Goal: Task Accomplishment & Management: Manage account settings

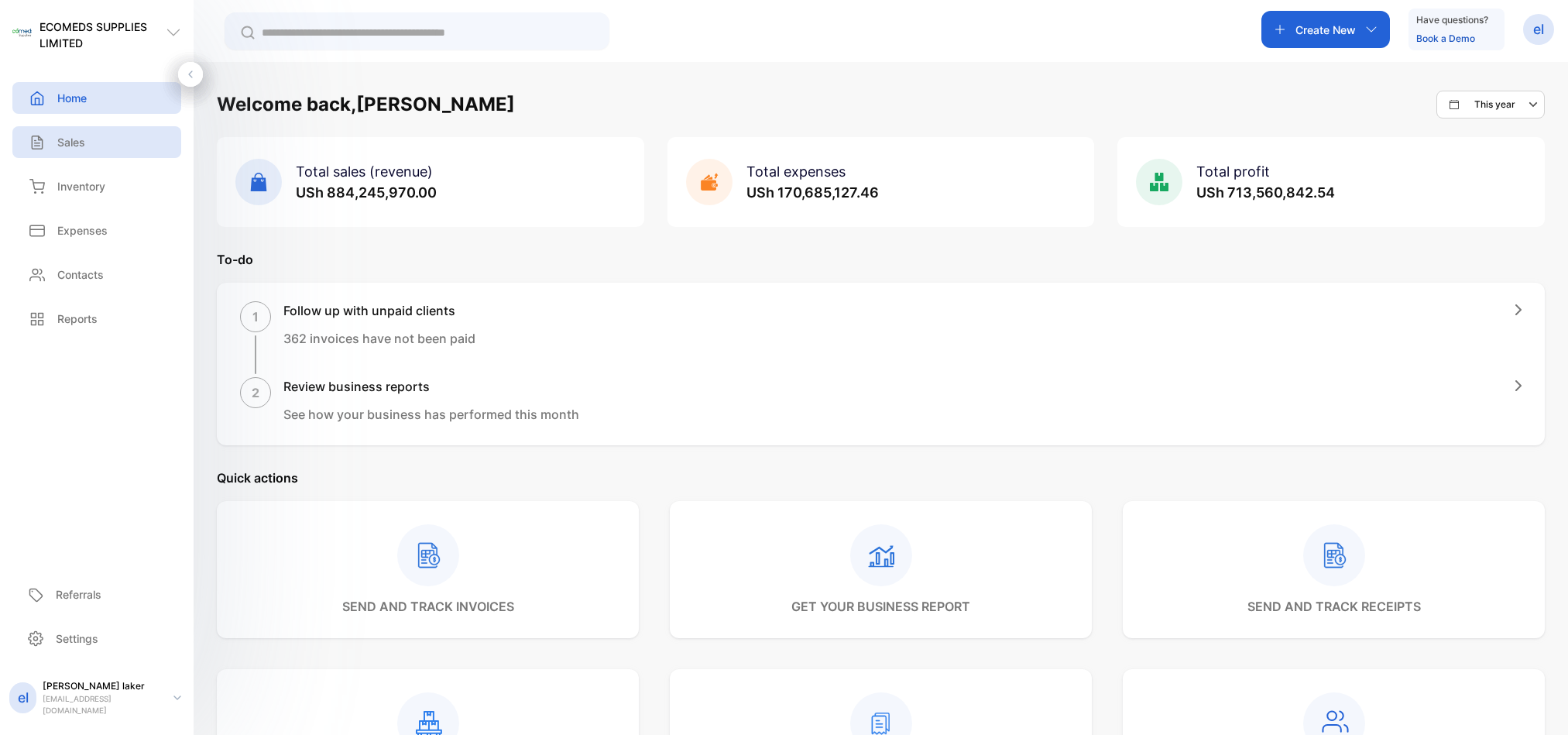
click at [75, 141] on p "Sales" at bounding box center [71, 141] width 28 height 16
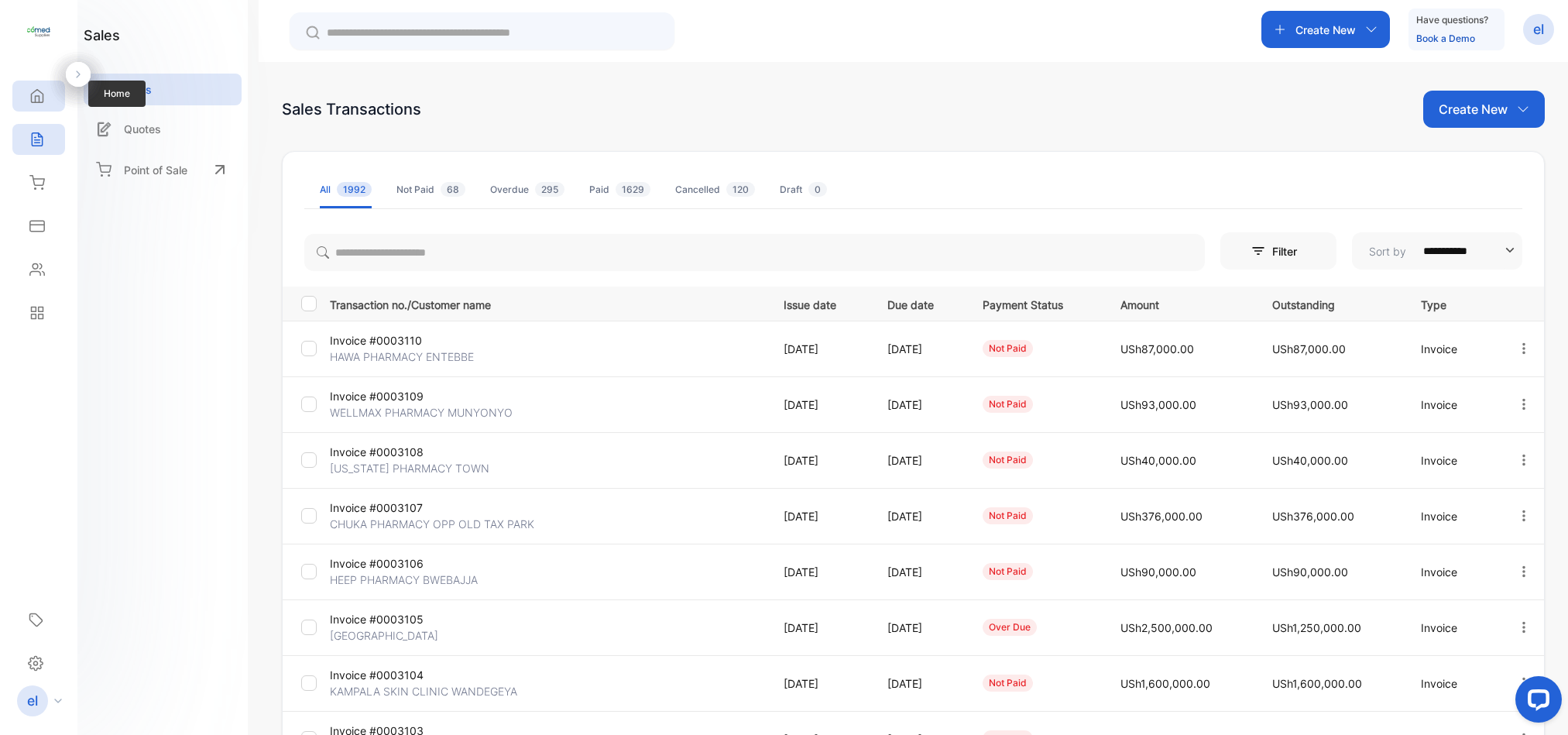
click at [43, 100] on icon at bounding box center [38, 97] width 12 height 14
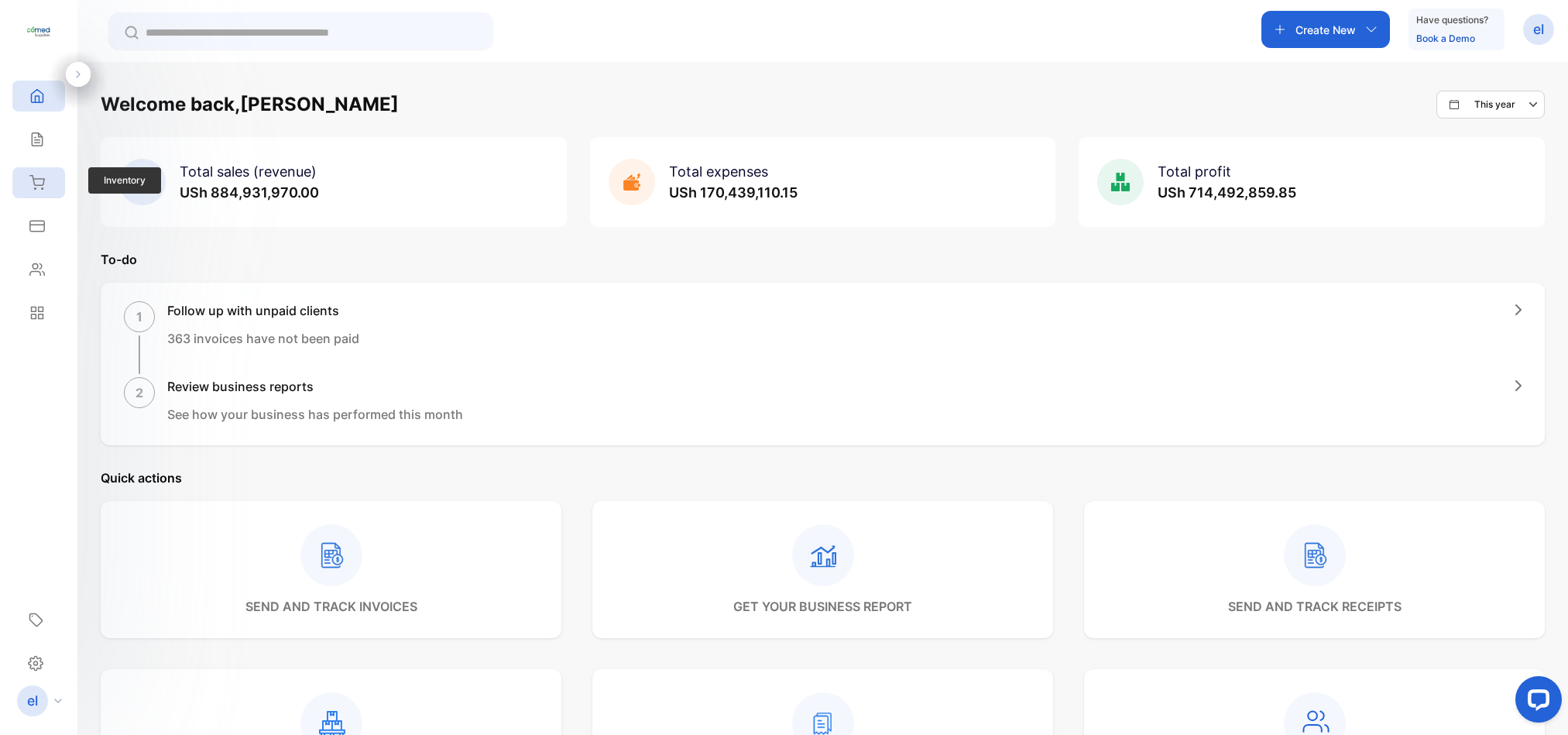
click at [45, 174] on div "Inventory" at bounding box center [39, 183] width 52 height 31
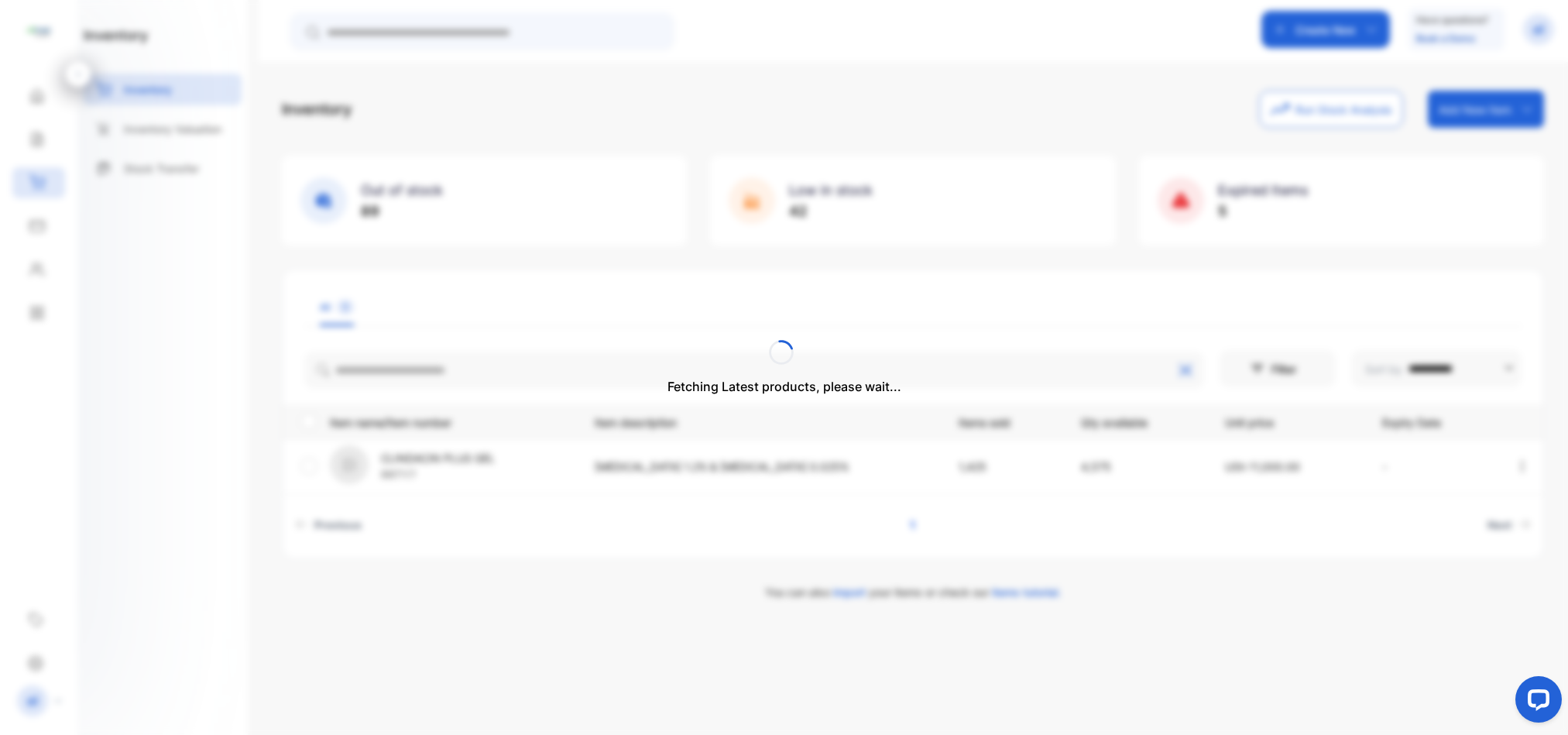
click at [42, 228] on div "Fetching Latest products, please wait..." at bounding box center [784, 367] width 1568 height 735
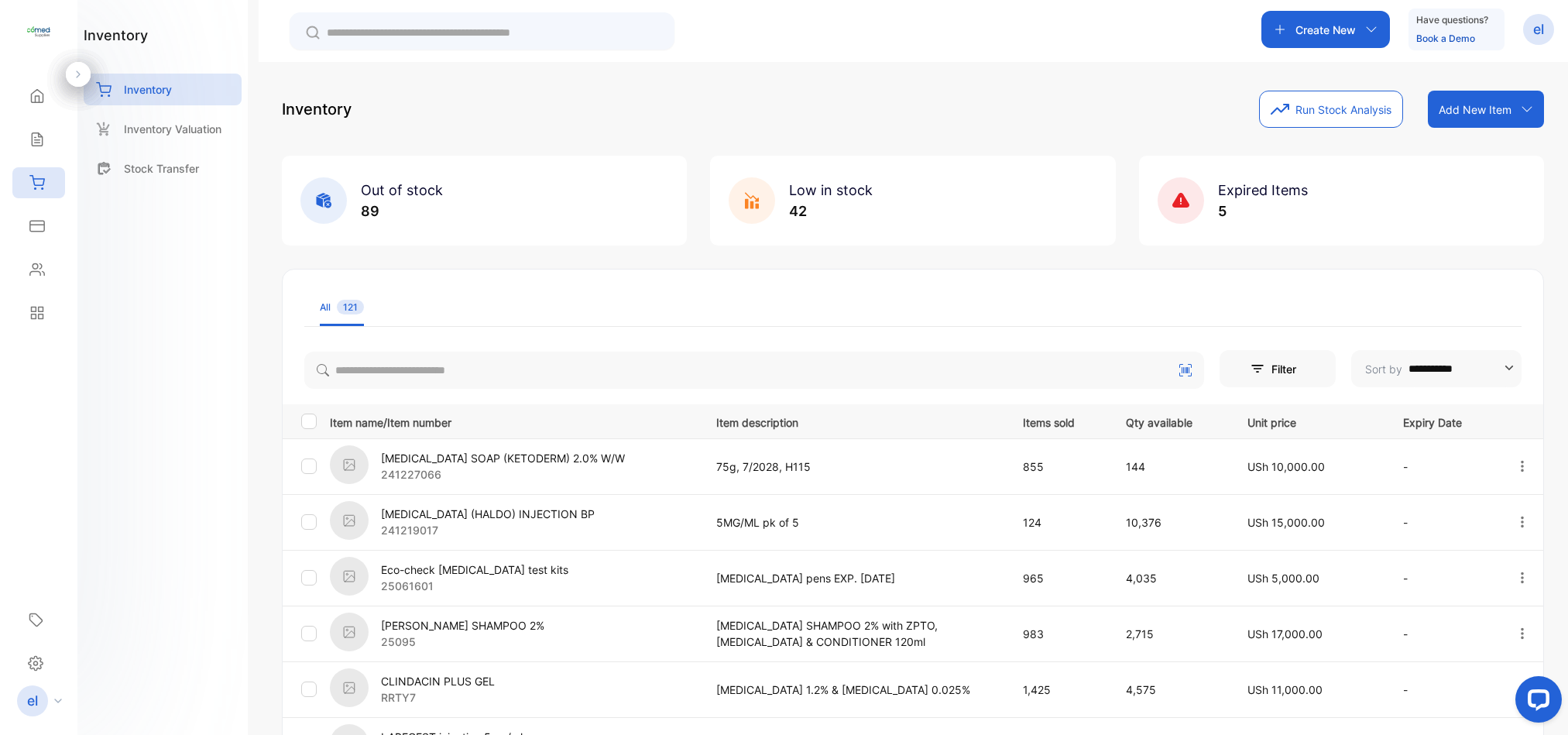
click at [42, 228] on icon at bounding box center [37, 227] width 15 height 15
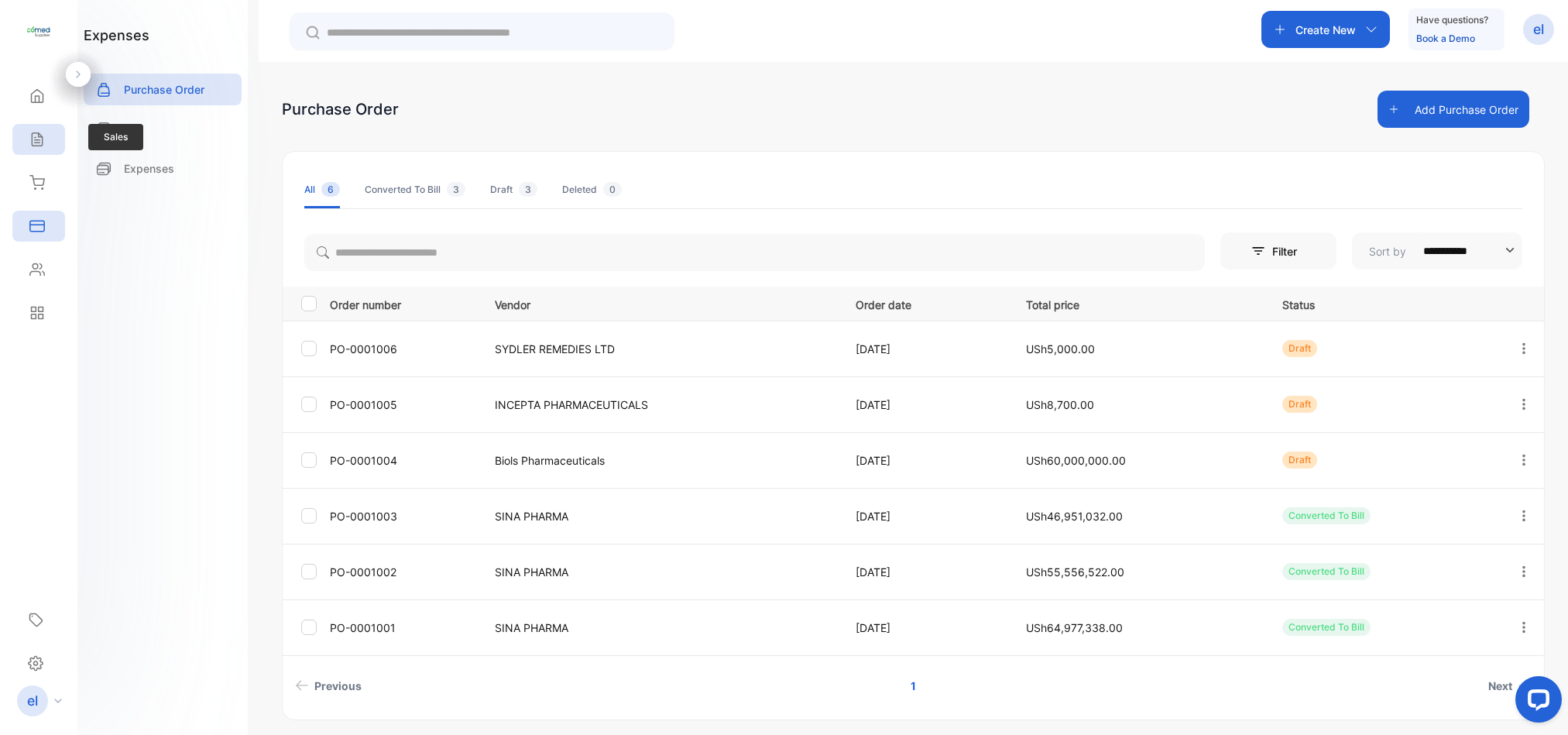
click at [36, 138] on icon at bounding box center [37, 140] width 10 height 14
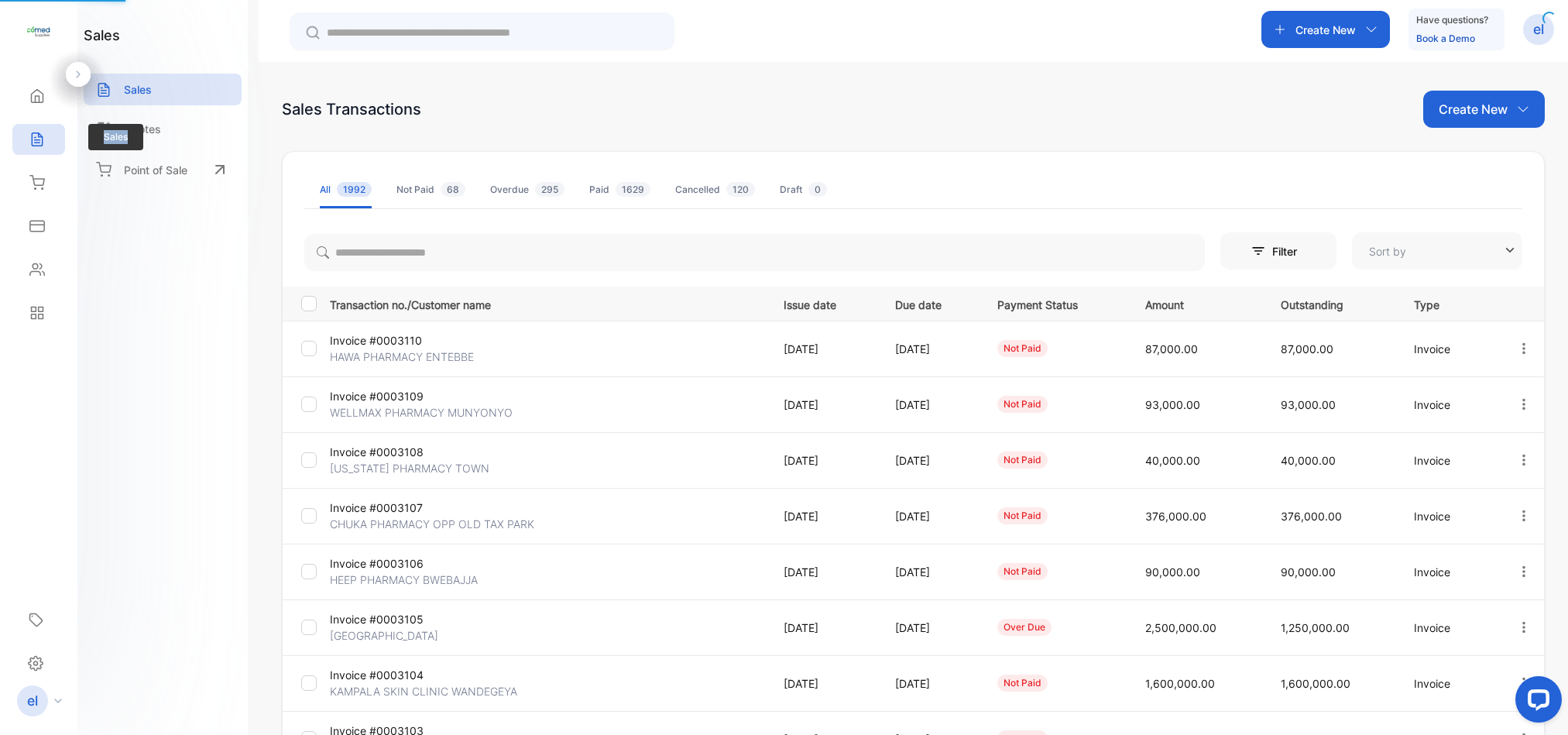
type input "**********"
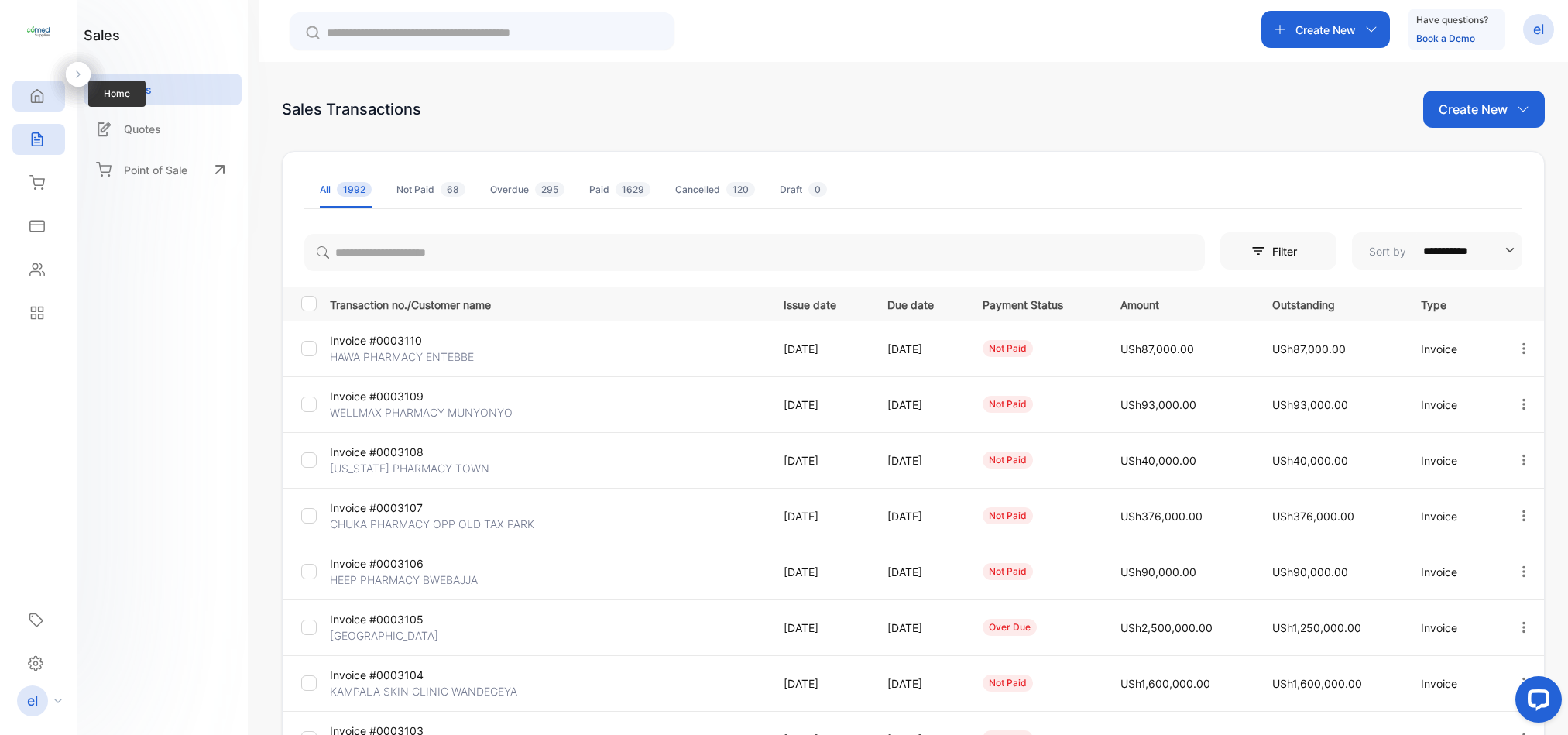
click at [35, 98] on icon at bounding box center [38, 97] width 12 height 14
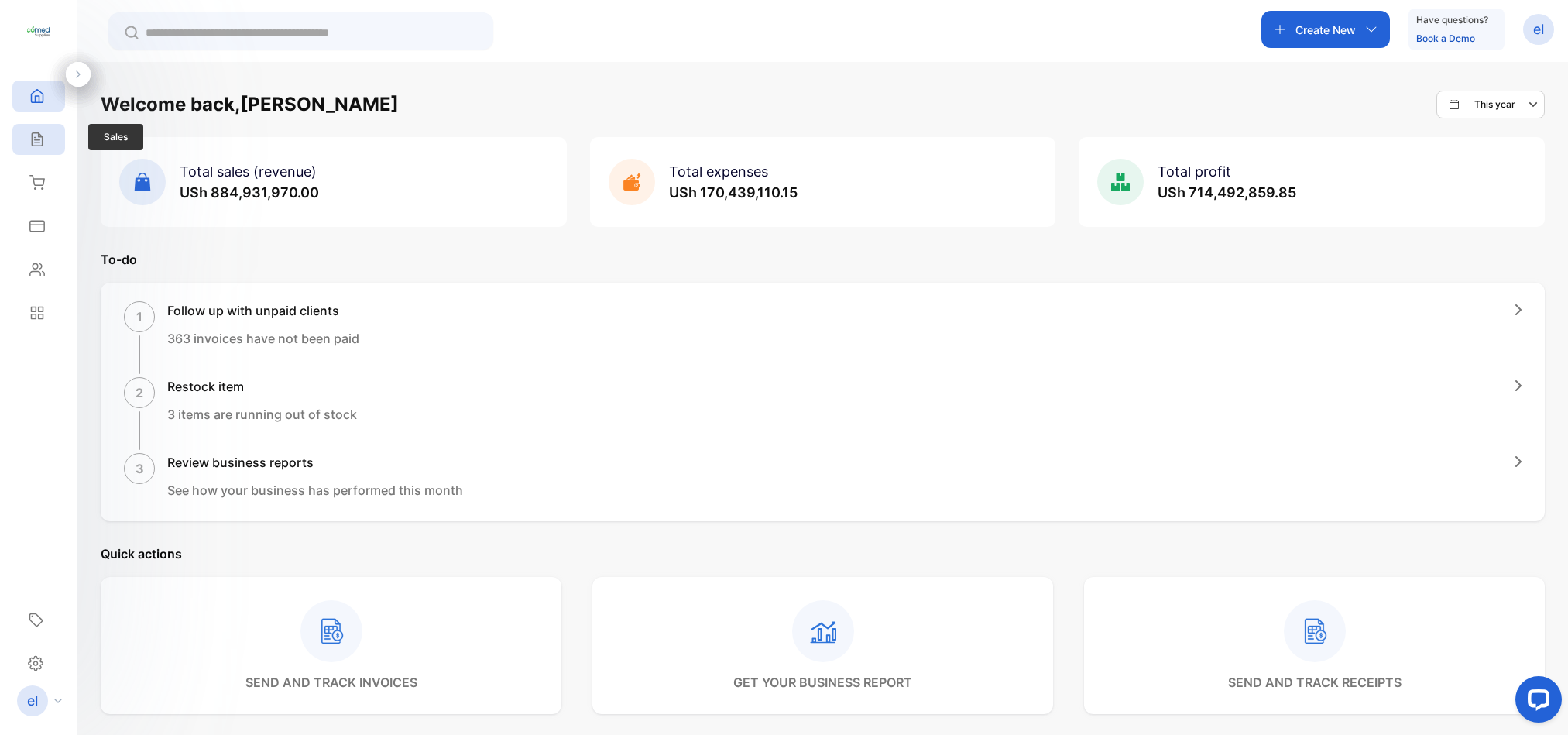
click at [46, 140] on div "Sales" at bounding box center [39, 139] width 52 height 31
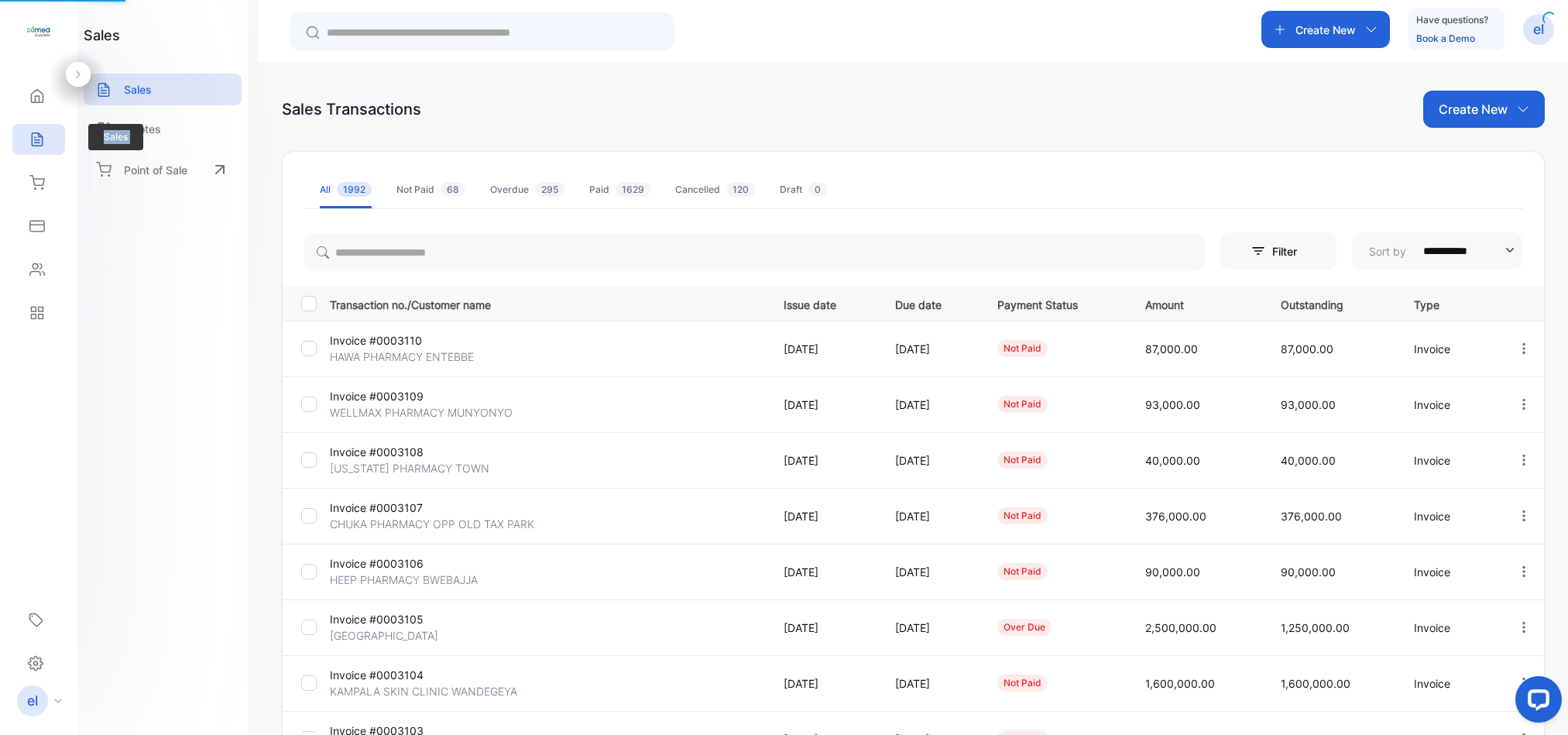
click at [46, 140] on div "Sales" at bounding box center [39, 139] width 52 height 31
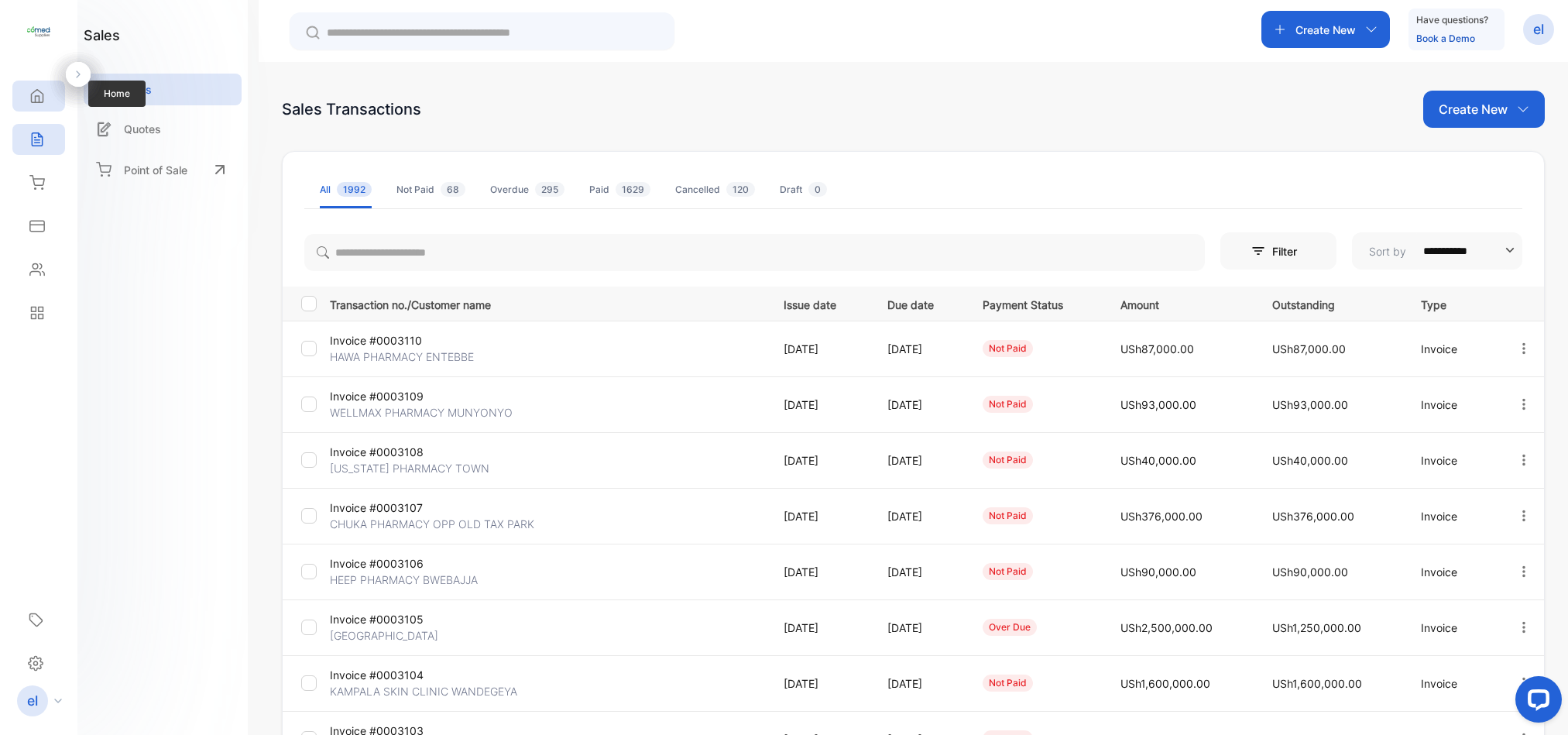
click at [53, 95] on div "Home" at bounding box center [39, 96] width 52 height 31
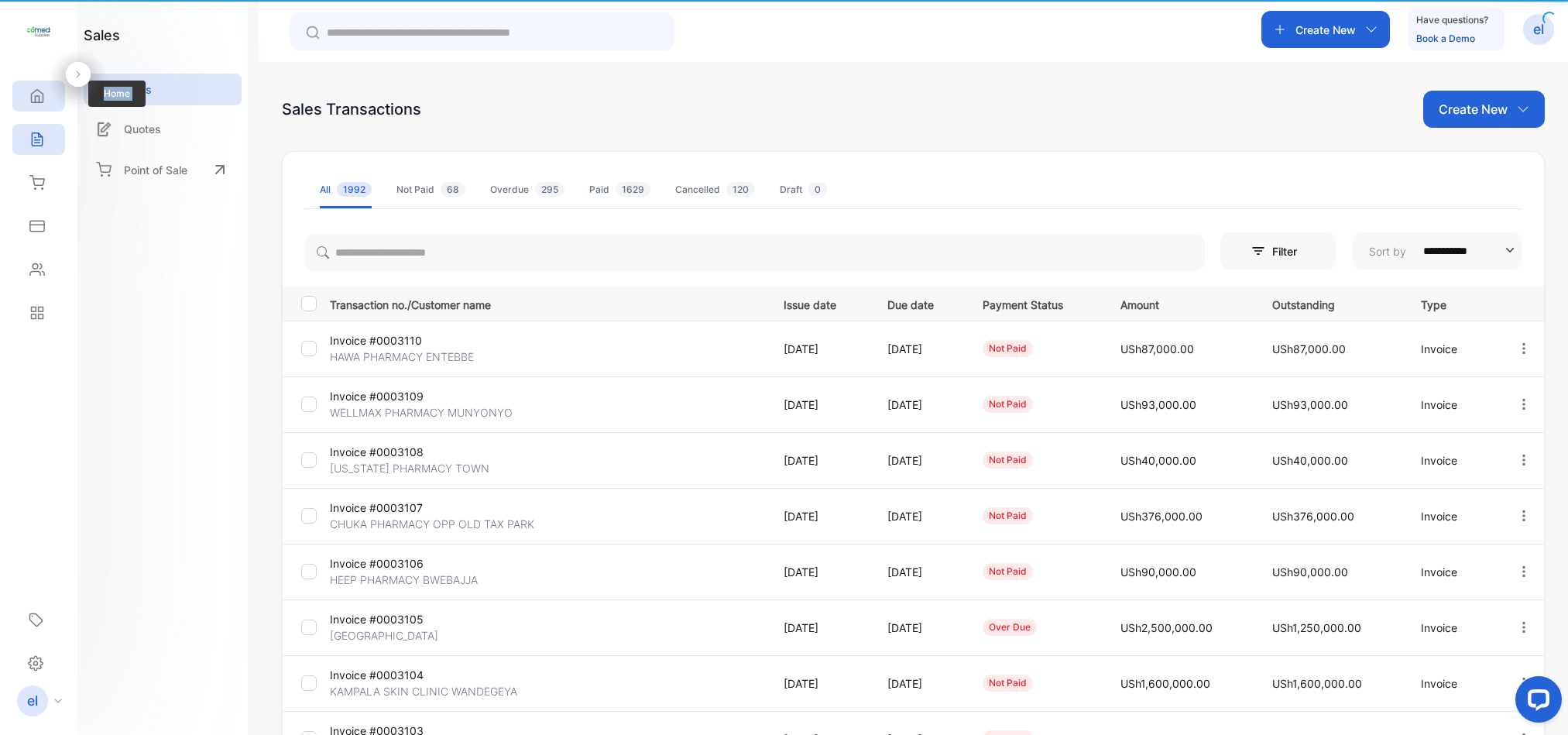
click at [53, 95] on div "Home" at bounding box center [39, 96] width 52 height 31
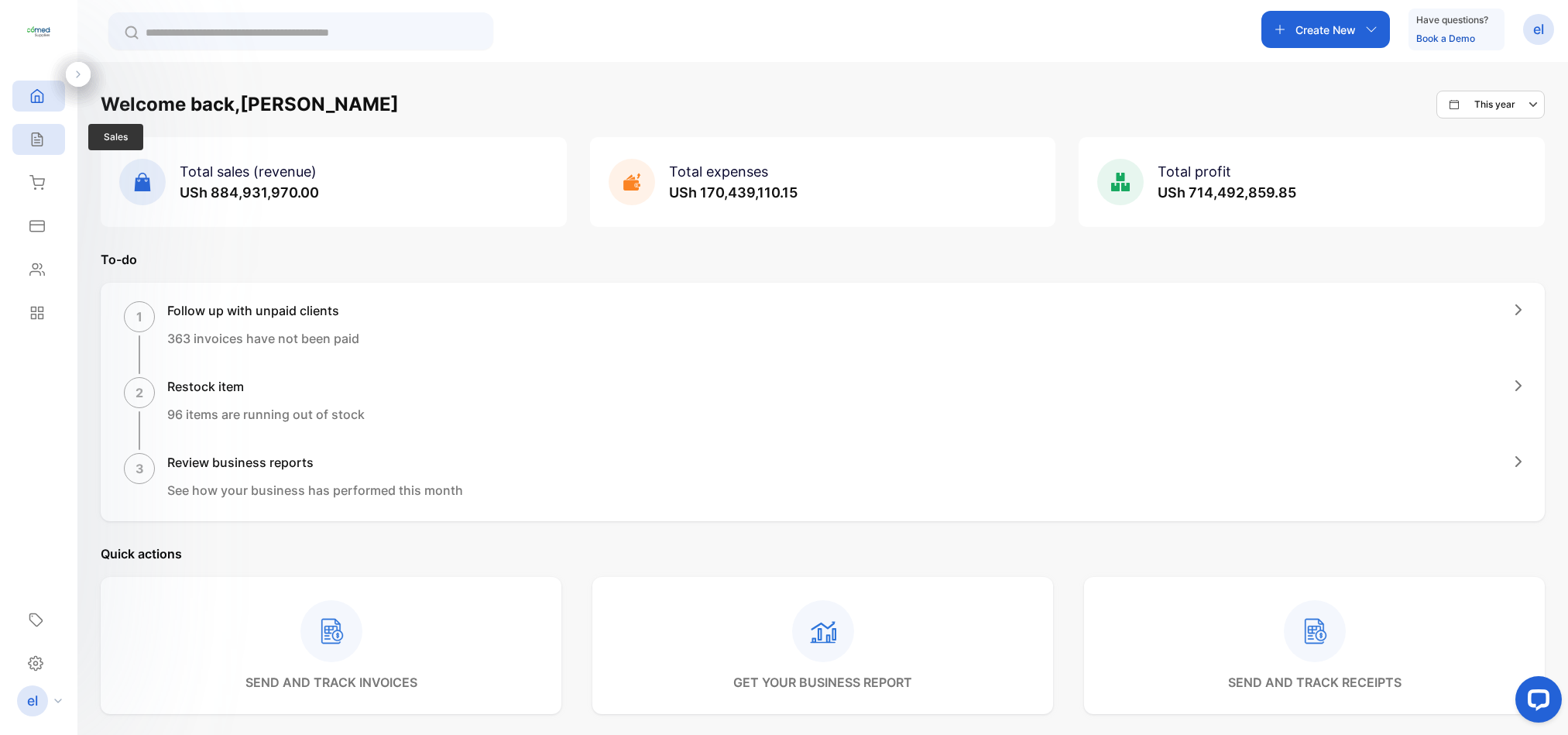
click at [30, 142] on icon at bounding box center [37, 139] width 15 height 15
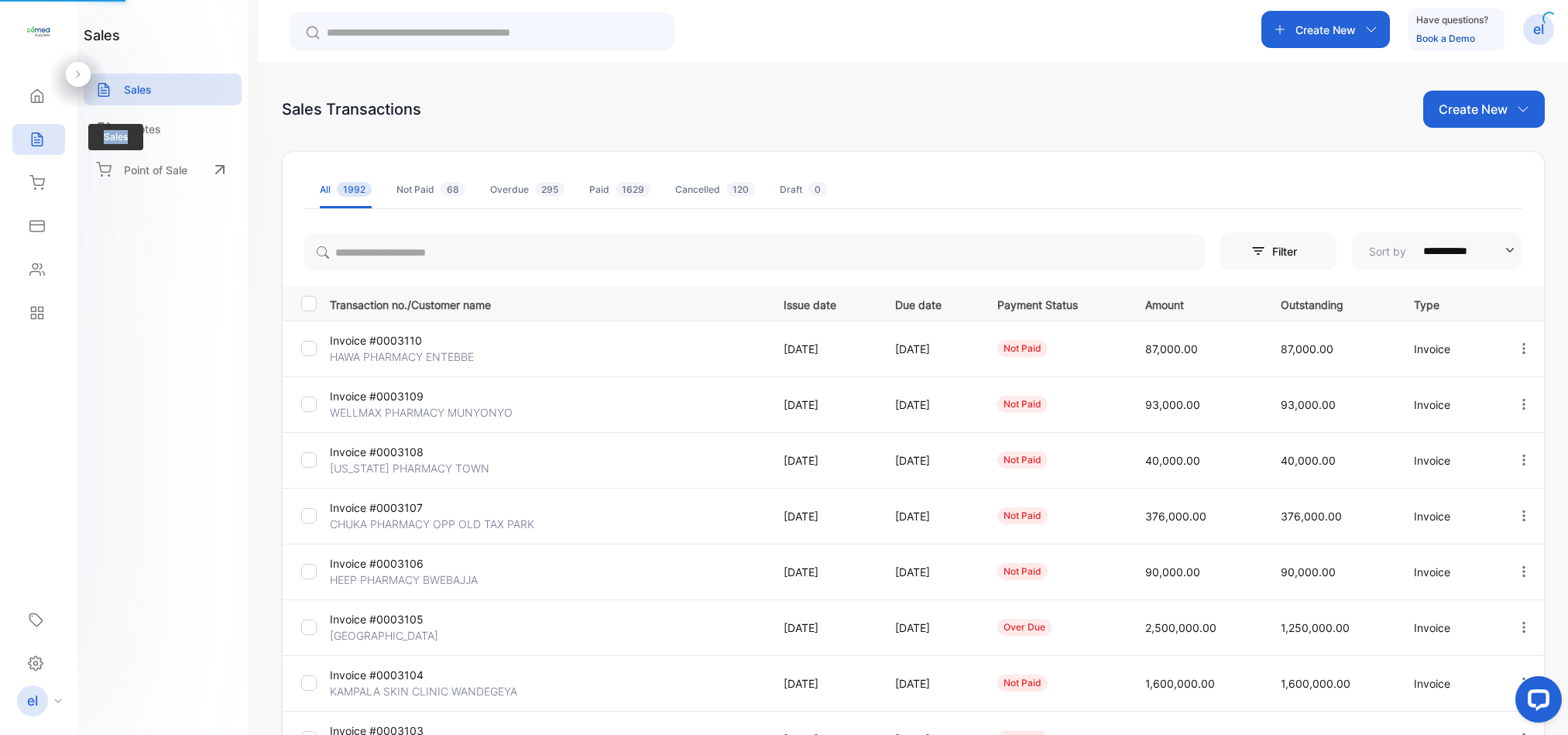
click at [30, 142] on icon at bounding box center [37, 139] width 15 height 15
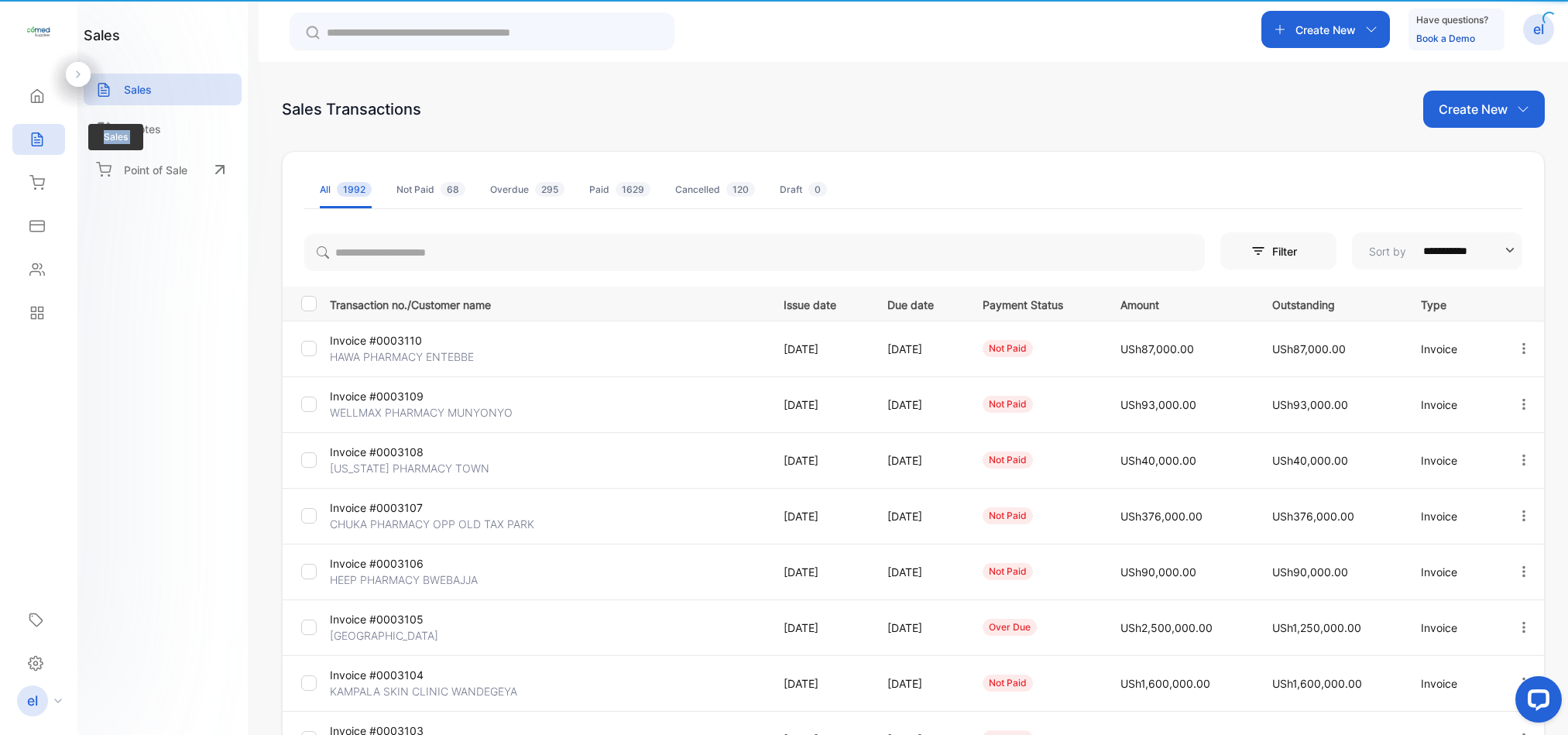
click at [30, 142] on icon at bounding box center [37, 139] width 15 height 15
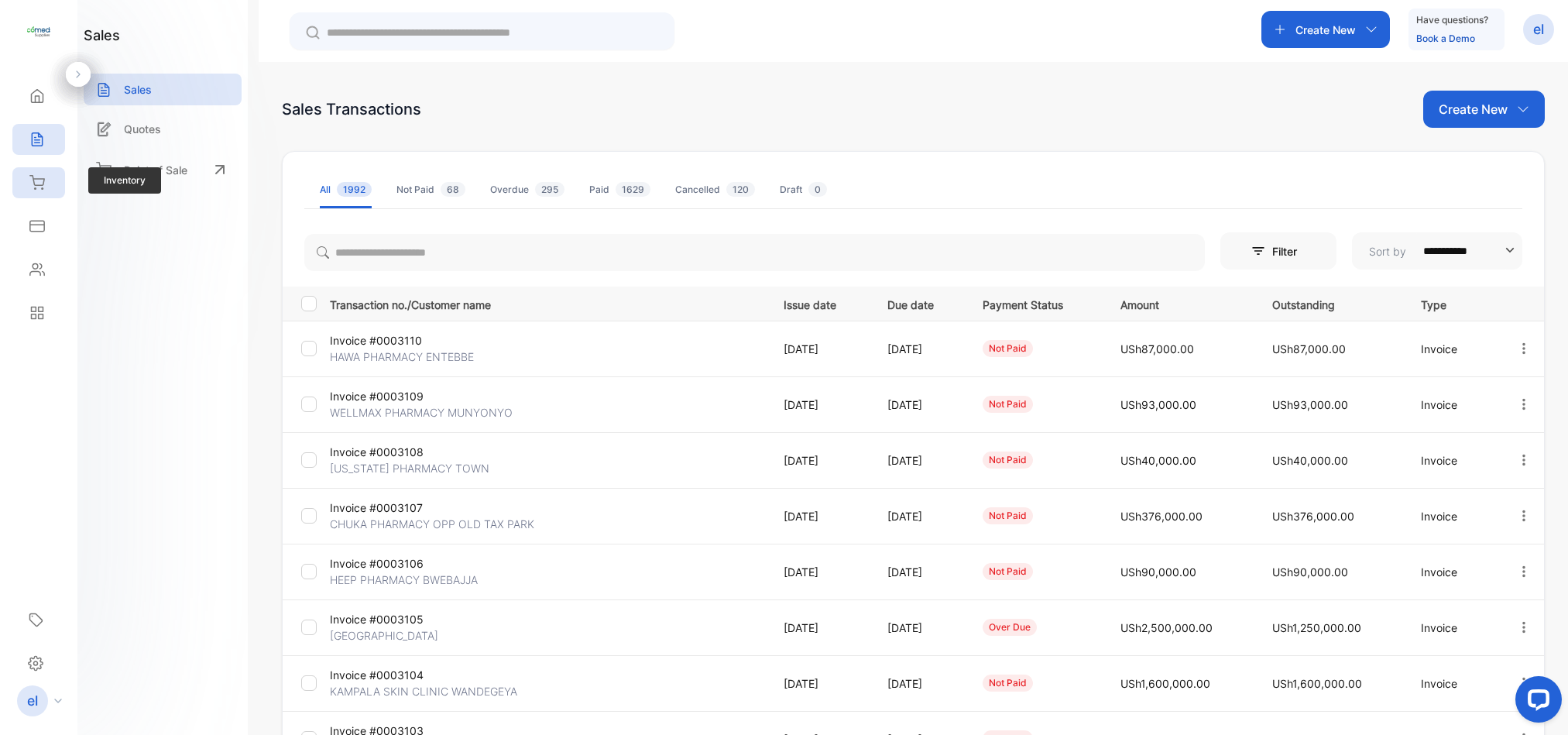
click at [43, 181] on icon at bounding box center [37, 183] width 15 height 15
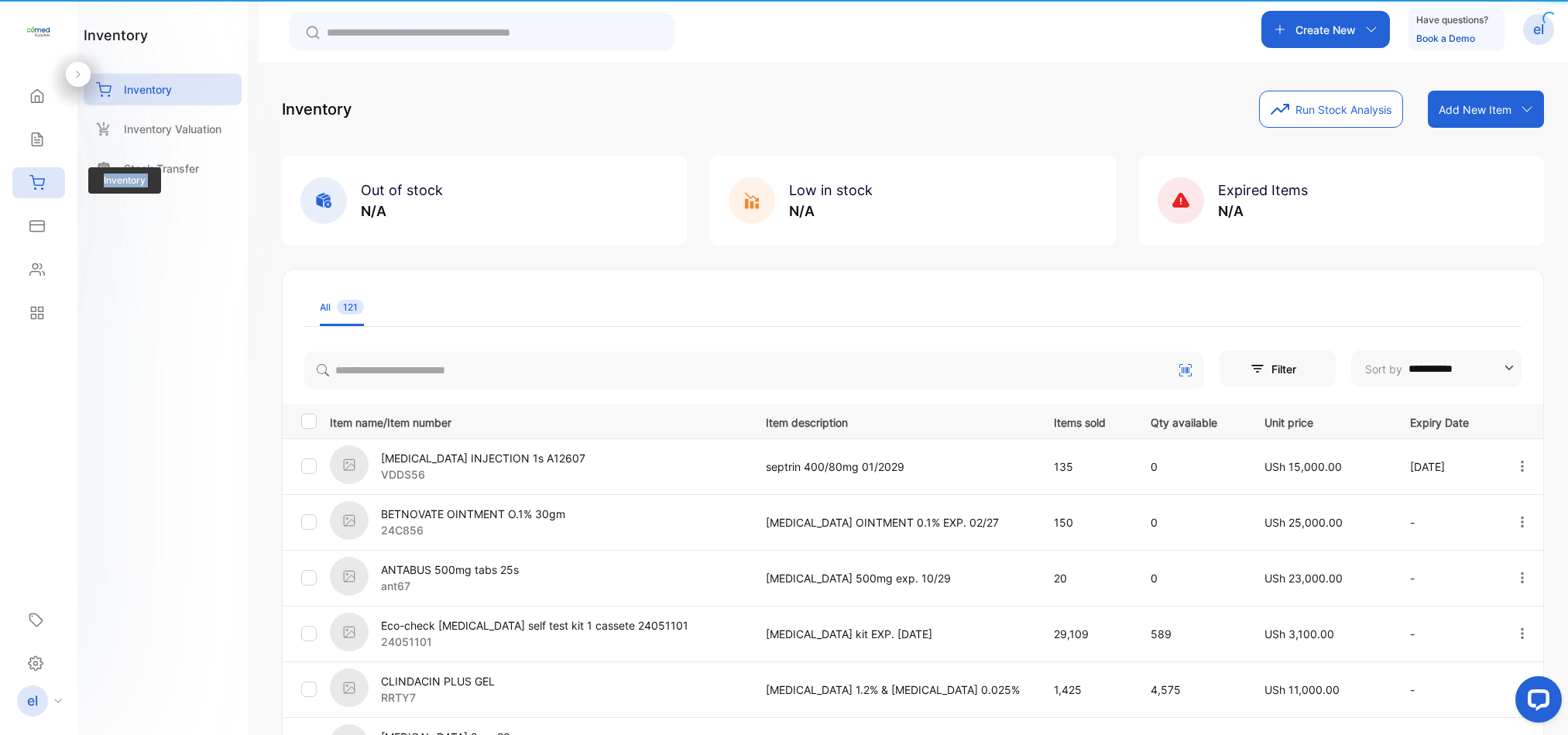
click at [43, 181] on icon at bounding box center [37, 183] width 15 height 15
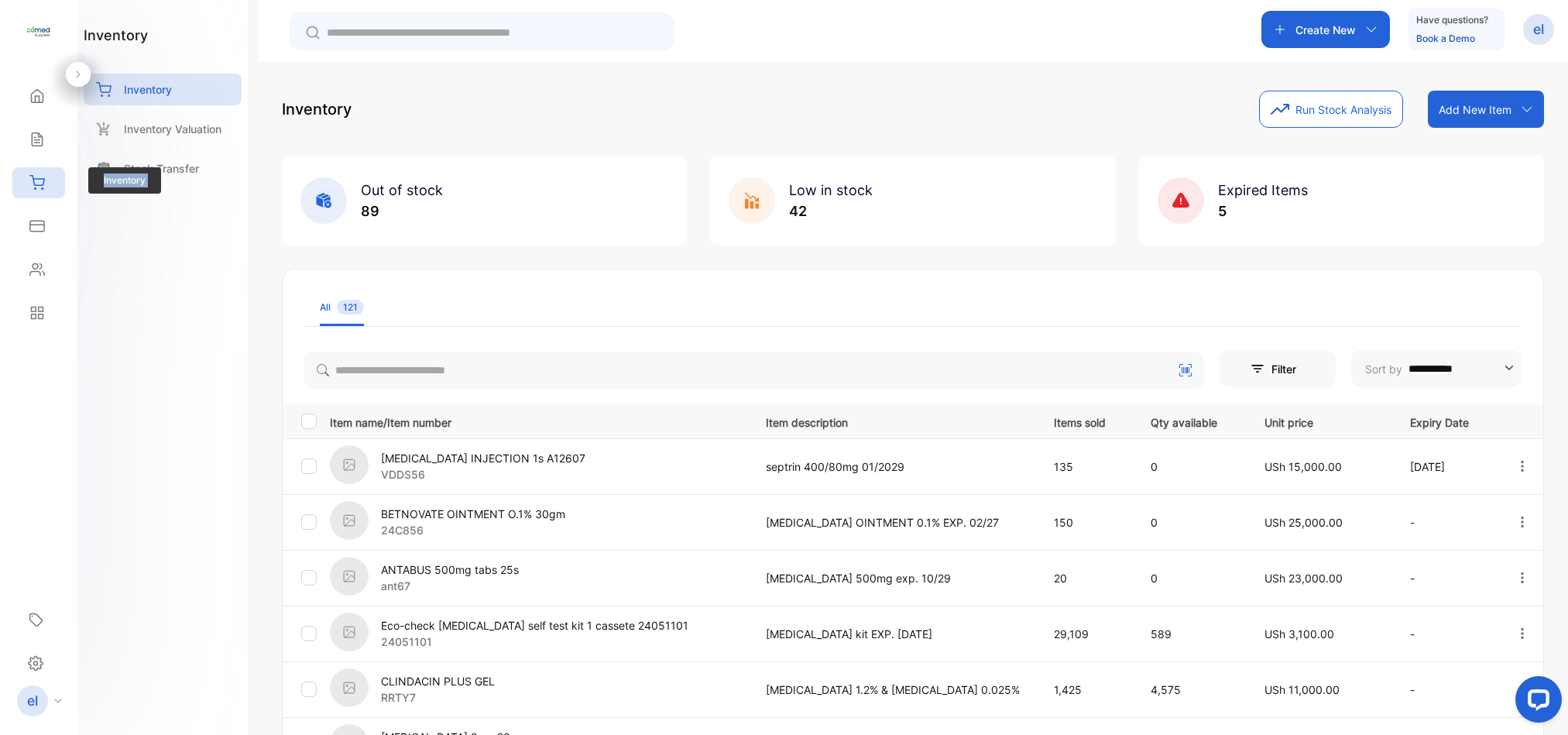
click at [43, 181] on icon at bounding box center [37, 183] width 15 height 15
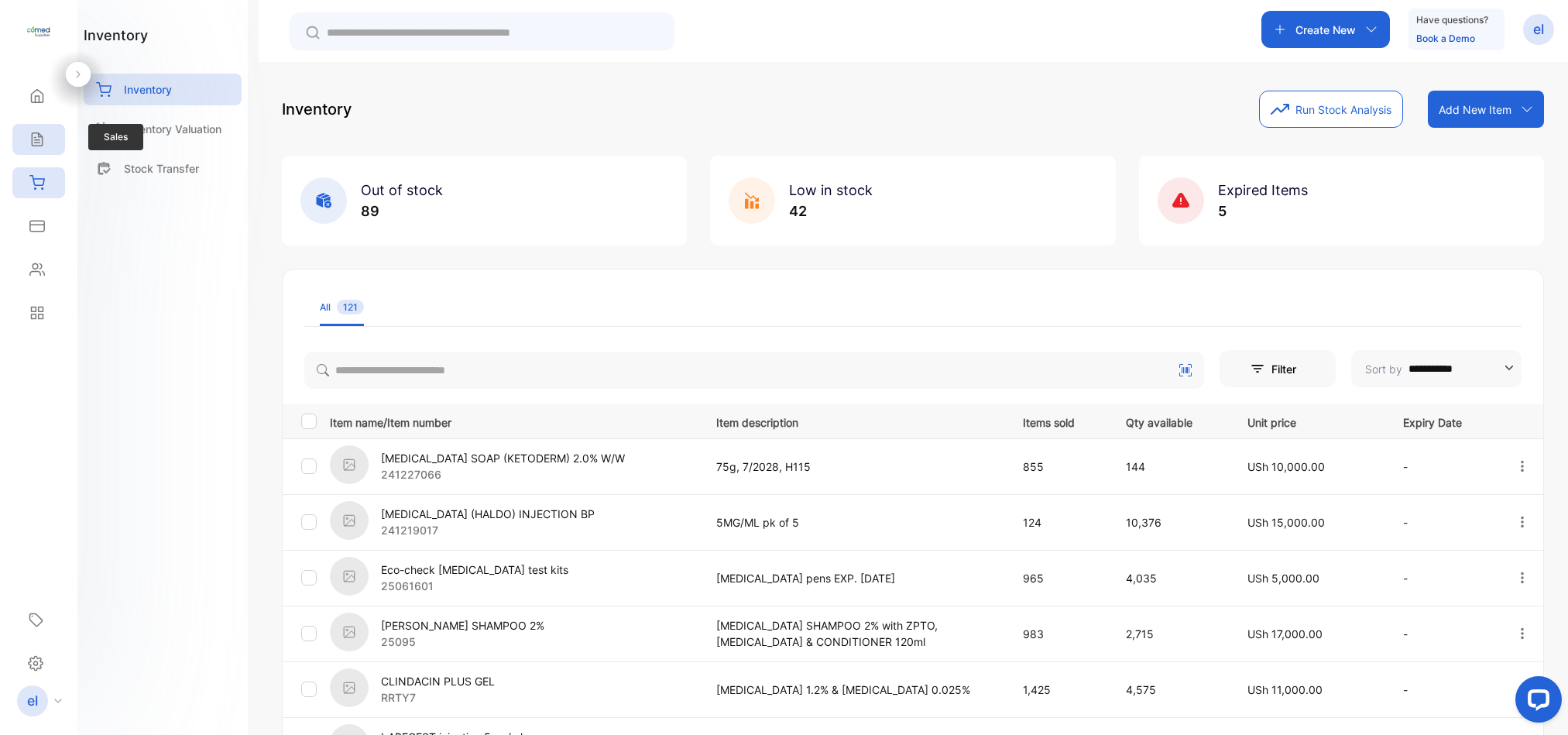
click at [41, 141] on icon at bounding box center [37, 139] width 15 height 15
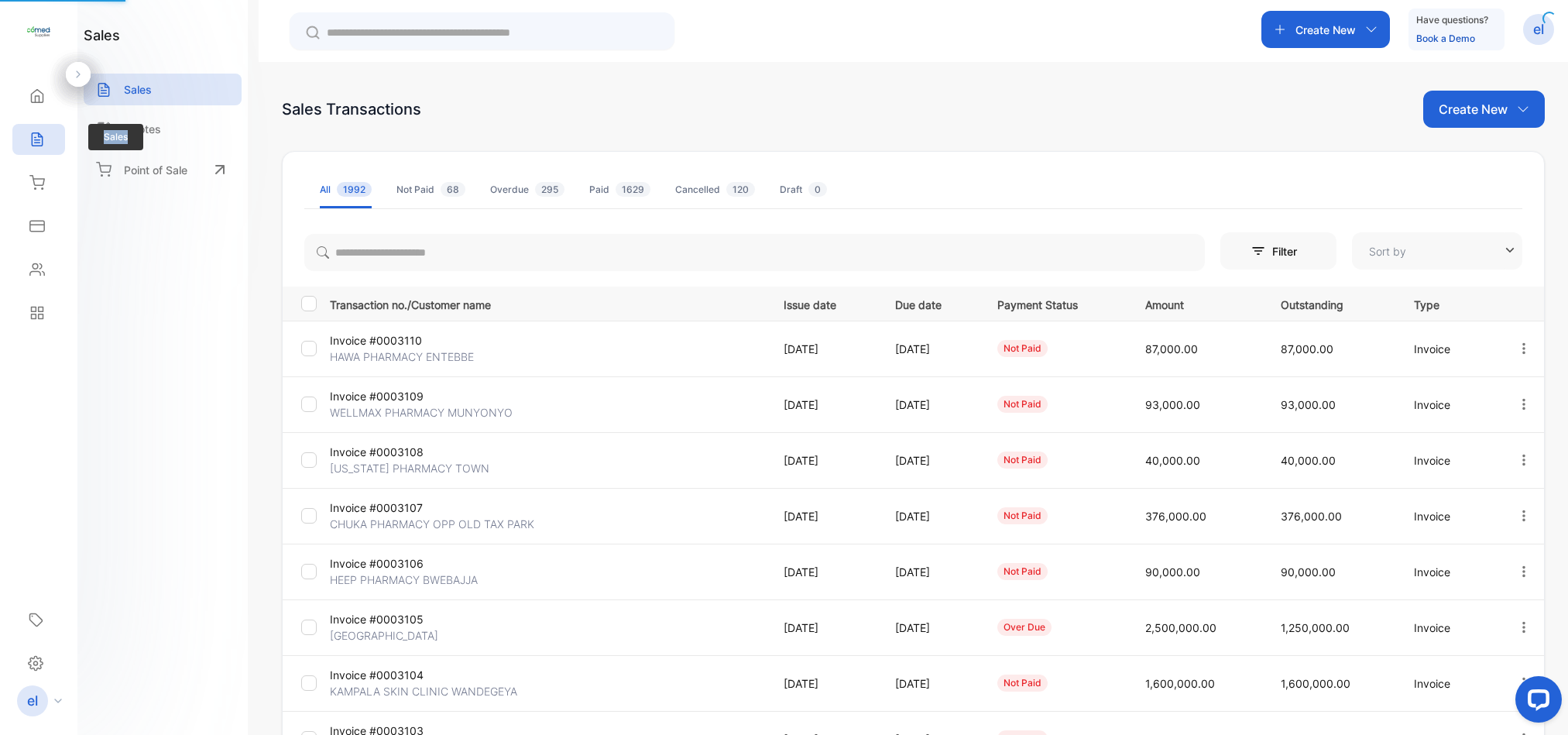
type input "**********"
click at [41, 141] on icon at bounding box center [37, 139] width 15 height 15
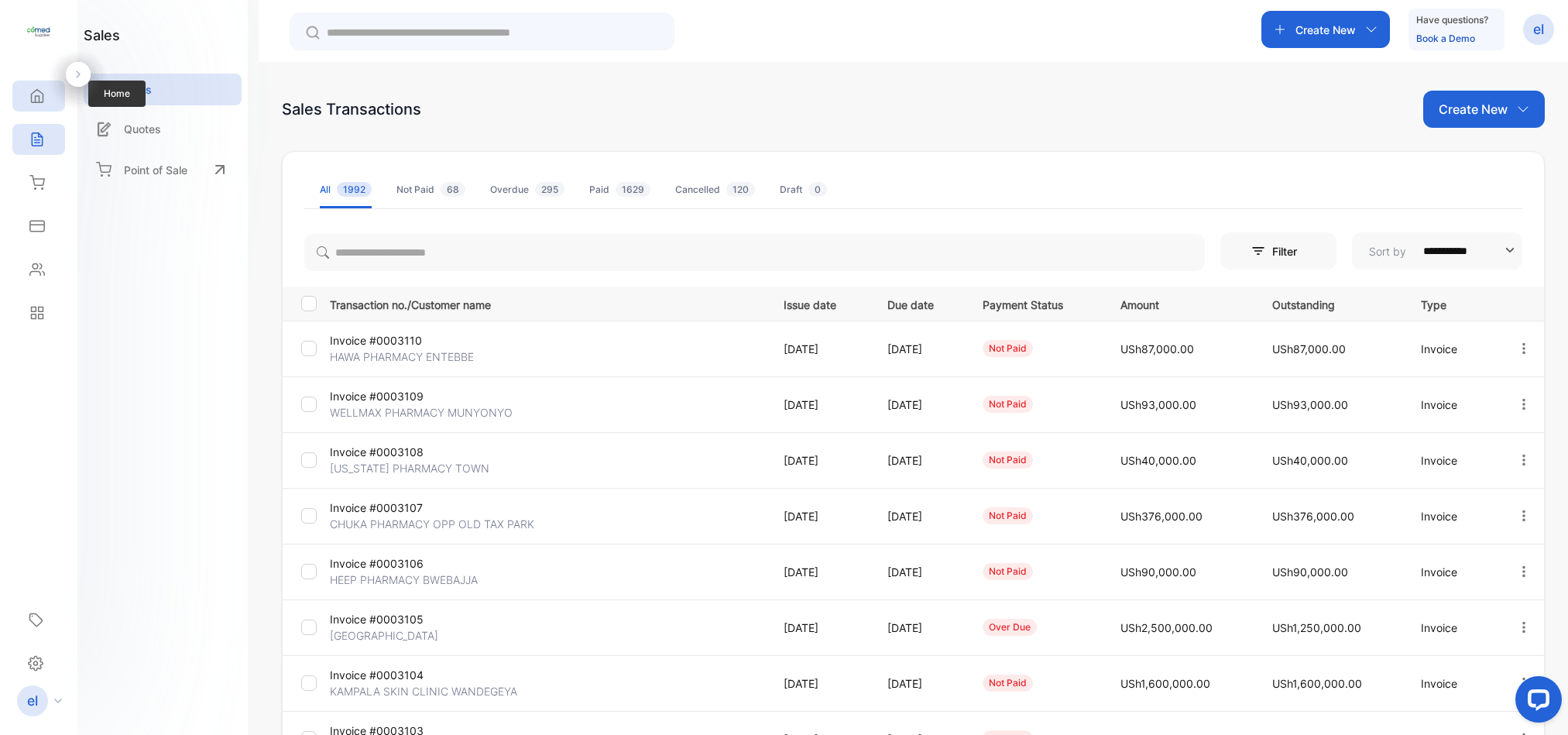
click at [26, 96] on div "Home" at bounding box center [35, 96] width 20 height 15
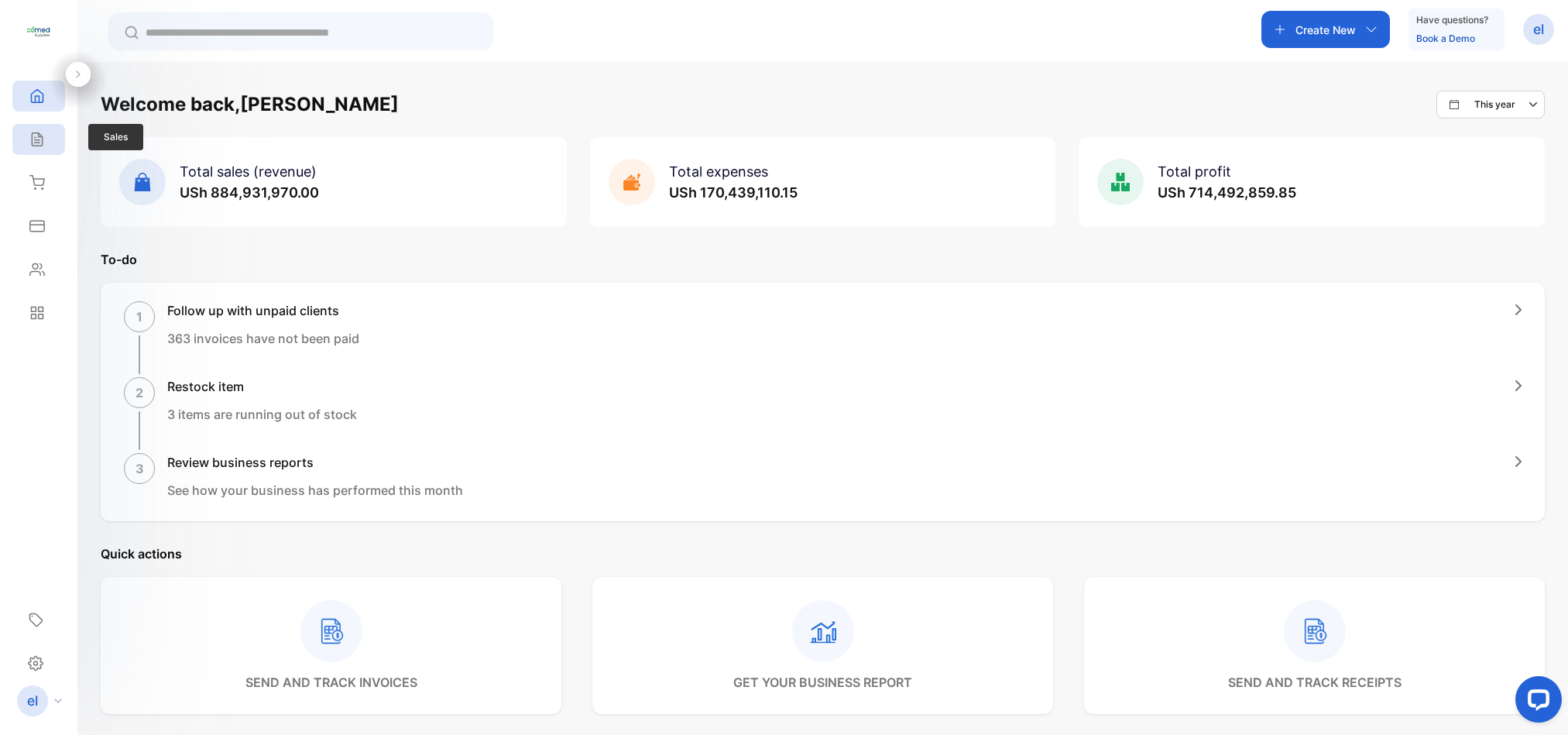
click at [45, 147] on div "Sales" at bounding box center [39, 139] width 52 height 31
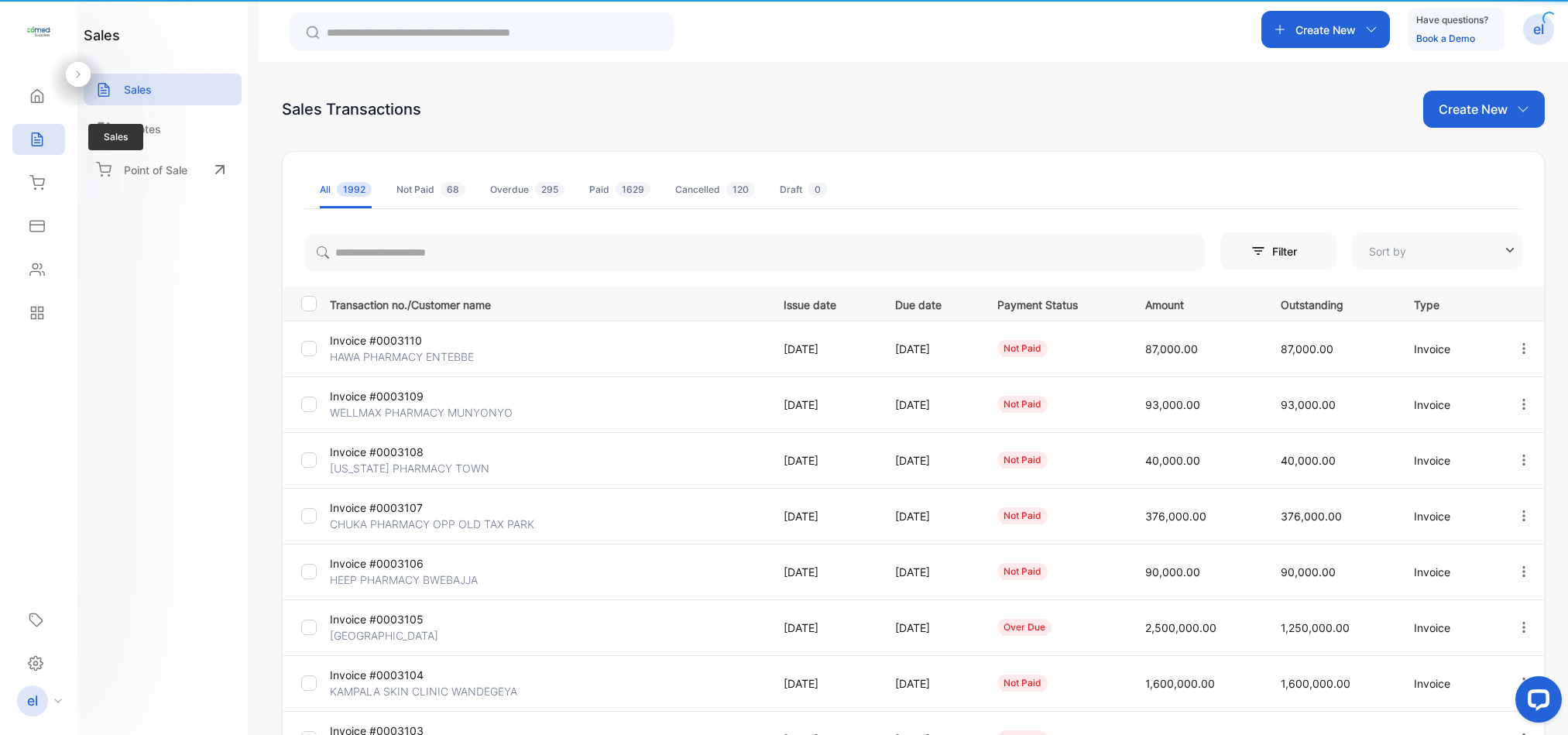
click at [45, 147] on div "Sales" at bounding box center [39, 139] width 52 height 31
type input "**********"
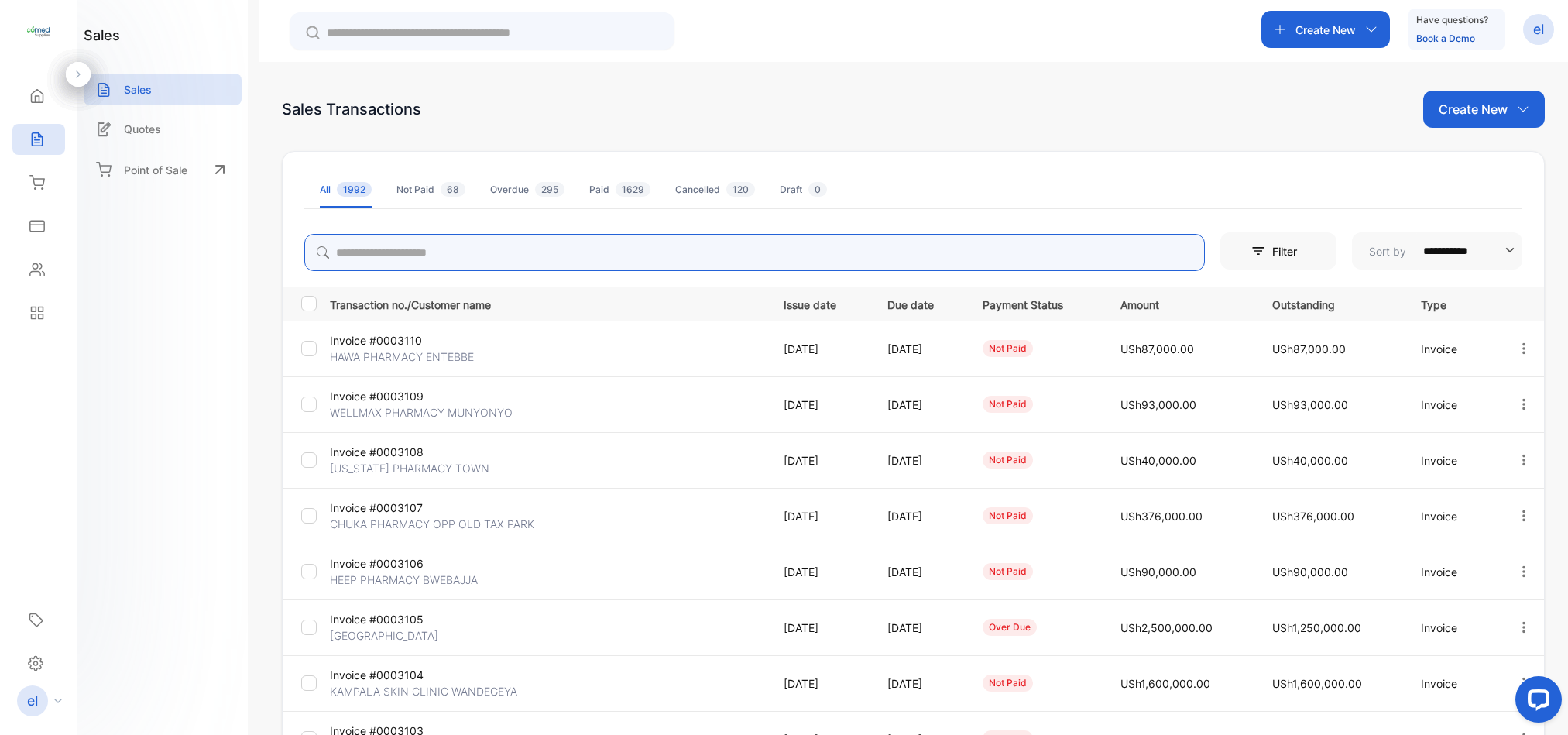
click at [437, 258] on input "search" at bounding box center [754, 253] width 900 height 37
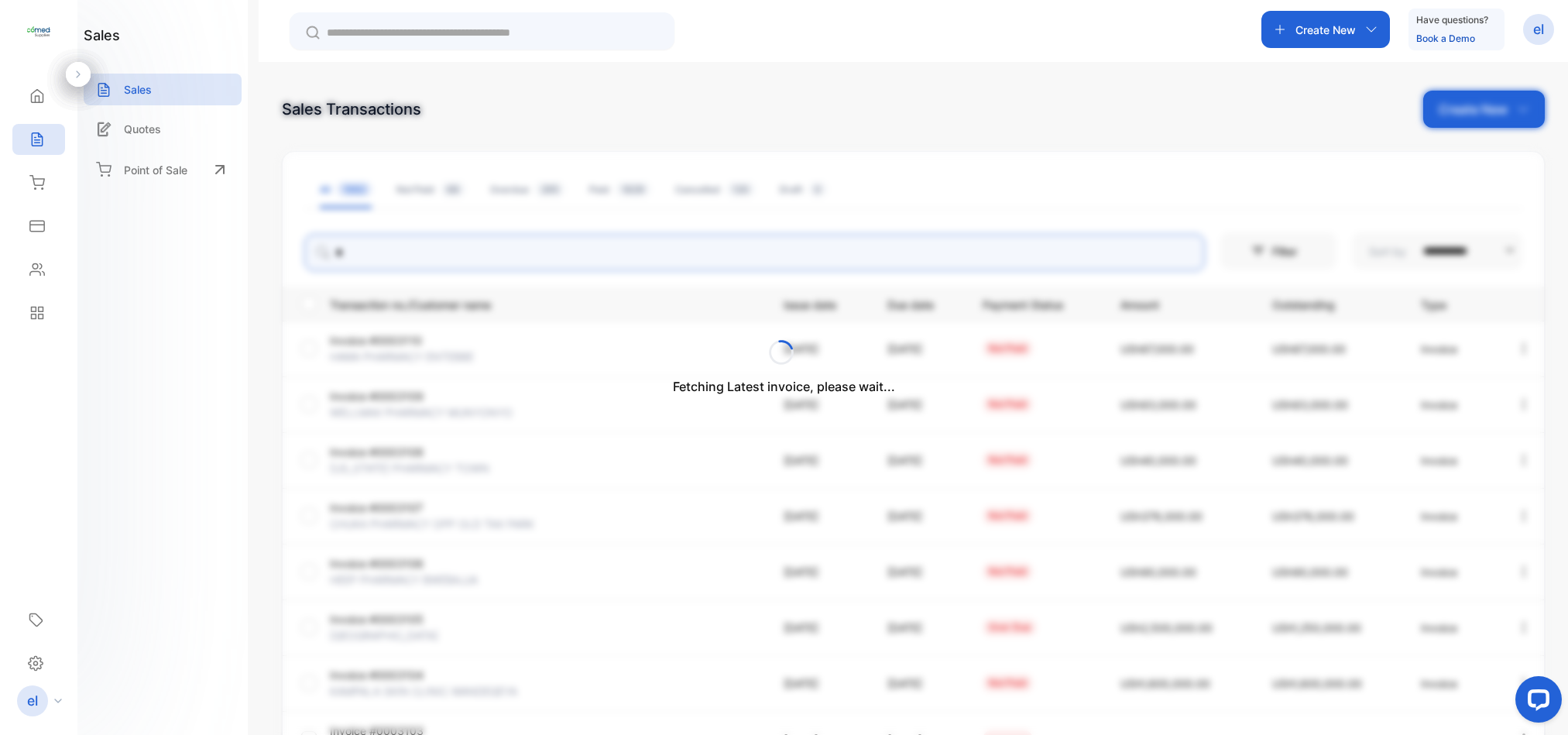
type input "*"
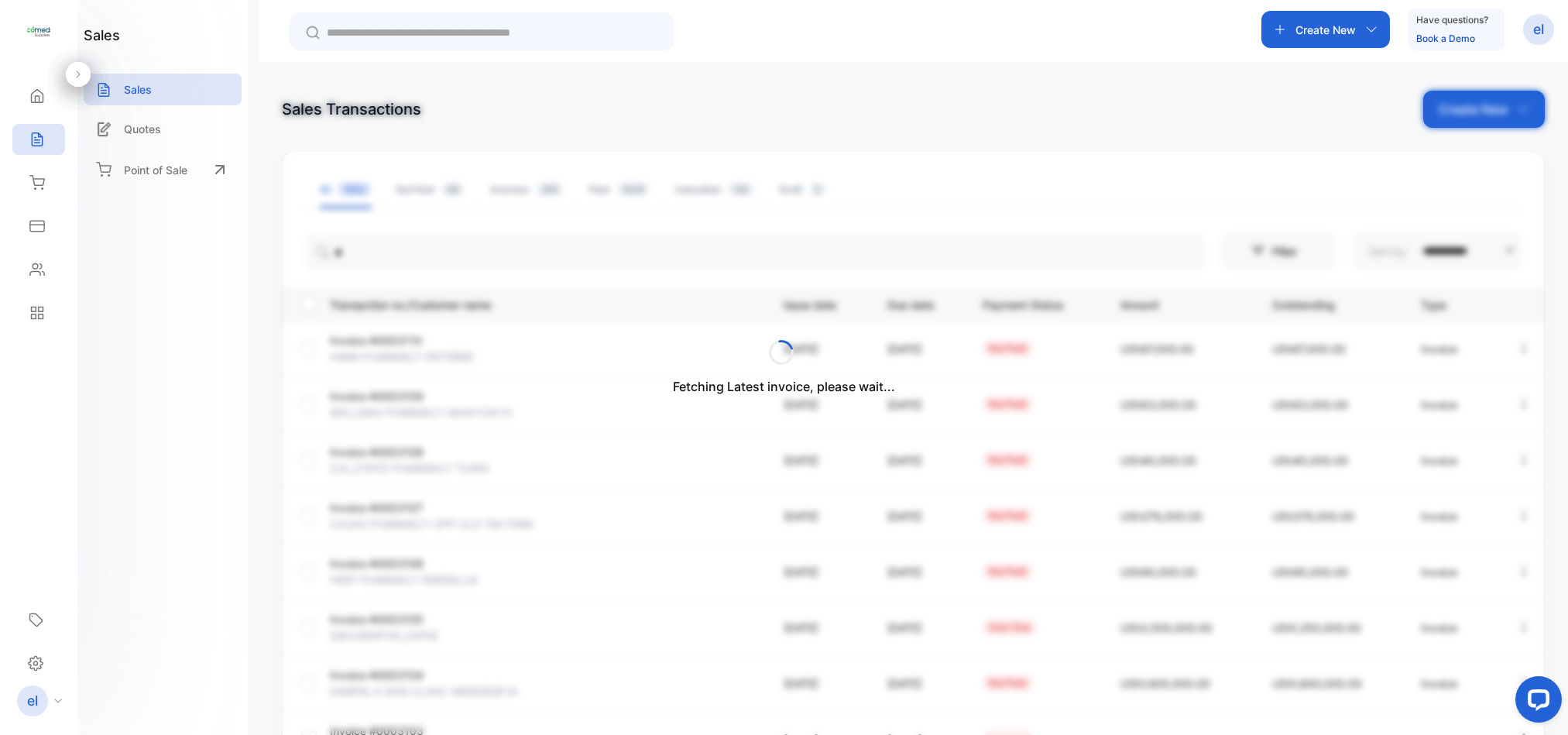
click at [799, 392] on p "Fetching Latest invoice, please wait..." at bounding box center [784, 385] width 223 height 18
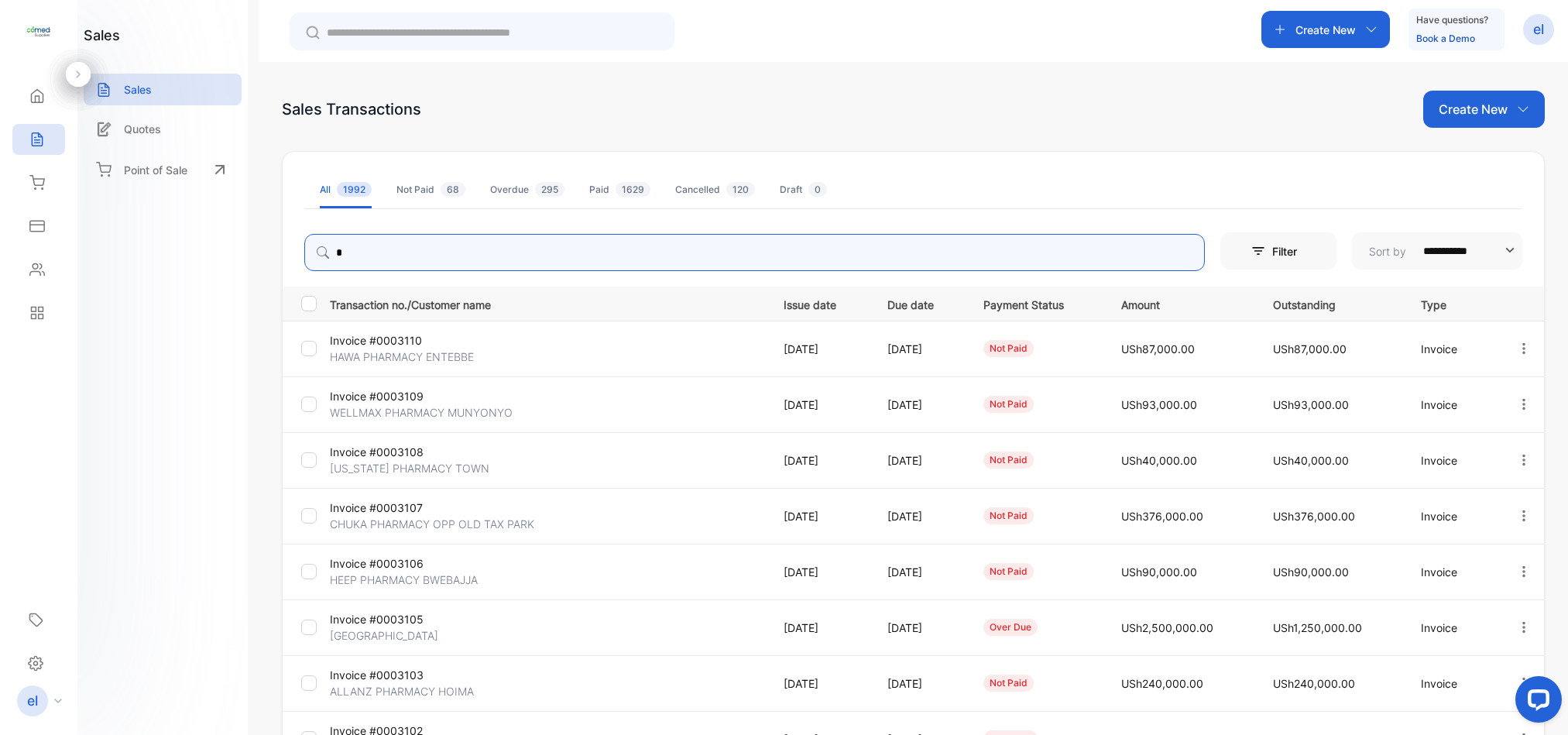
click at [402, 247] on input "*" at bounding box center [754, 253] width 900 height 37
click at [1517, 353] on icon "button" at bounding box center [1523, 349] width 14 height 14
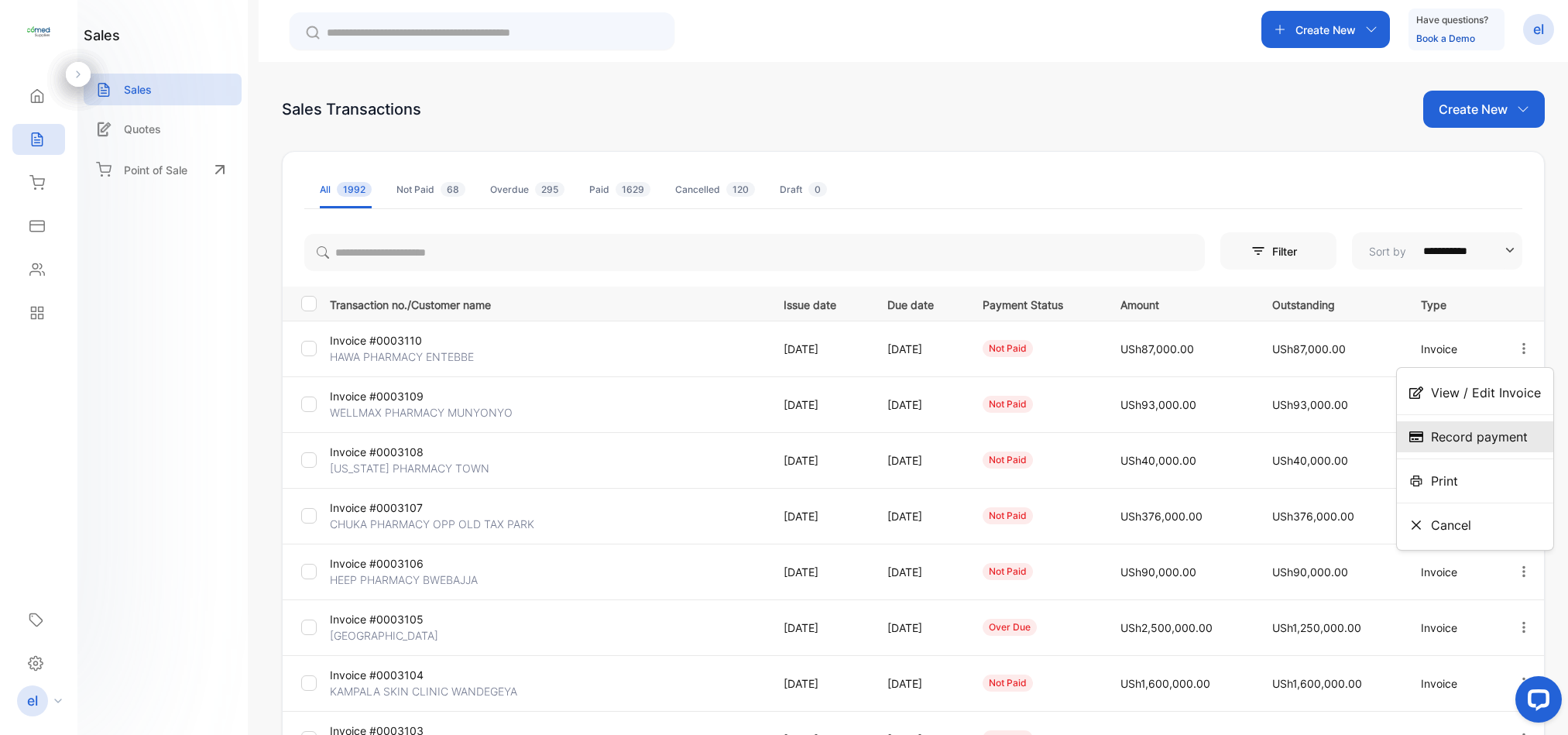
click at [1475, 431] on span "Record payment" at bounding box center [1479, 436] width 97 height 18
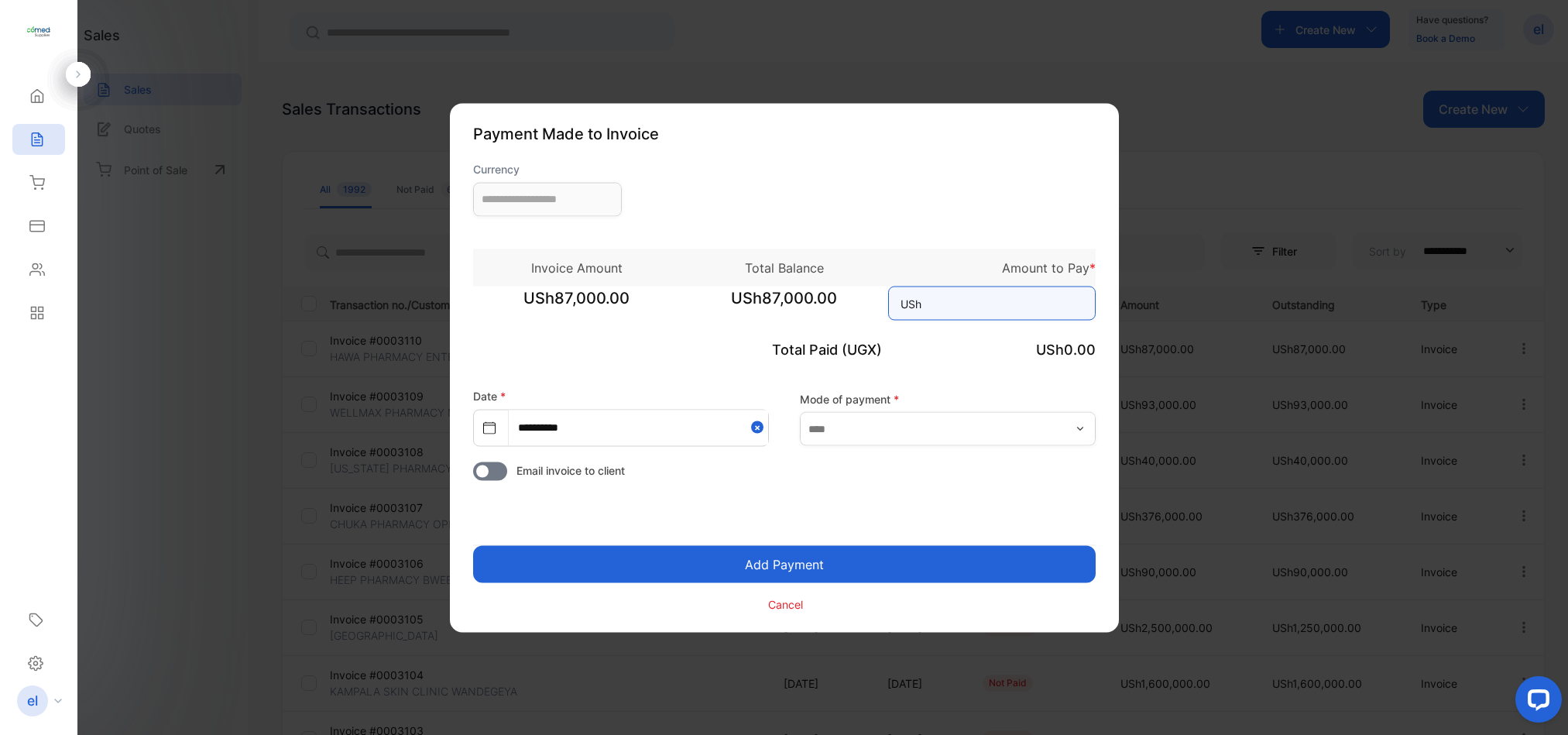
click at [979, 291] on input at bounding box center [991, 302] width 207 height 34
type input "**********"
type input "******"
click at [876, 563] on button "Add Payment" at bounding box center [784, 564] width 622 height 37
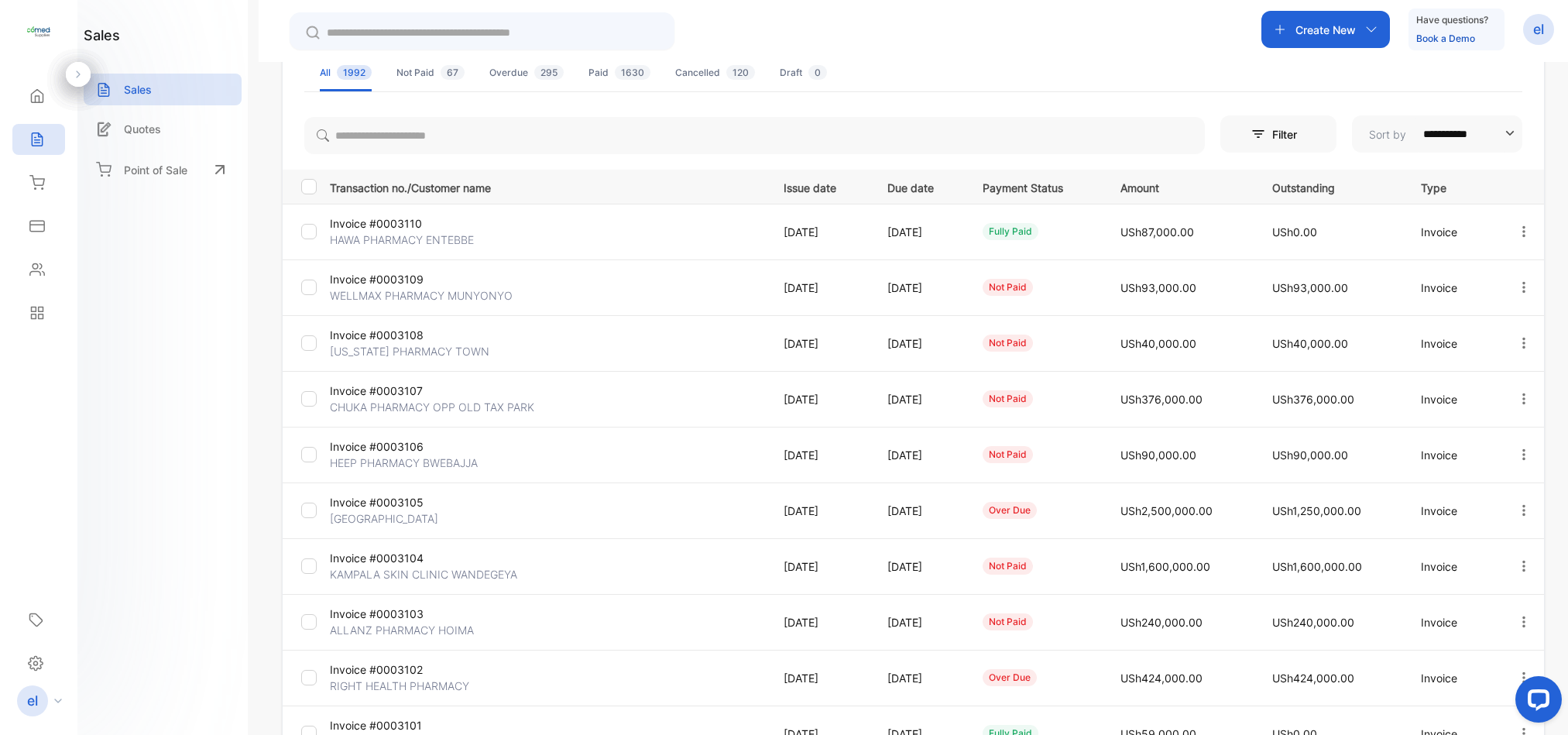
scroll to position [131, 0]
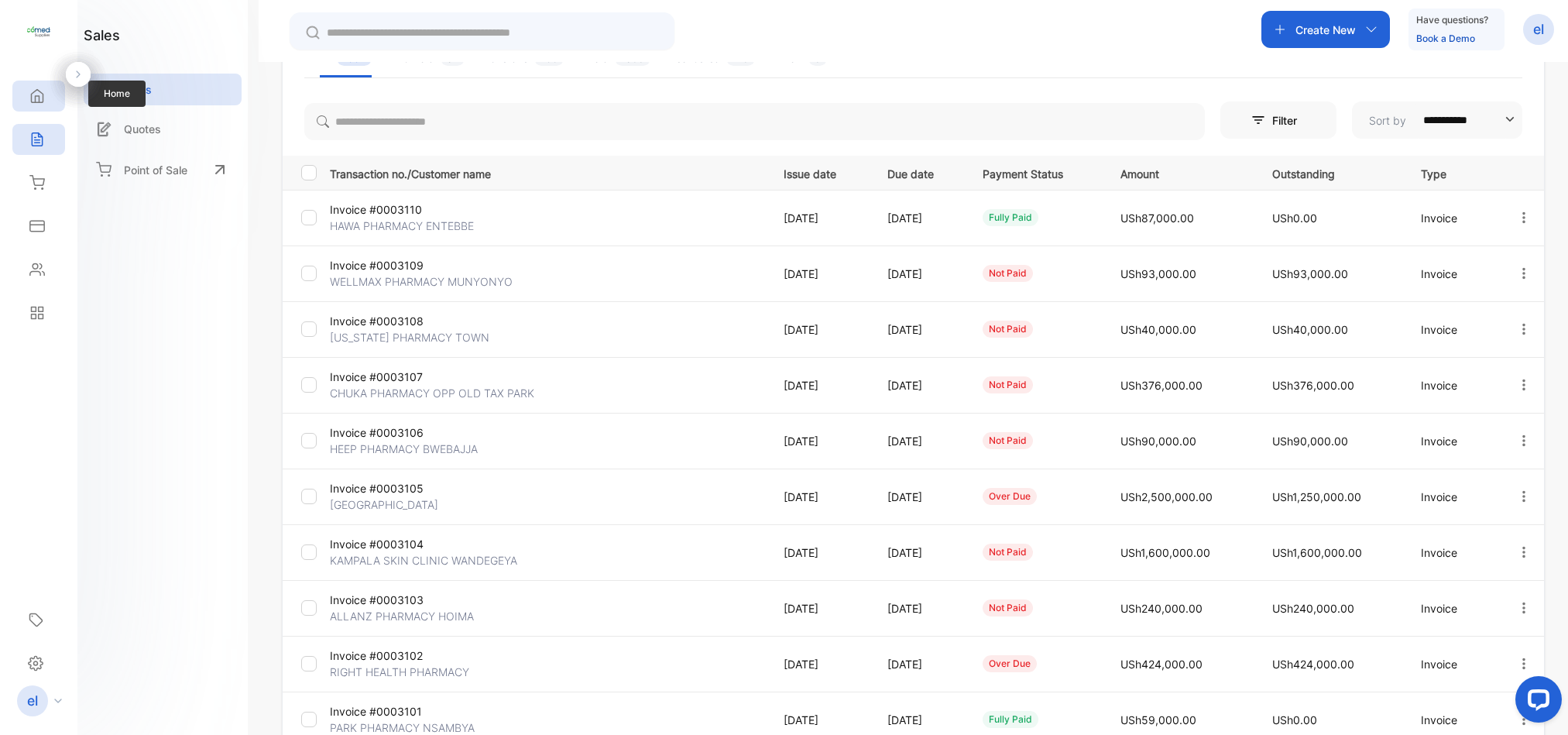
click at [47, 91] on div "Home" at bounding box center [39, 96] width 52 height 31
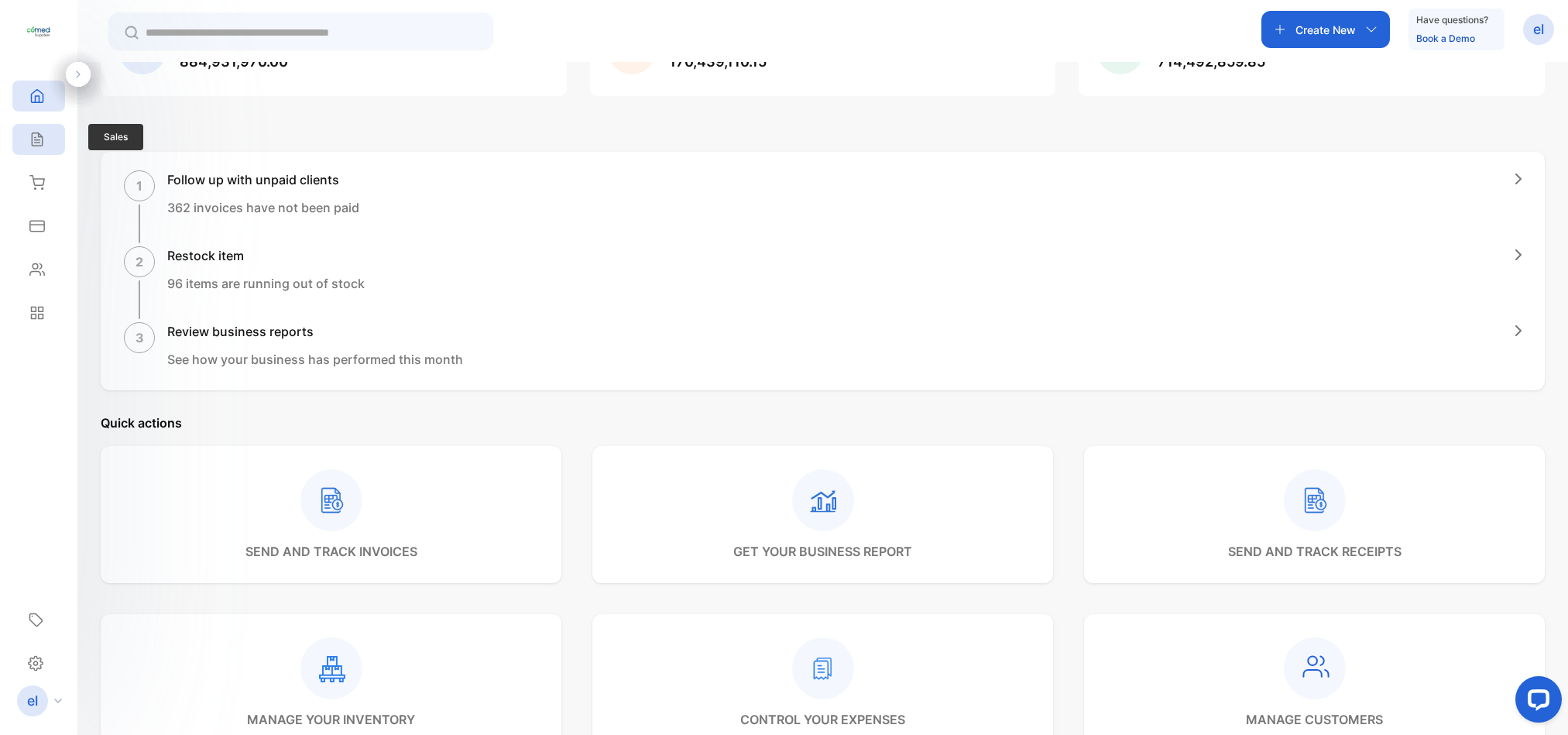
click at [47, 135] on div "Sales" at bounding box center [39, 139] width 52 height 31
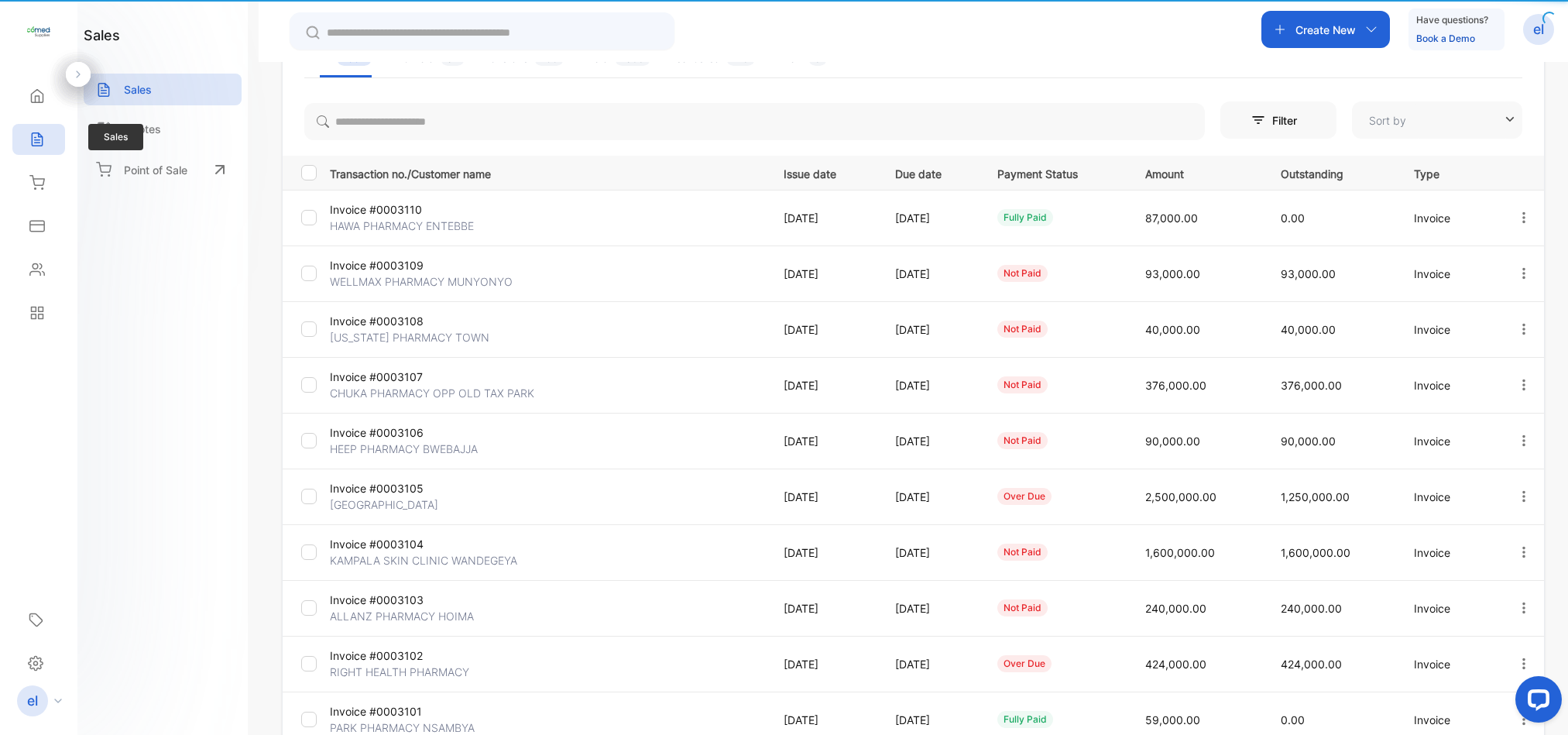
type input "**********"
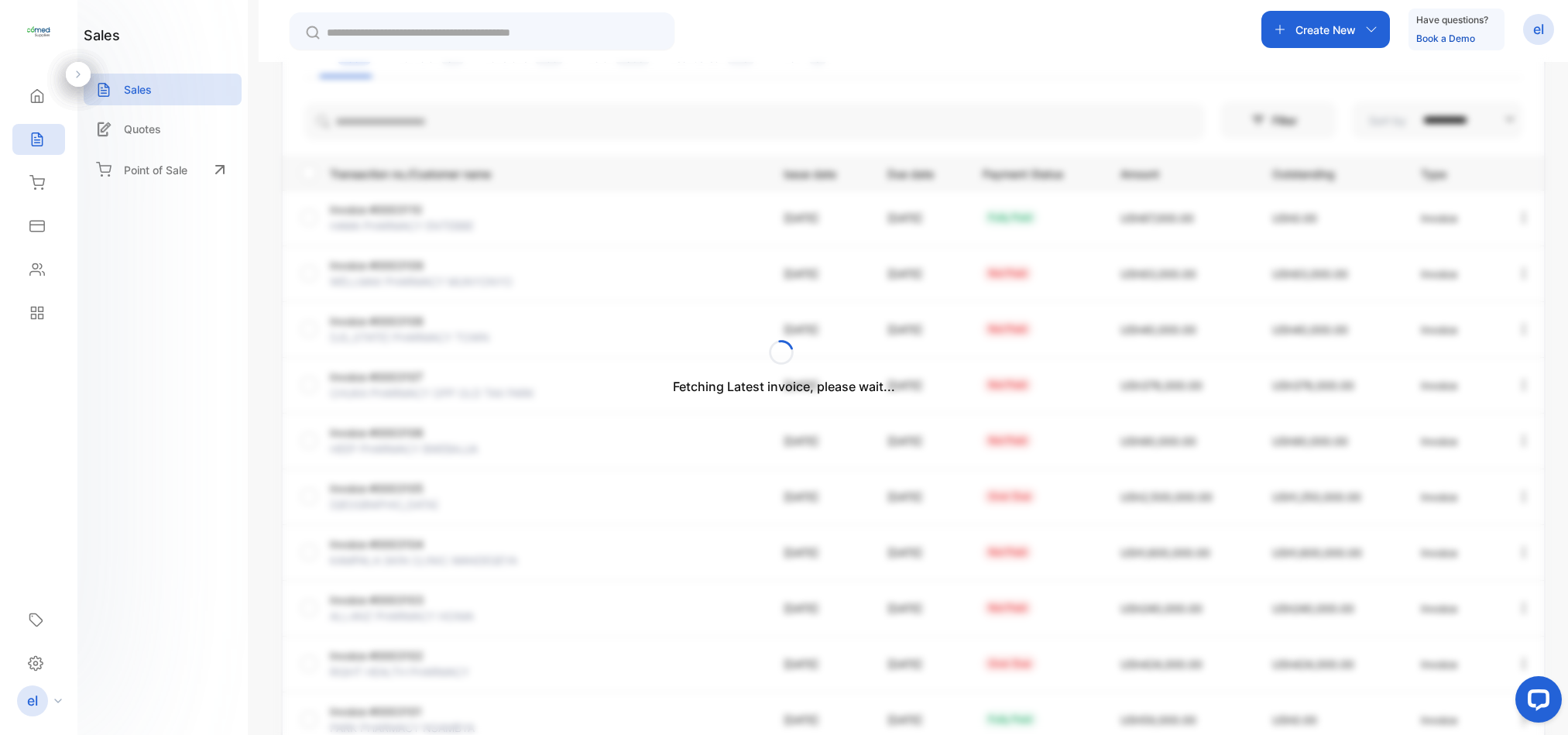
click at [1336, 38] on div "Fetching Latest invoice, please wait..." at bounding box center [784, 367] width 1568 height 735
click at [1326, 35] on p "Create New" at bounding box center [1325, 29] width 60 height 16
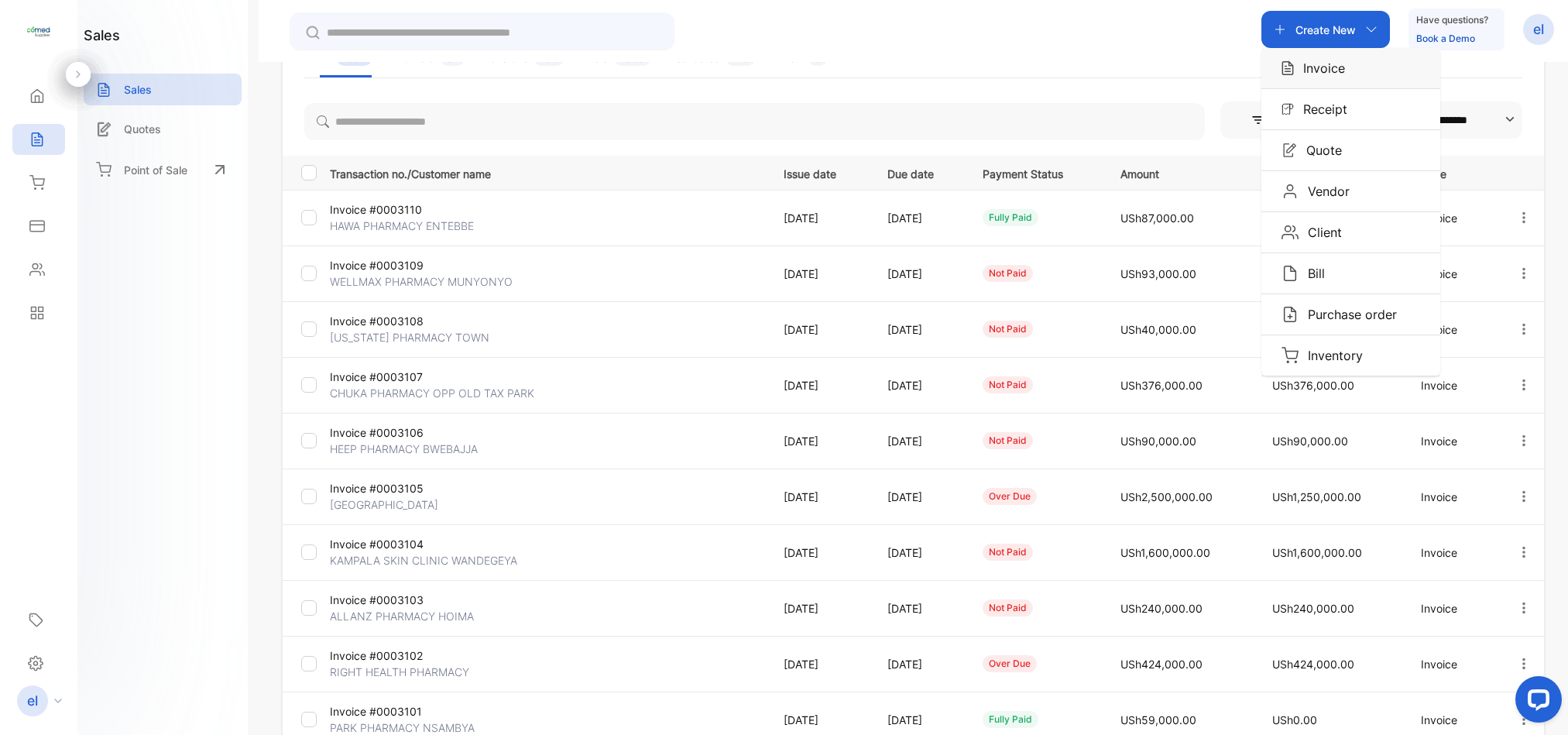
click at [1327, 59] on p "Invoice" at bounding box center [1318, 68] width 51 height 18
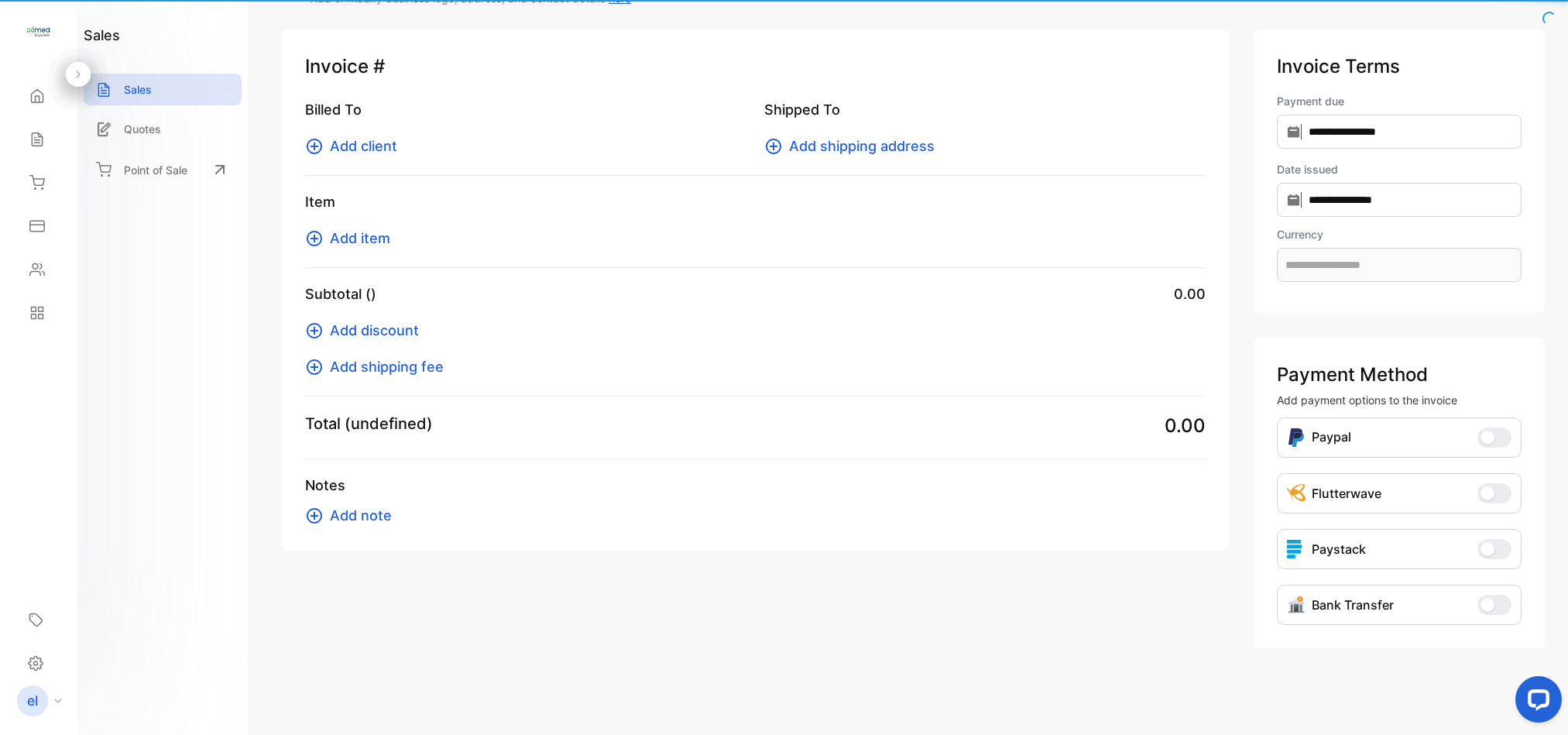
scroll to position [68, 0]
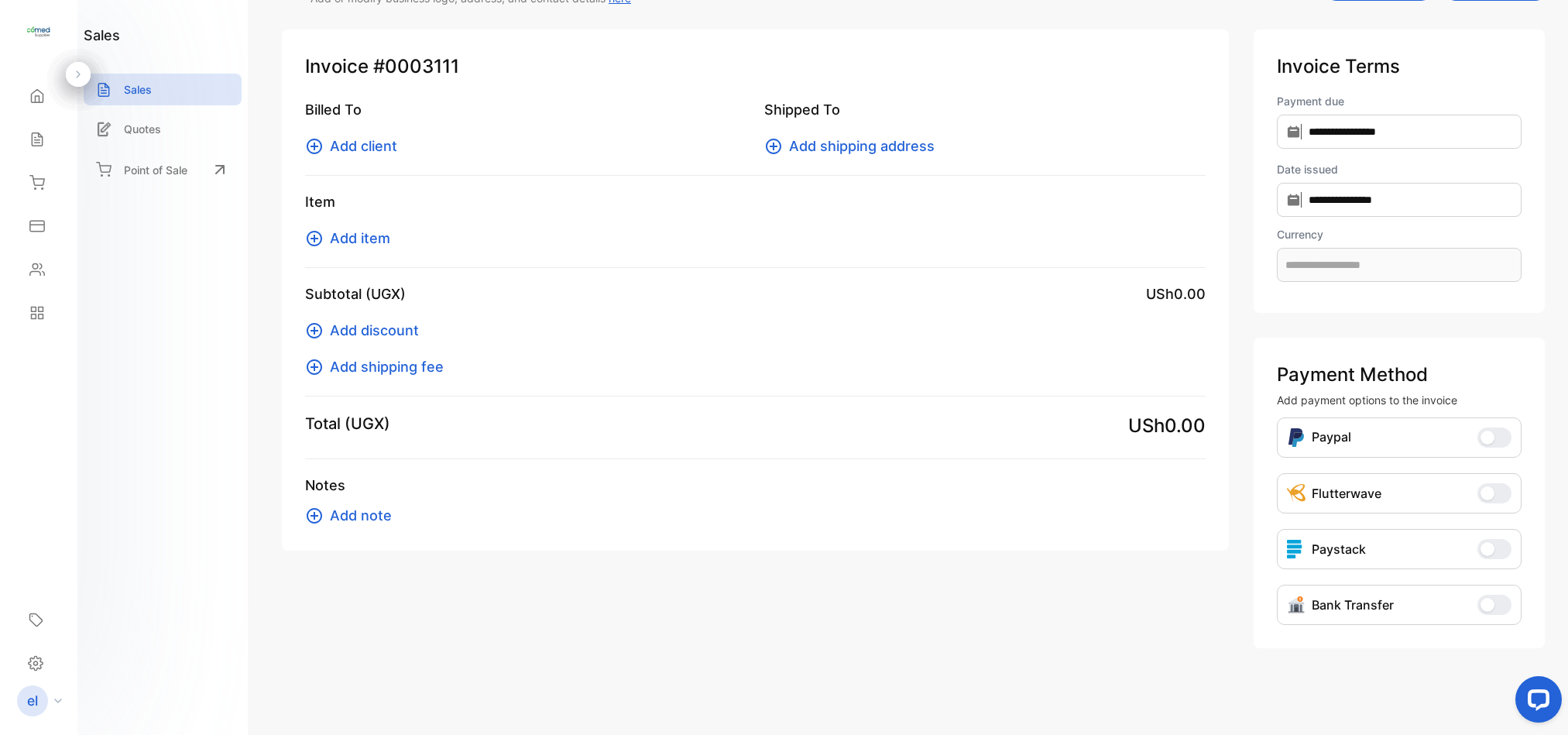
type input "**********"
click at [367, 140] on span "Add client" at bounding box center [364, 146] width 68 height 21
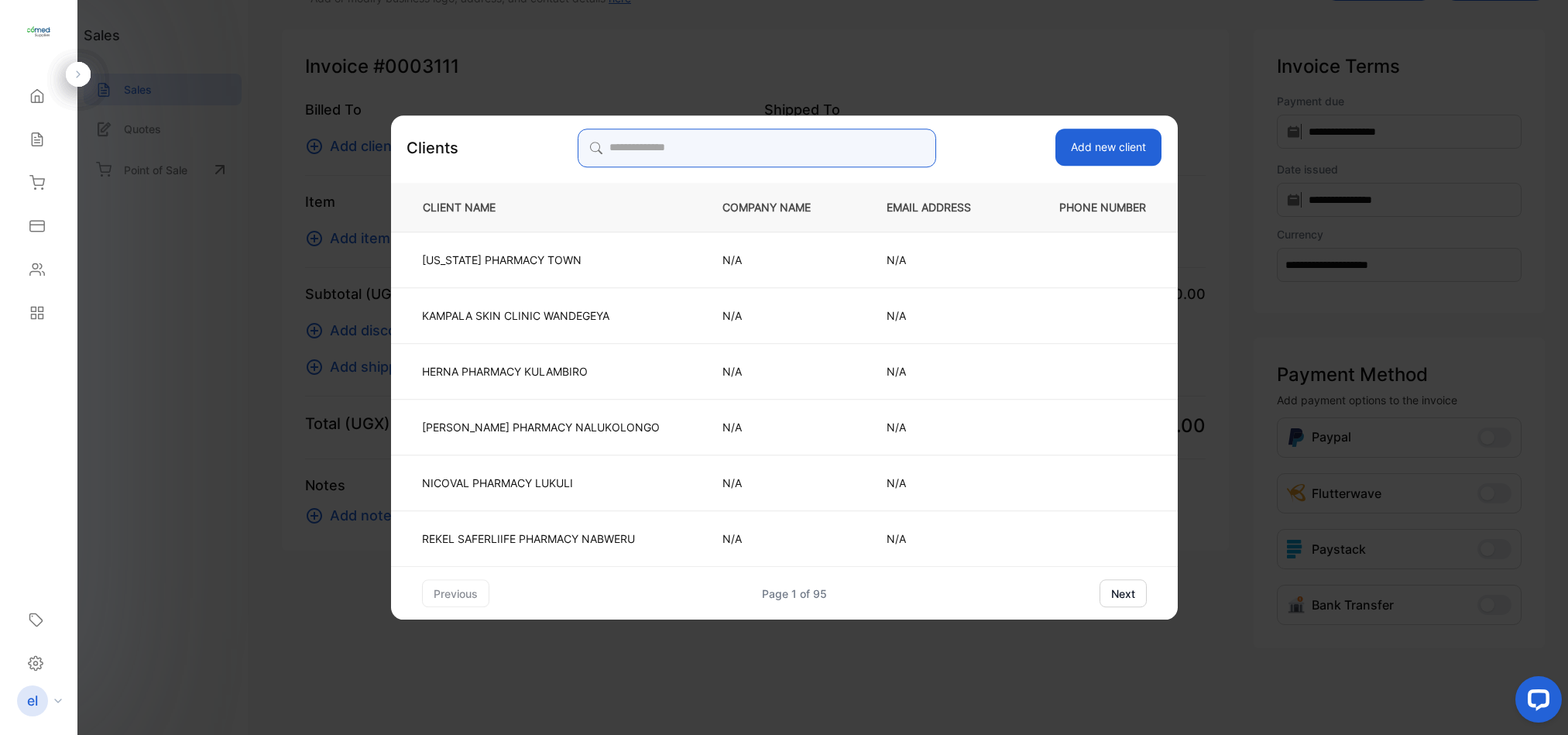
click at [699, 156] on input "search" at bounding box center [757, 148] width 358 height 39
click at [458, 551] on div "Clients Add new client CLIENT NAME COMPANY NAME EMAIL ADDRESS PHONE NUMBER TEXA…" at bounding box center [755, 551] width 947 height 0
drag, startPoint x: 70, startPoint y: 139, endPoint x: 24, endPoint y: 139, distance: 46.0
click at [24, 139] on div "Home Home Sales Sales Inventory Inventory Expenses Expenses Contacts Contacts R…" at bounding box center [39, 204] width 77 height 260
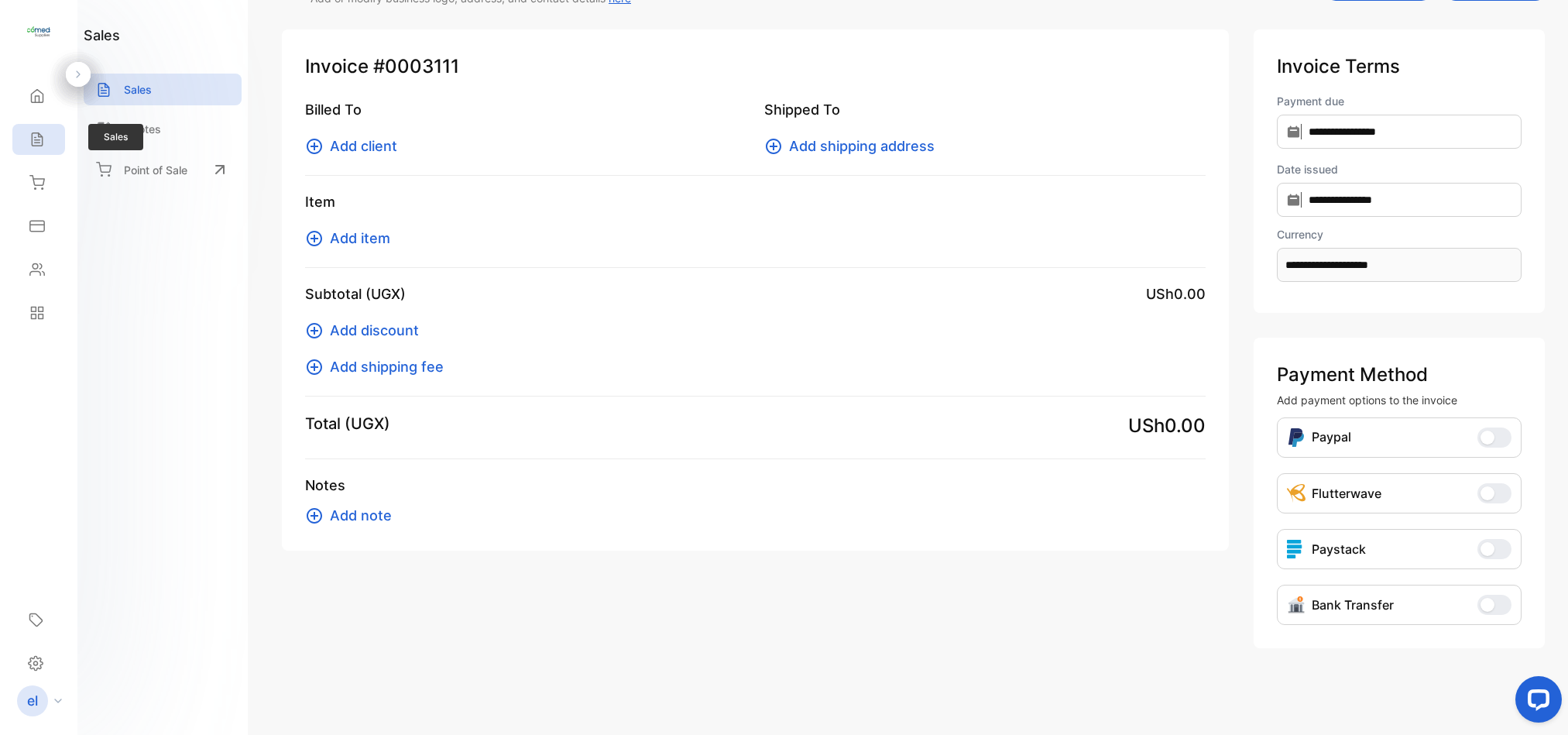
click at [30, 139] on icon at bounding box center [37, 139] width 15 height 15
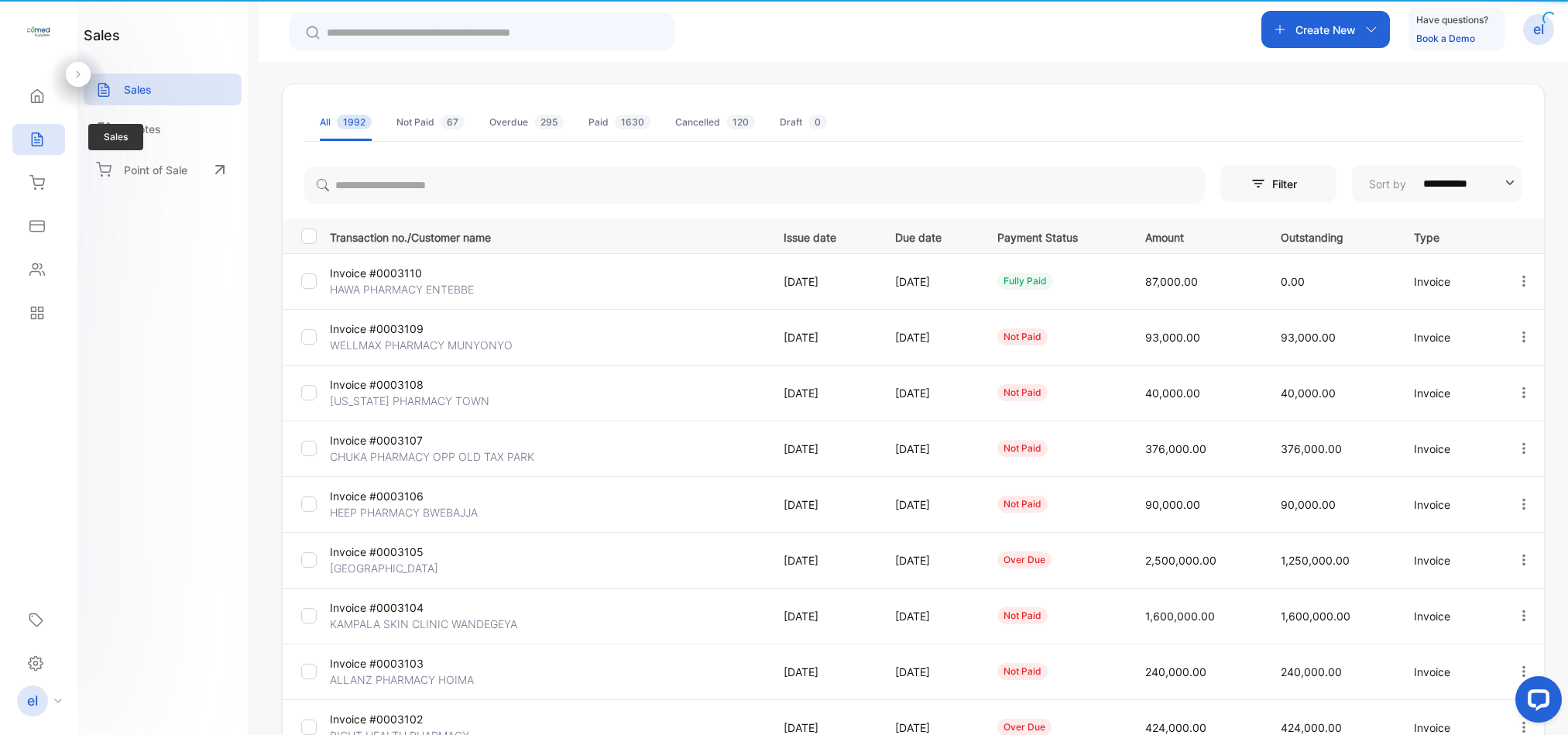
click at [30, 139] on icon at bounding box center [37, 139] width 15 height 15
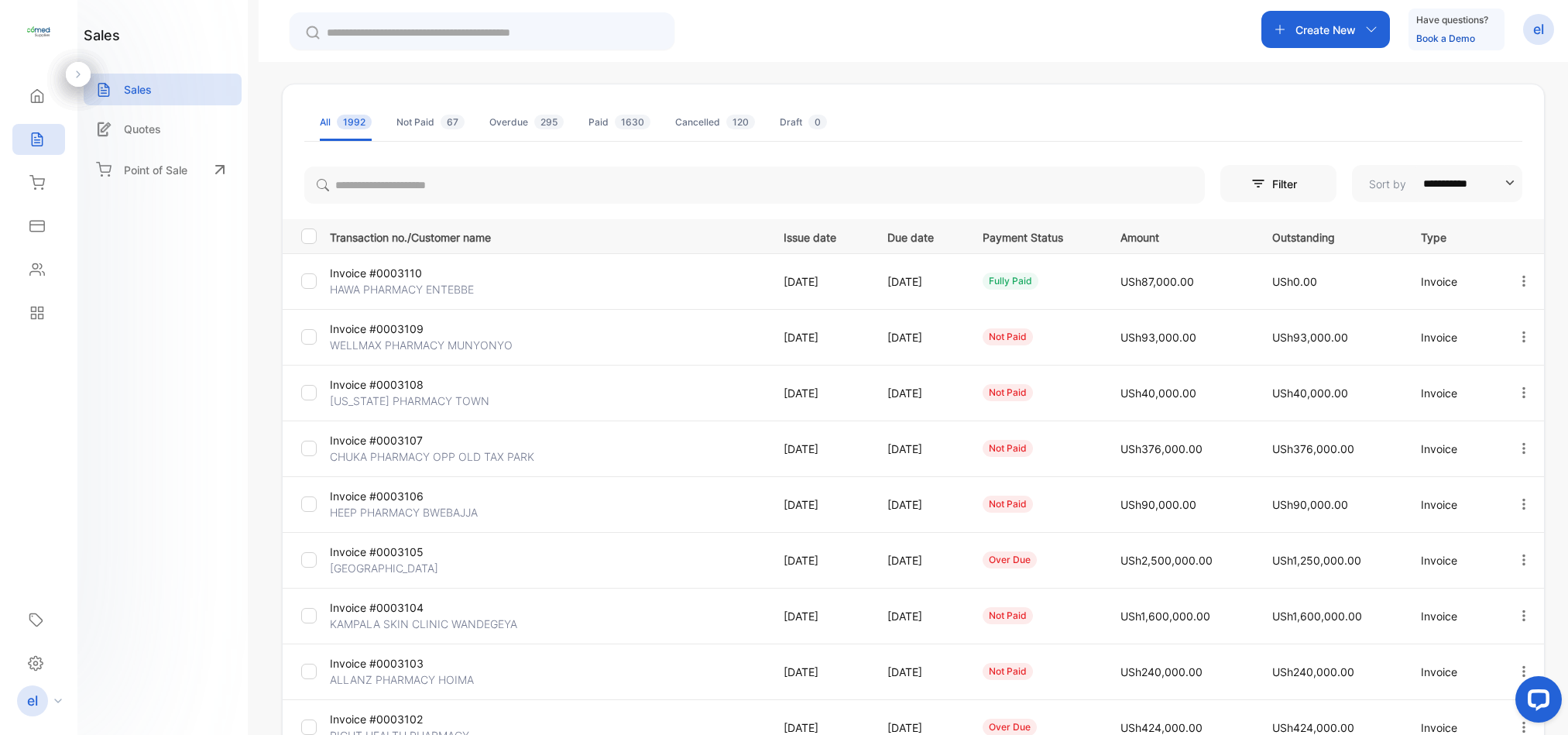
drag, startPoint x: 1561, startPoint y: 352, endPoint x: 1568, endPoint y: 382, distance: 30.8
click at [1567, 382] on html "**********" at bounding box center [784, 413] width 1568 height 828
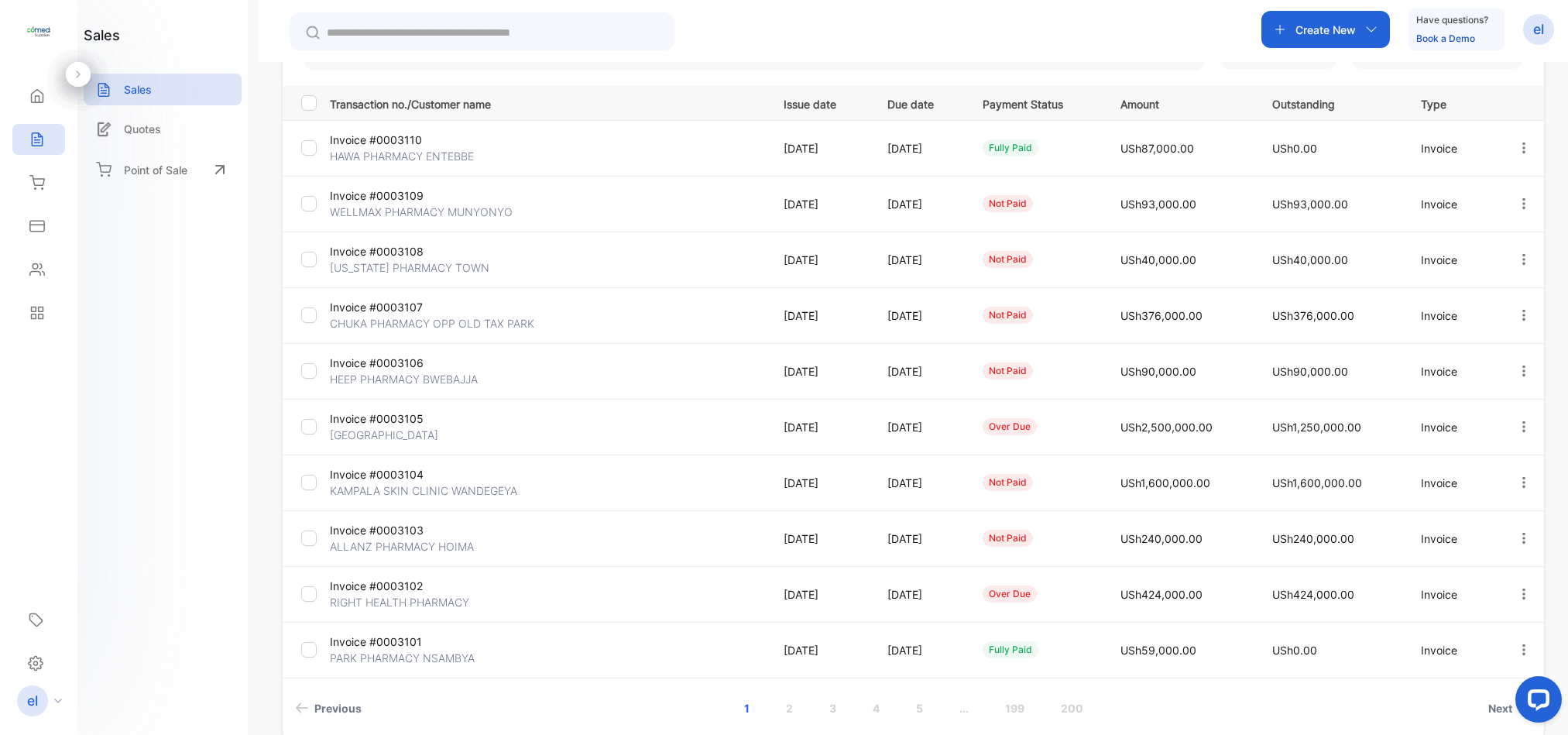
scroll to position [202, 0]
click at [783, 709] on link "2" at bounding box center [790, 707] width 45 height 29
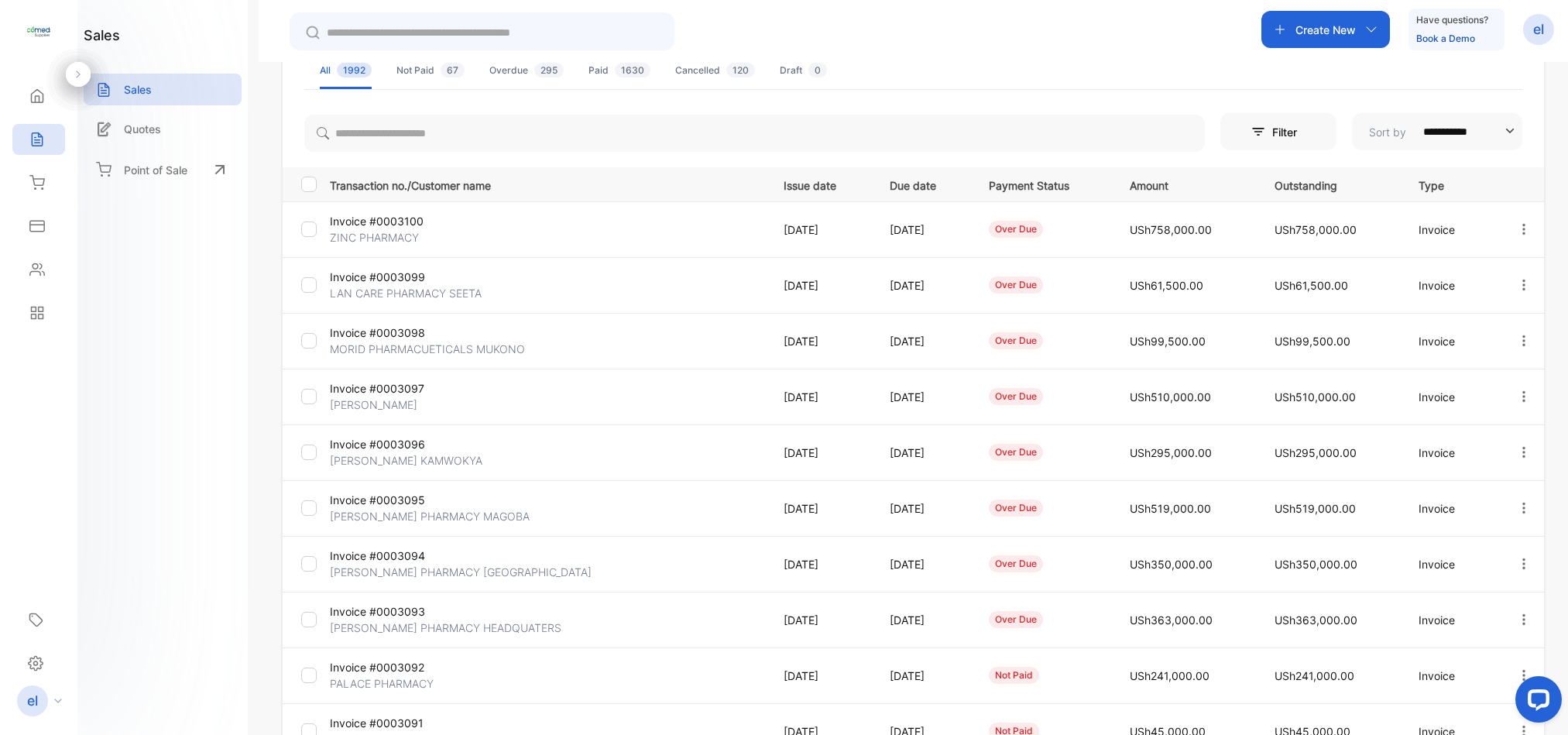
scroll to position [98, 0]
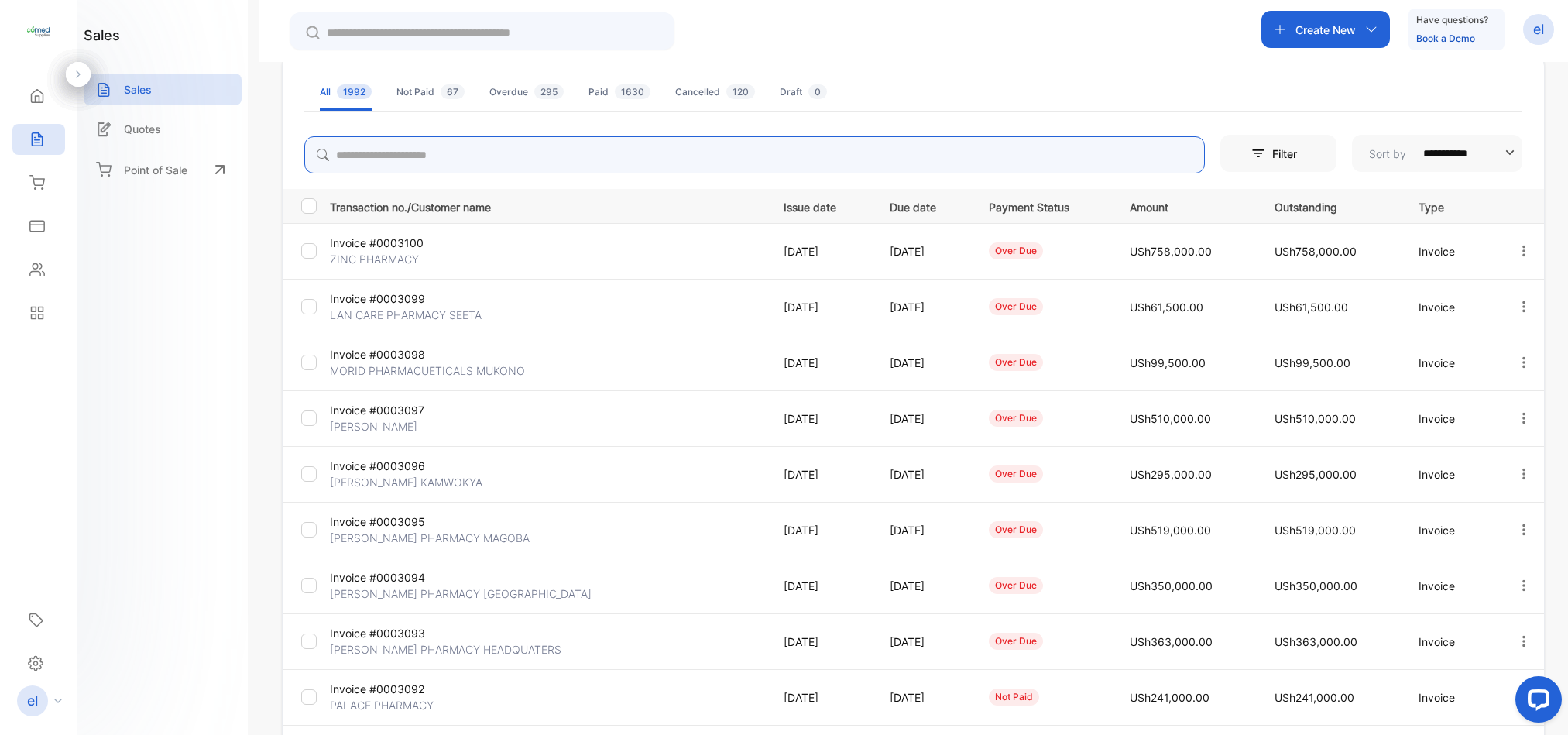
click at [372, 152] on input "search" at bounding box center [754, 155] width 900 height 37
type input "******"
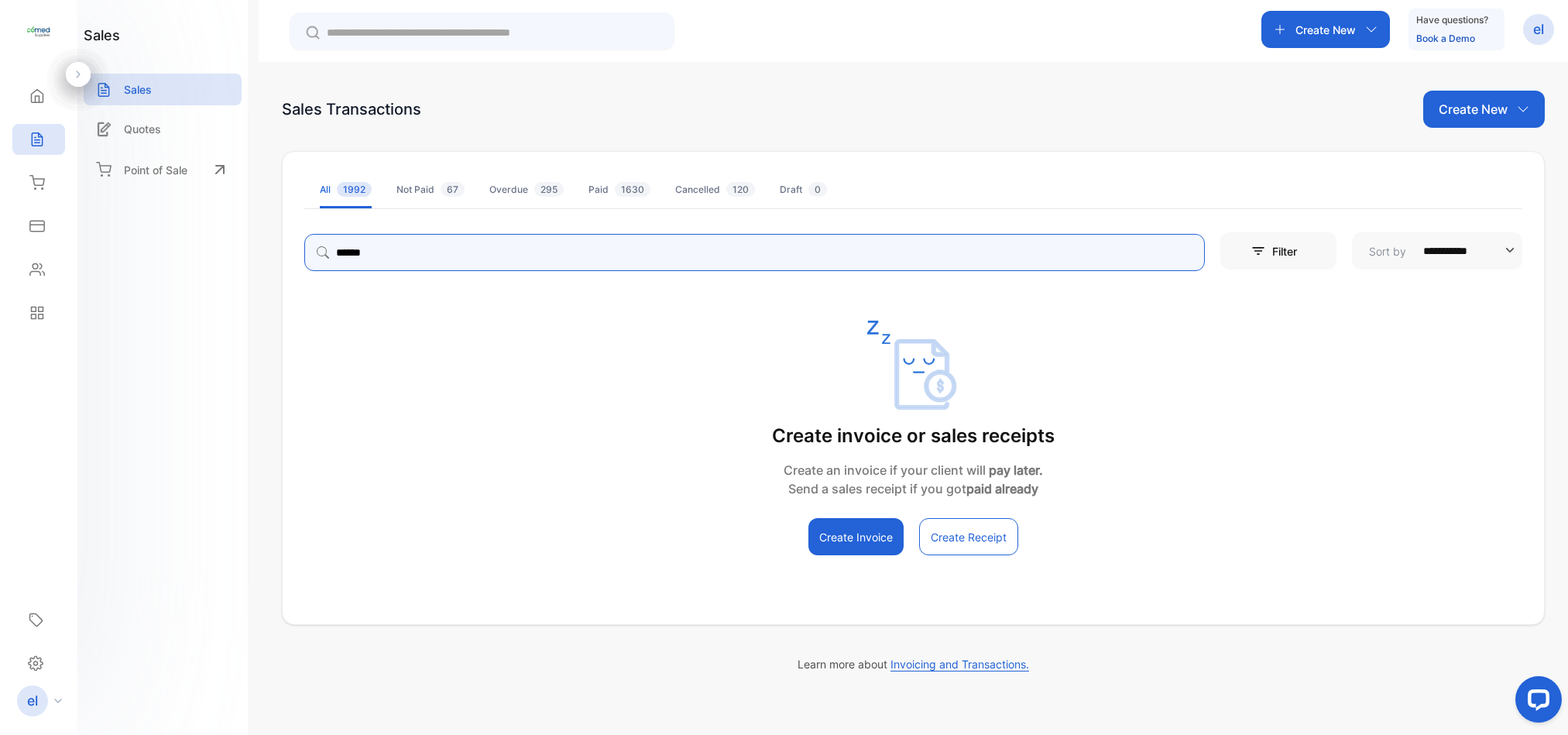
scroll to position [0, 0]
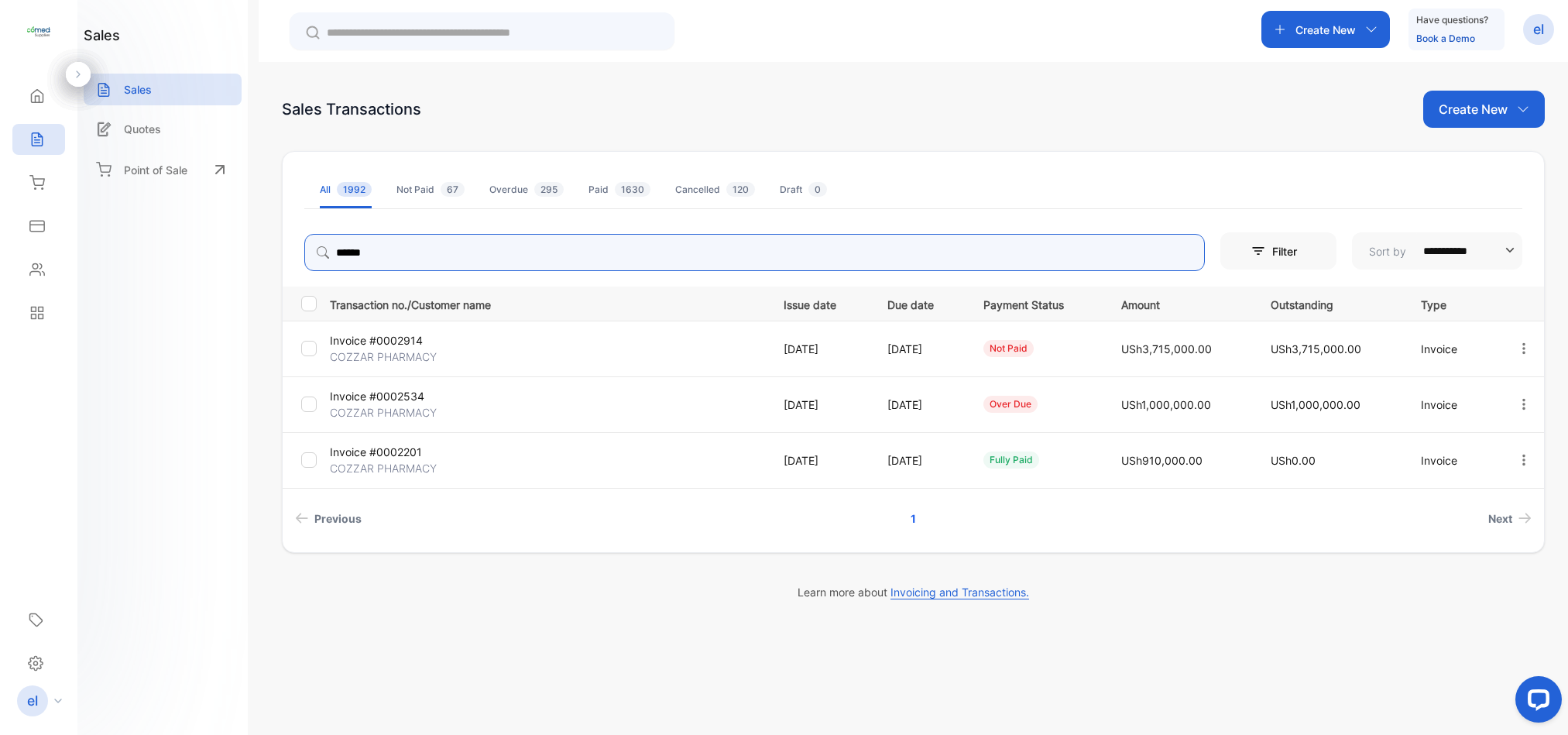
click at [1522, 349] on icon "button" at bounding box center [1523, 349] width 14 height 14
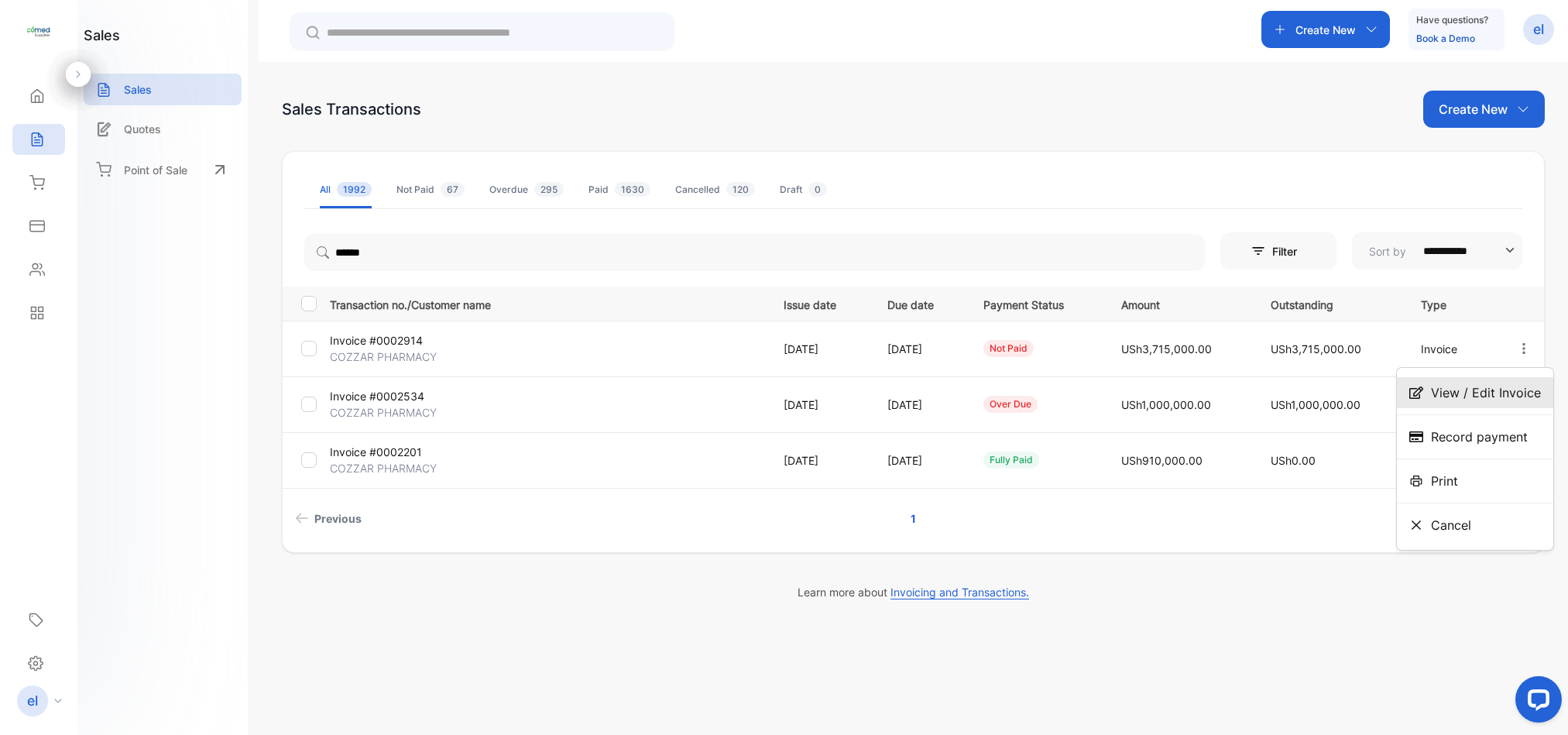
click at [1459, 384] on span "View / Edit Invoice" at bounding box center [1486, 392] width 110 height 18
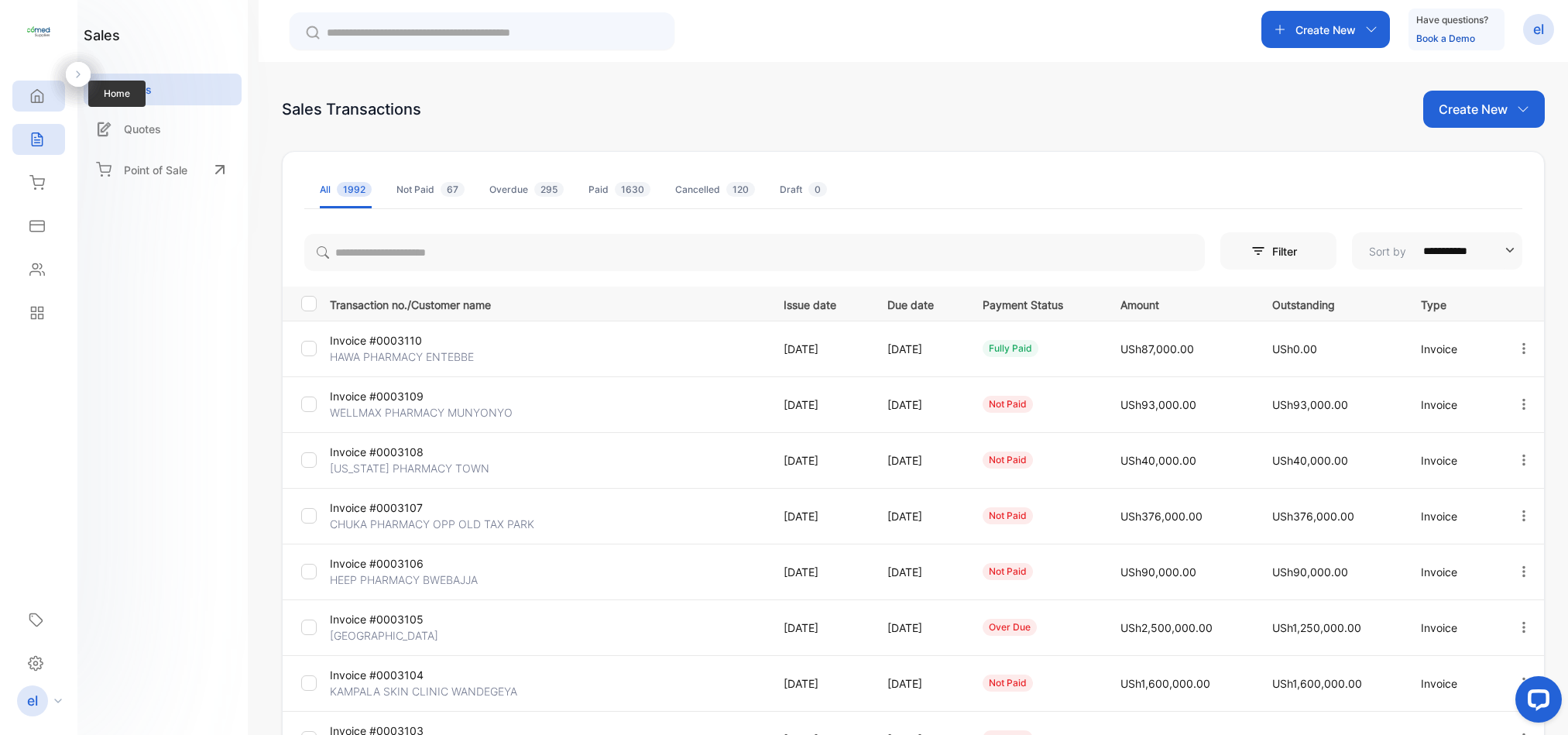
click at [46, 91] on div "Home" at bounding box center [39, 96] width 52 height 31
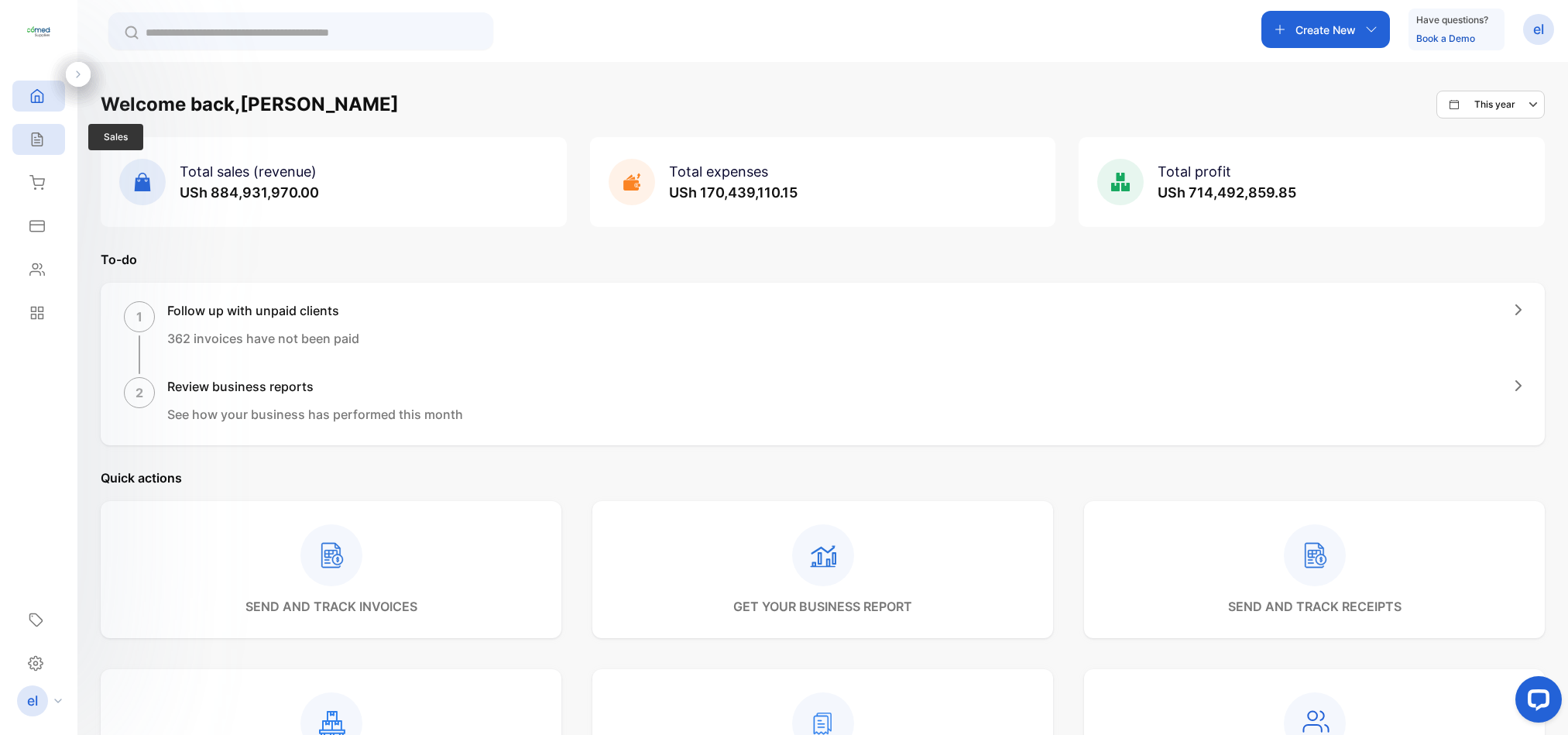
click at [37, 152] on div "Sales" at bounding box center [39, 139] width 52 height 31
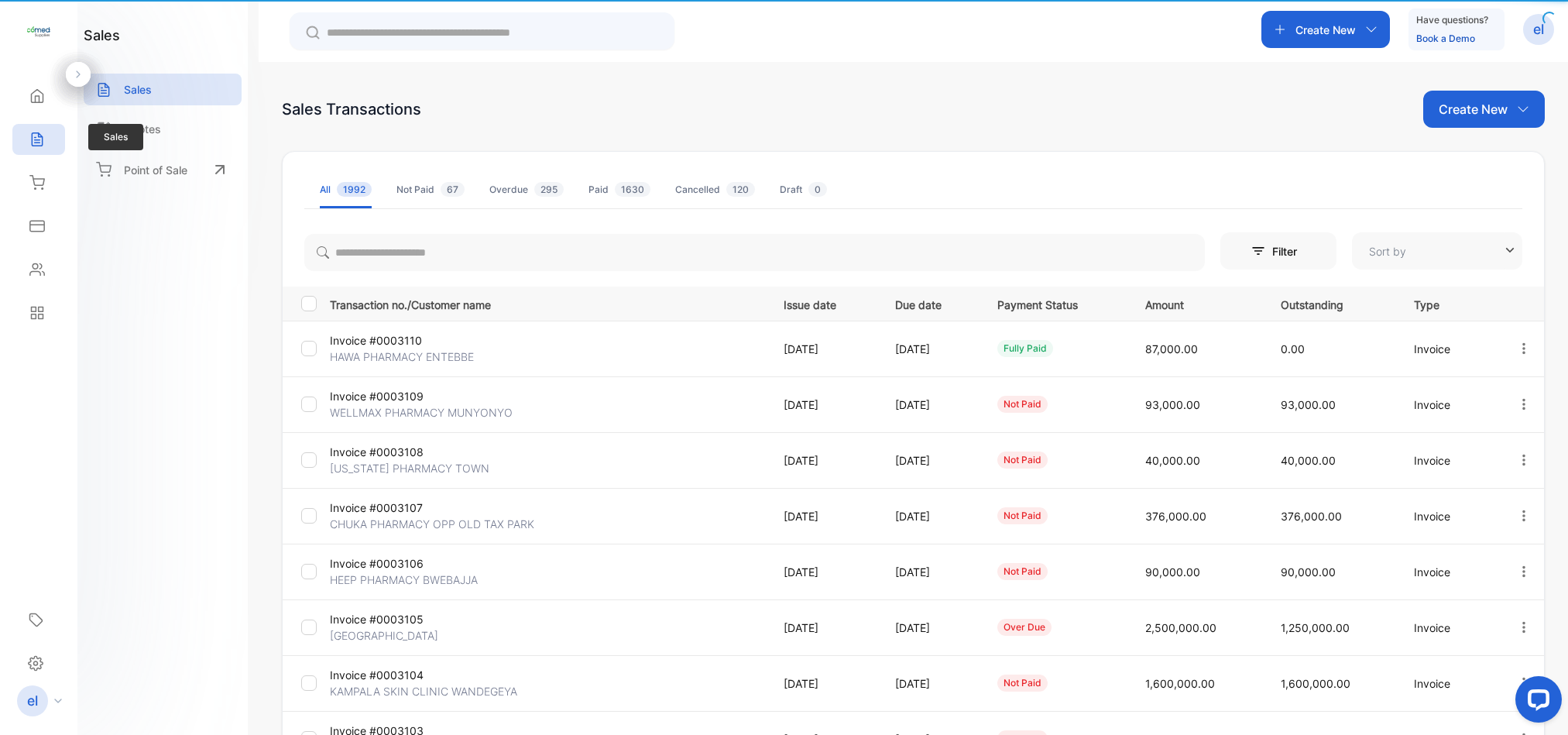
type input "**********"
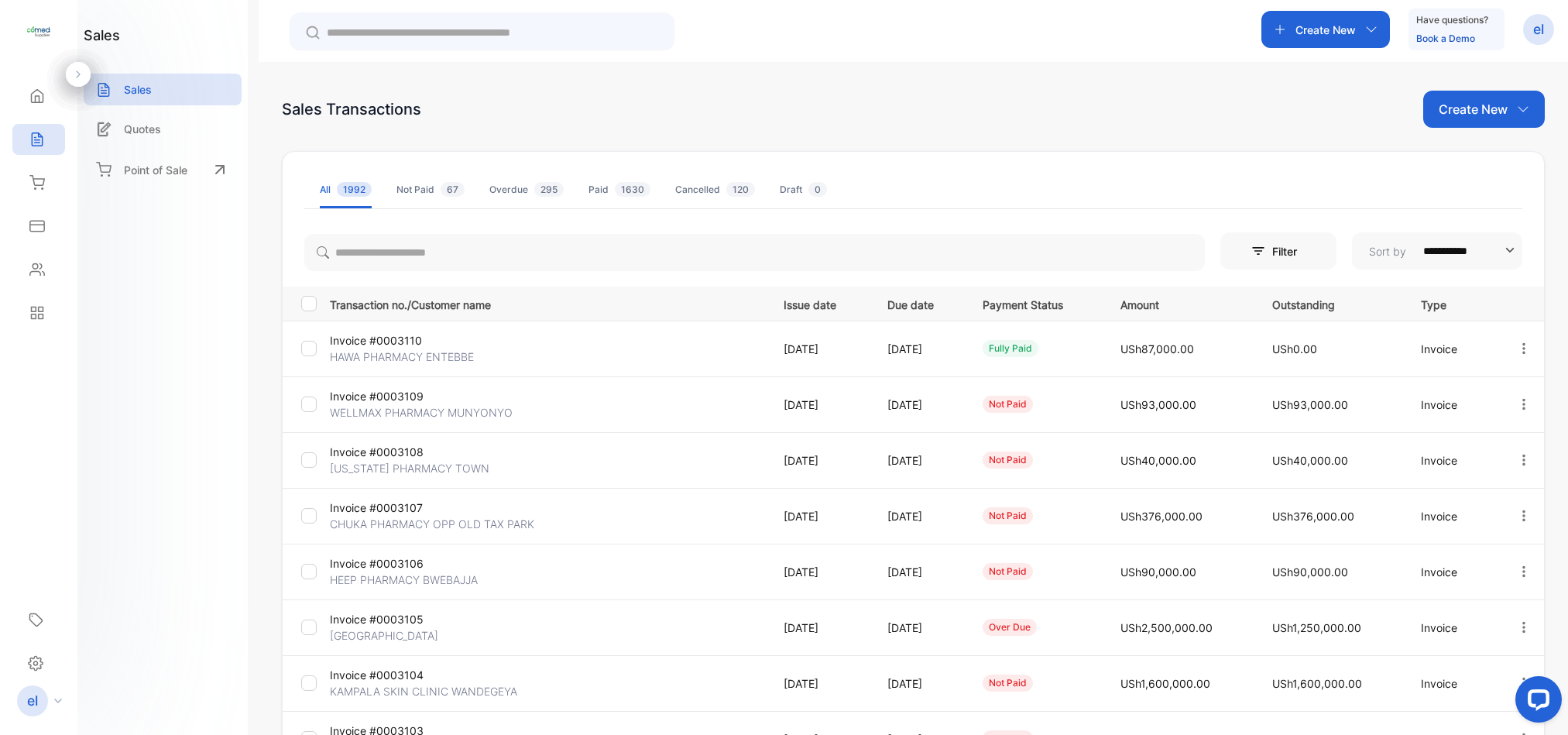
click at [430, 275] on div "**********" at bounding box center [913, 575] width 1261 height 695
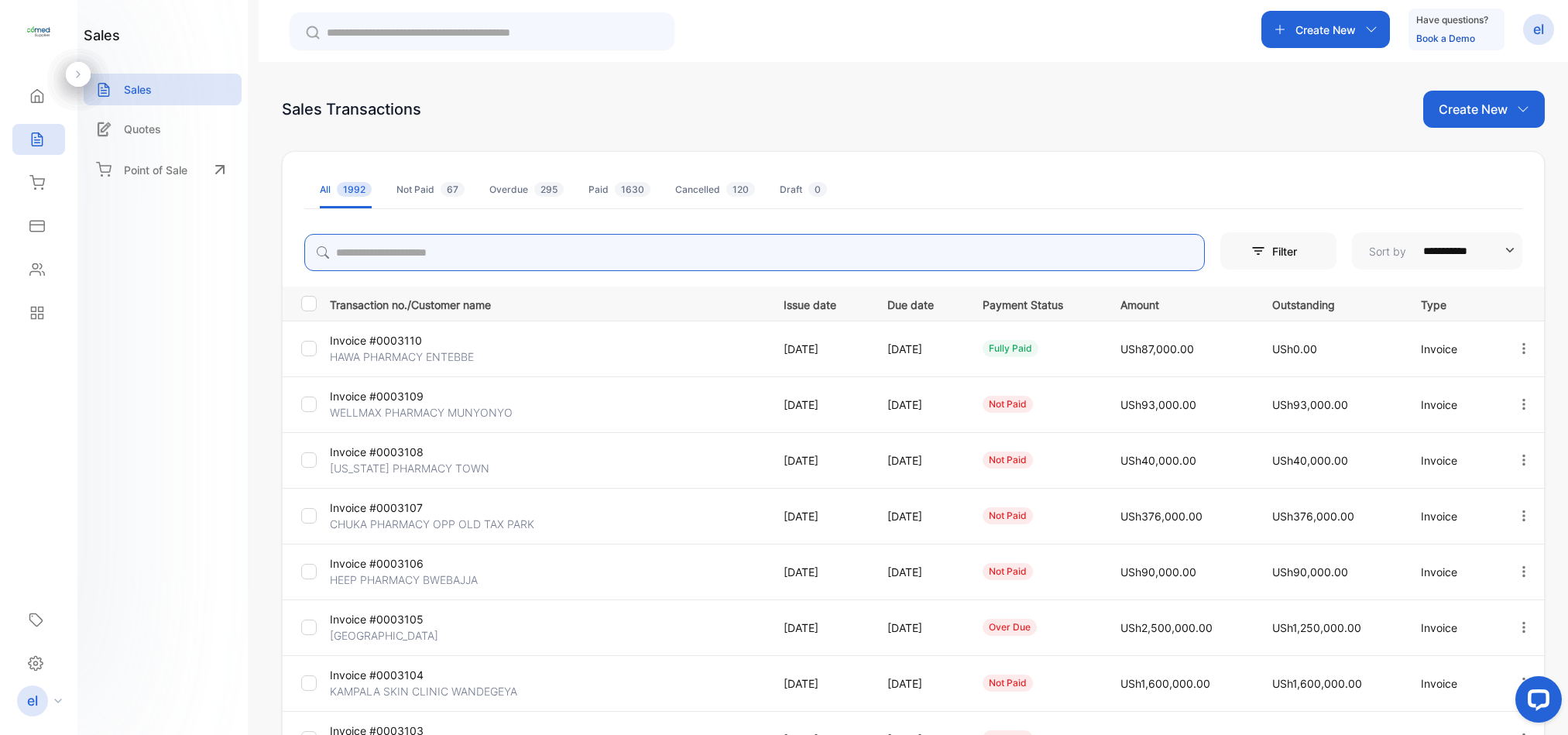
click at [419, 247] on input "search" at bounding box center [754, 253] width 900 height 37
click at [1518, 458] on icon "button" at bounding box center [1523, 460] width 14 height 14
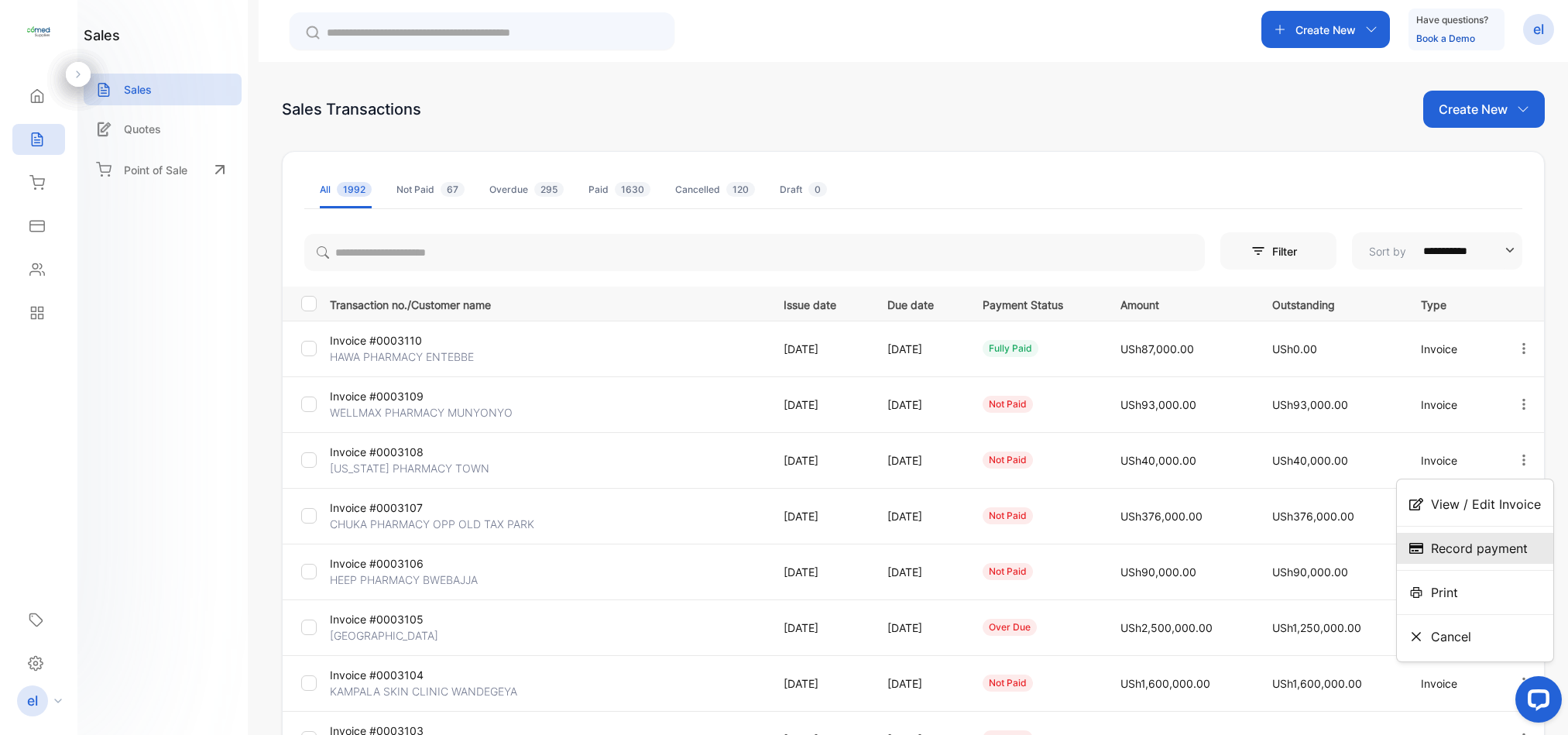
click at [1483, 543] on span "Record payment" at bounding box center [1479, 548] width 97 height 18
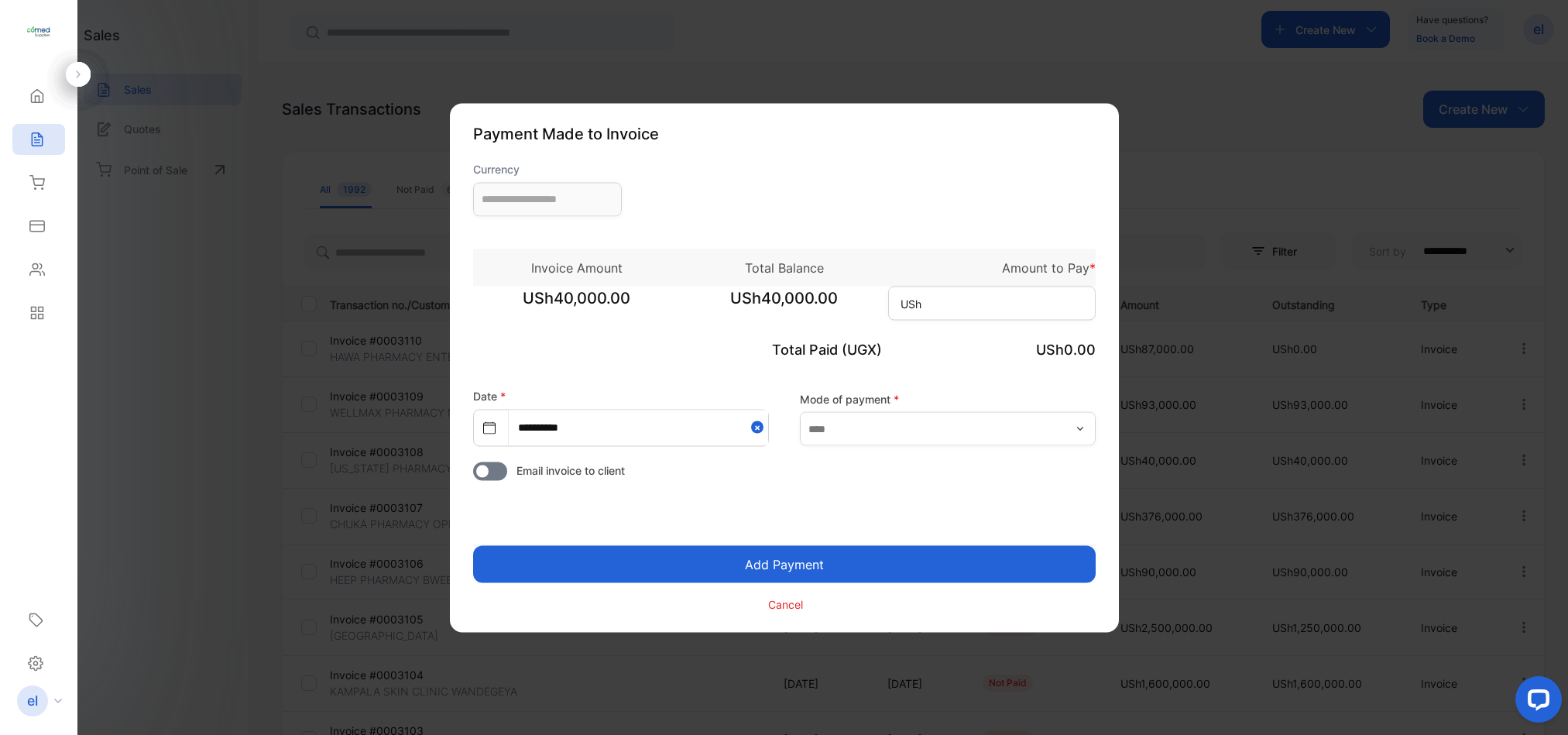
type input "**********"
click at [962, 292] on input at bounding box center [991, 302] width 207 height 34
type input "******"
click at [820, 565] on button "Add Payment" at bounding box center [784, 564] width 622 height 37
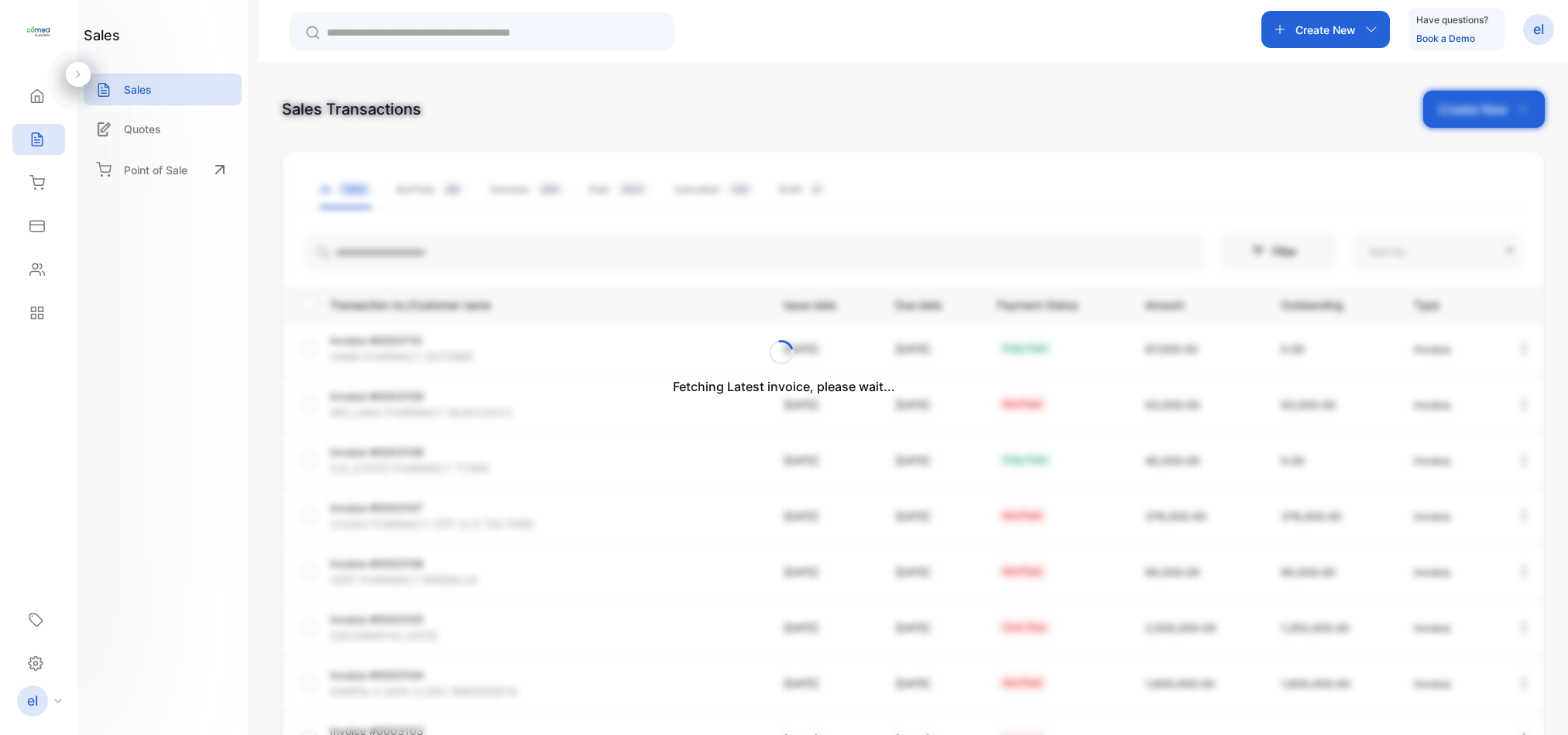
type input "**********"
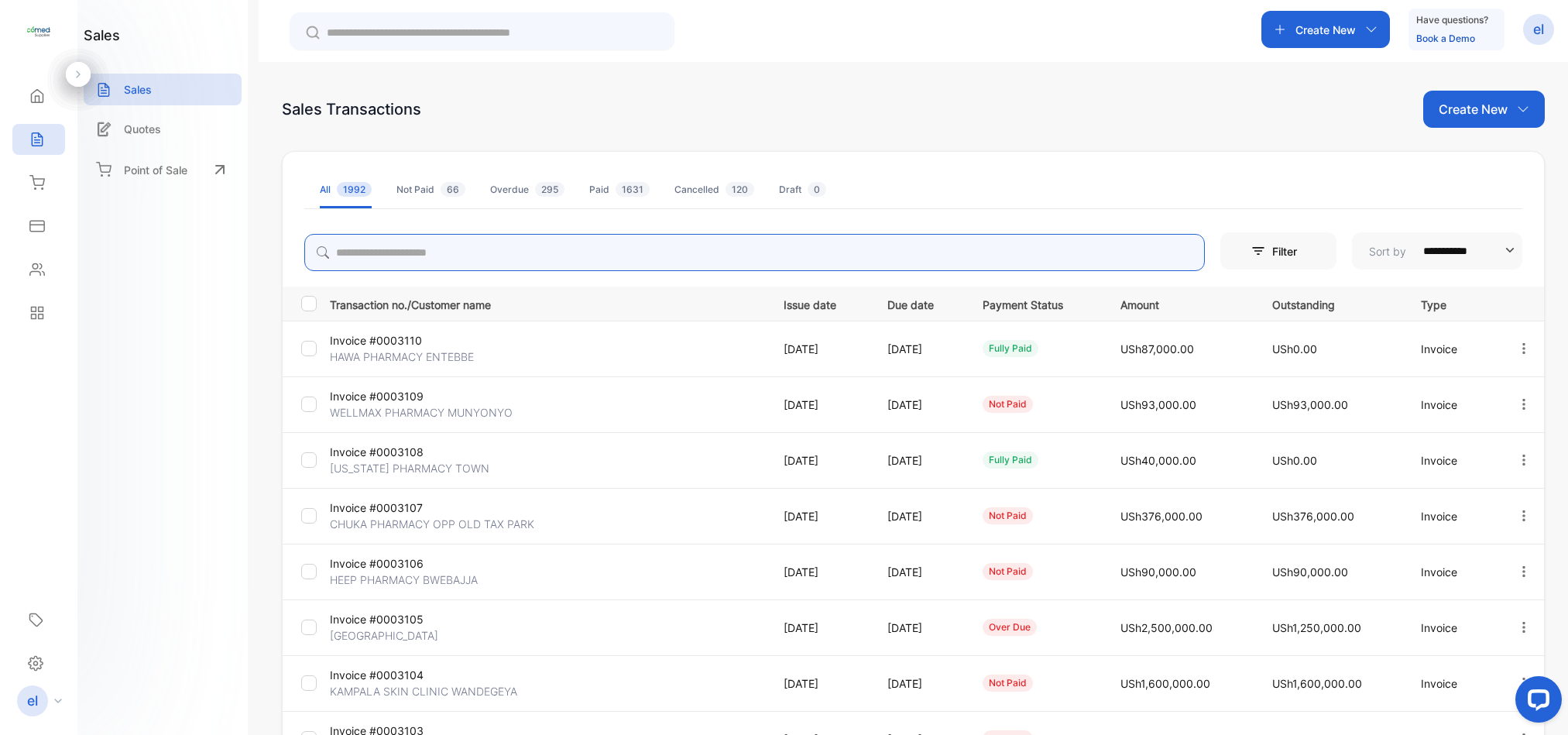
click at [481, 263] on input "search" at bounding box center [754, 253] width 900 height 37
click at [559, 246] on input "search" at bounding box center [754, 253] width 900 height 37
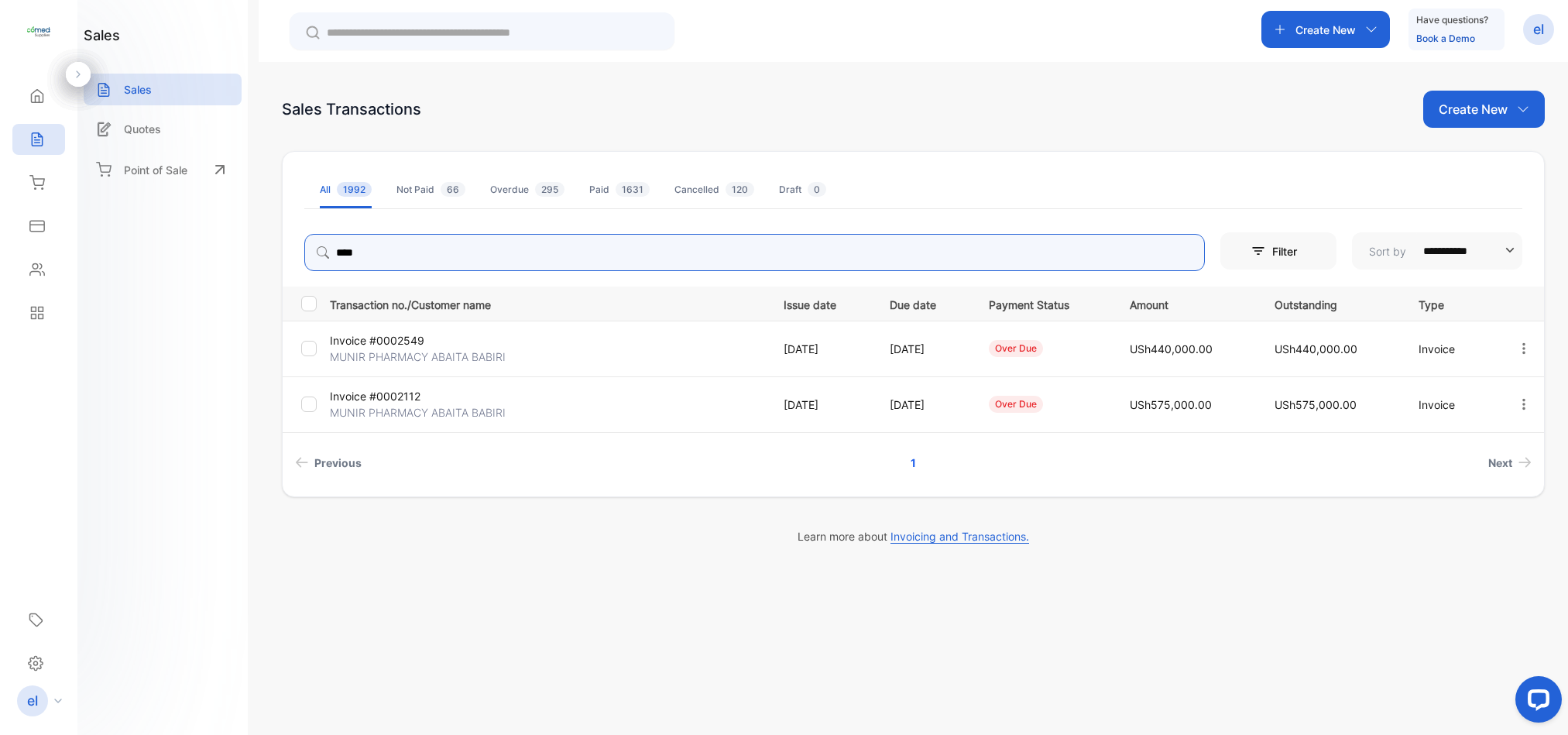
click at [1526, 347] on icon "button" at bounding box center [1523, 349] width 14 height 14
type input "****"
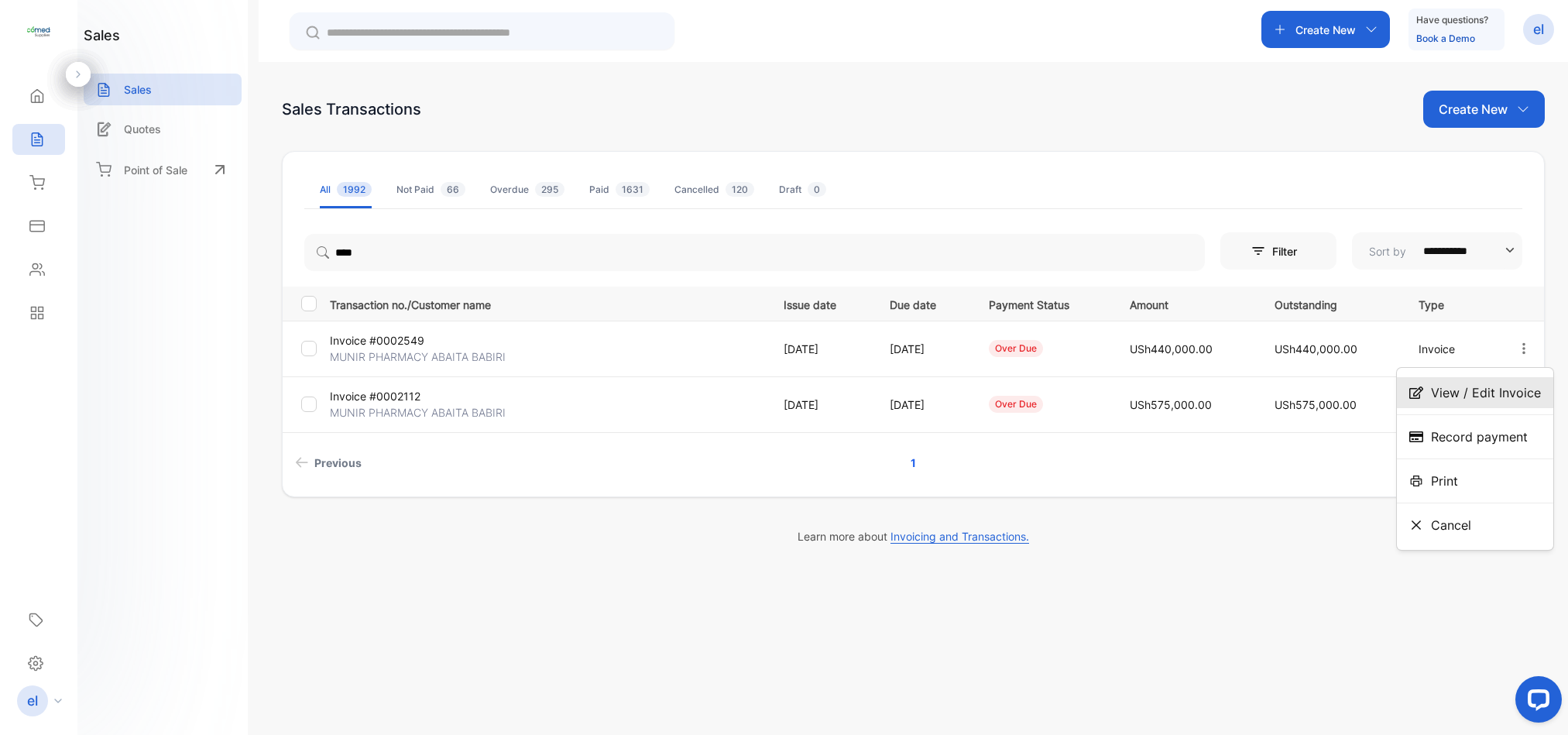
click at [1436, 391] on span "View / Edit Invoice" at bounding box center [1486, 392] width 110 height 18
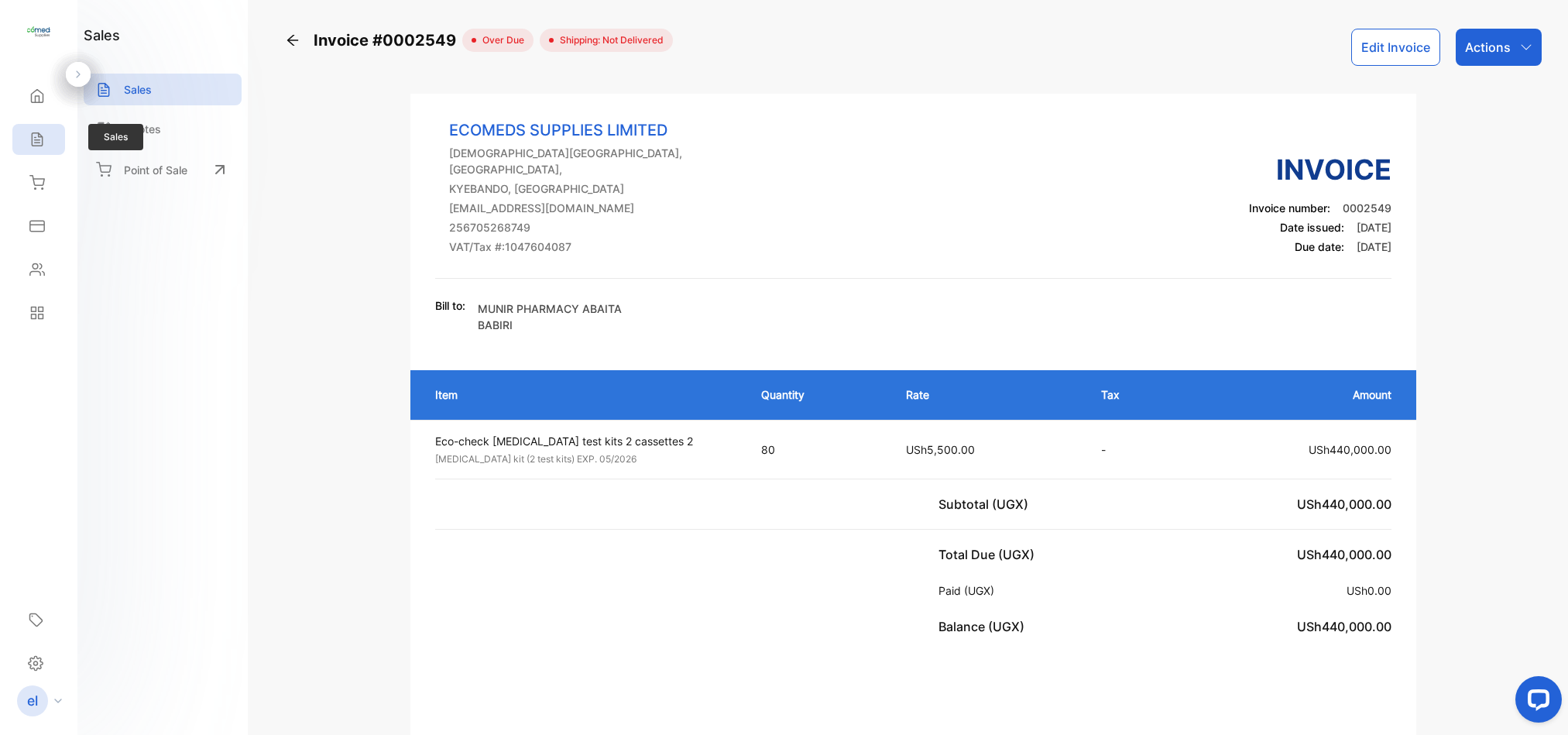
click at [46, 140] on div "Sales" at bounding box center [39, 139] width 52 height 31
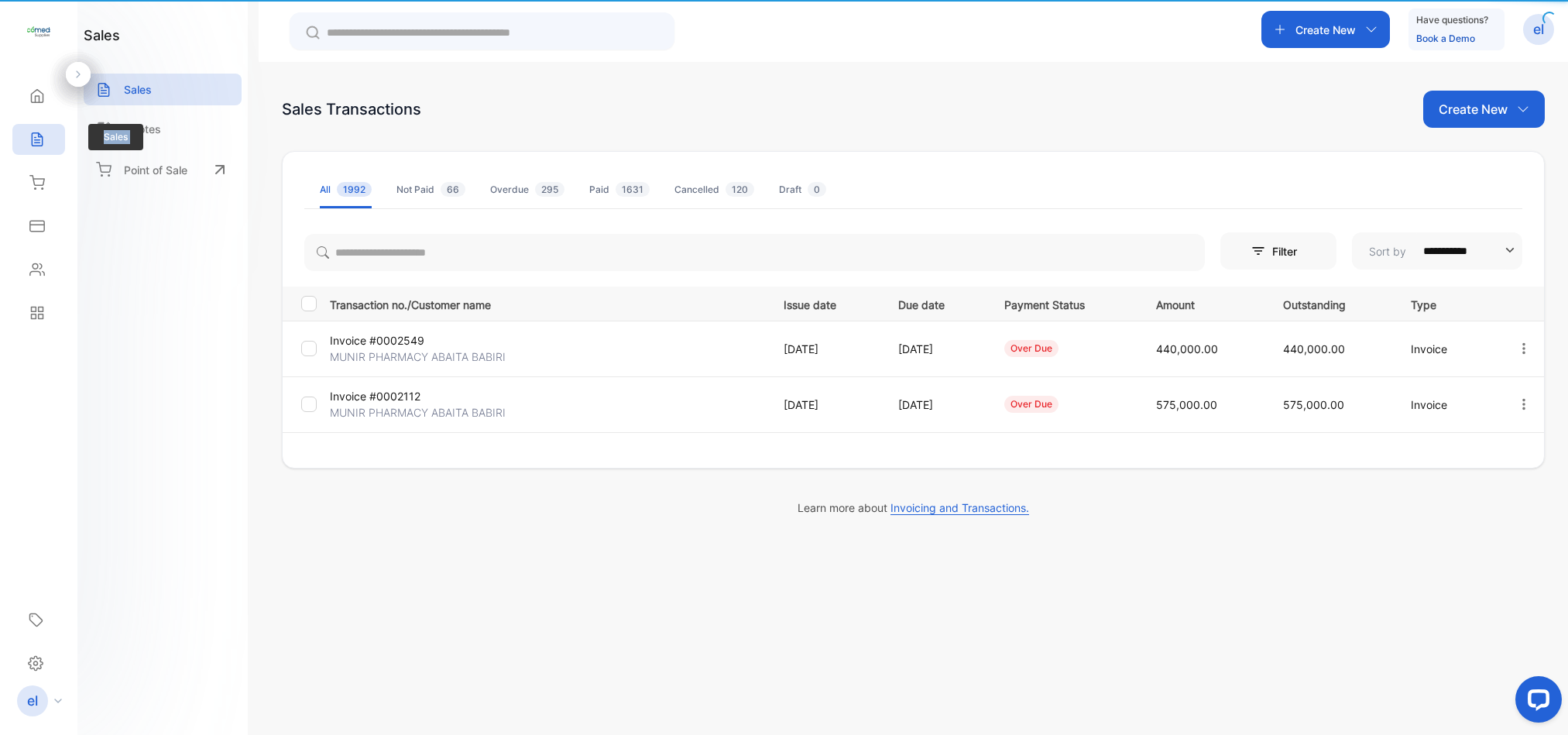
click at [46, 140] on div "Sales" at bounding box center [39, 139] width 52 height 31
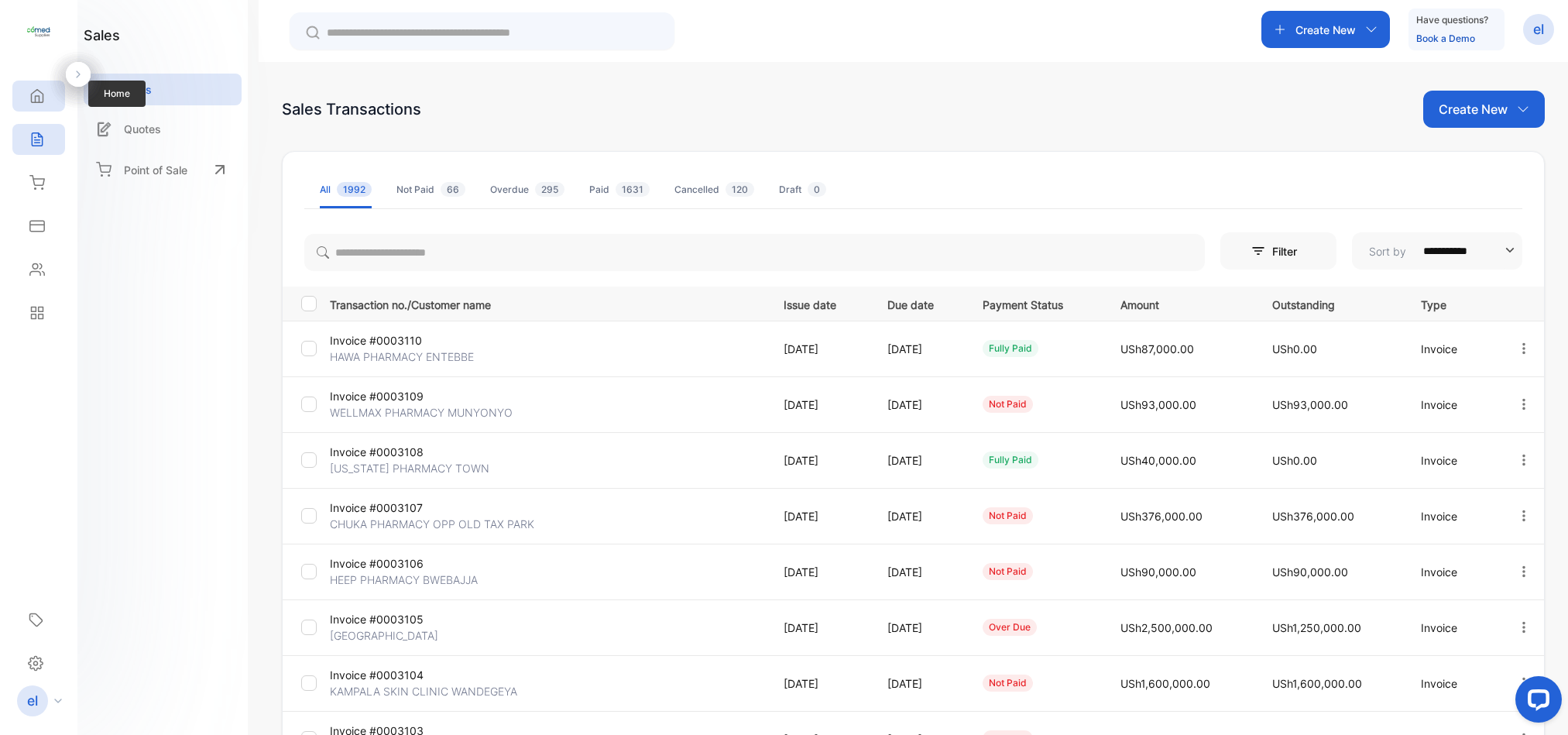
click at [48, 99] on div "Home" at bounding box center [39, 96] width 52 height 31
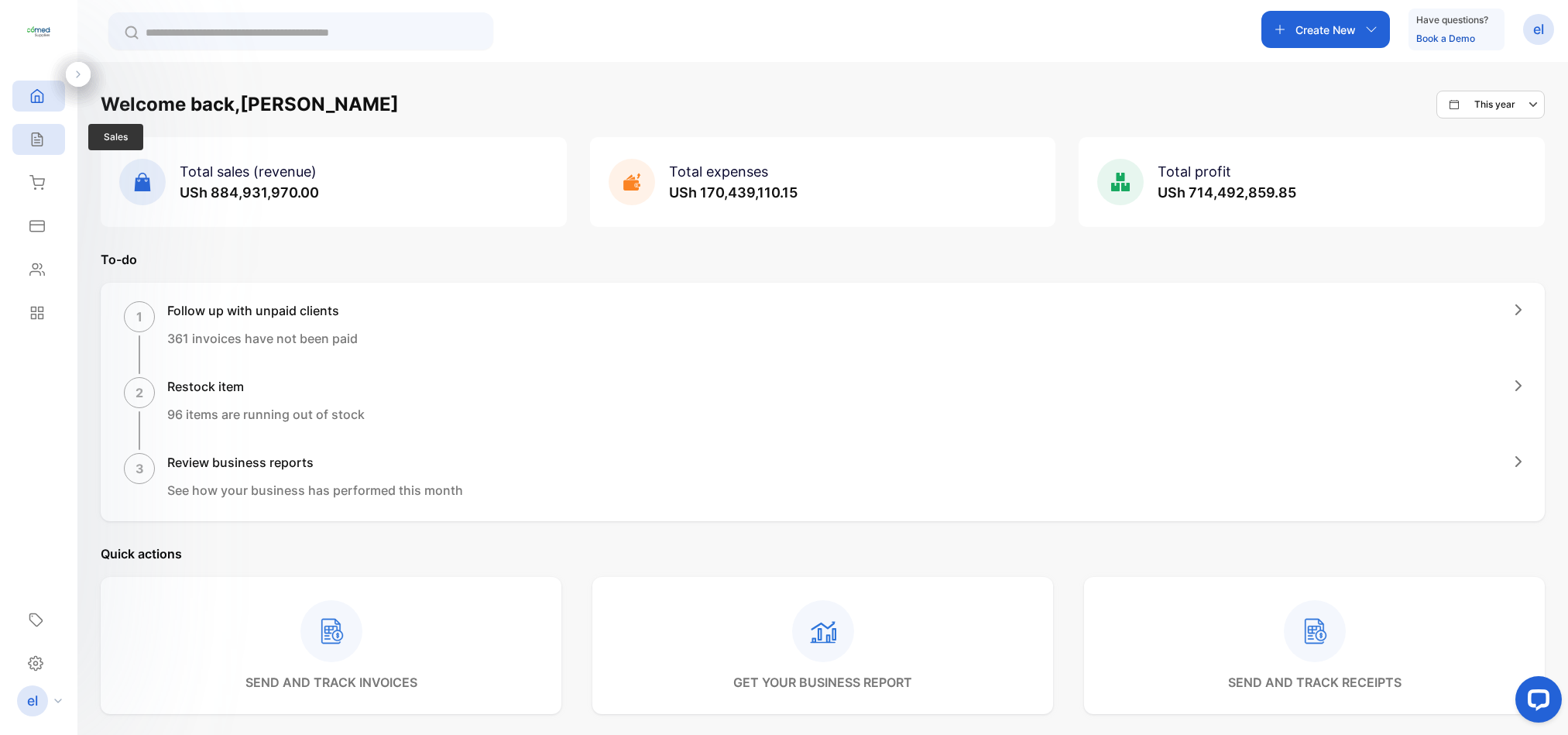
click at [43, 139] on icon at bounding box center [37, 139] width 15 height 15
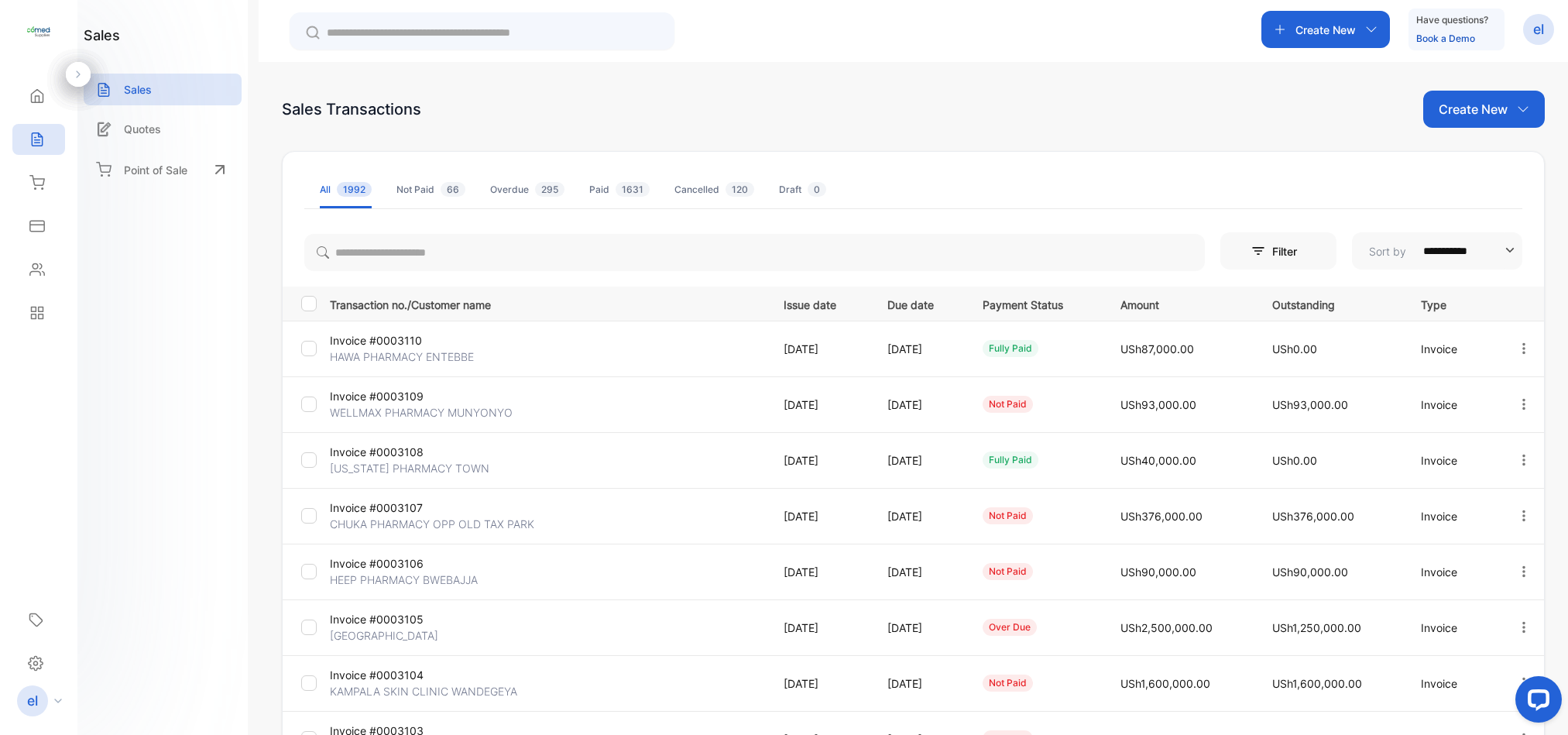
click at [1310, 24] on p "Create New" at bounding box center [1325, 29] width 60 height 16
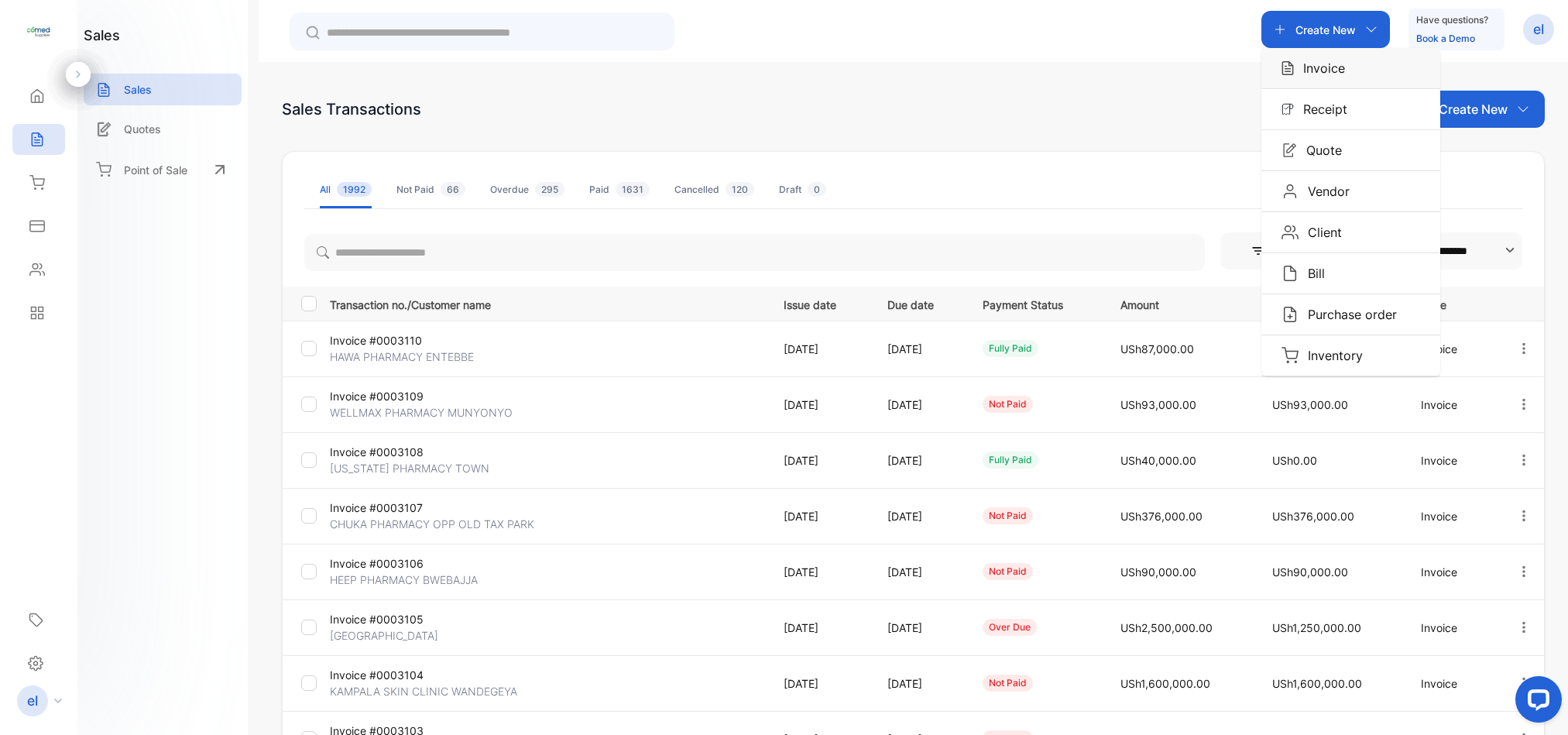
click at [1317, 64] on p "Invoice" at bounding box center [1318, 68] width 51 height 18
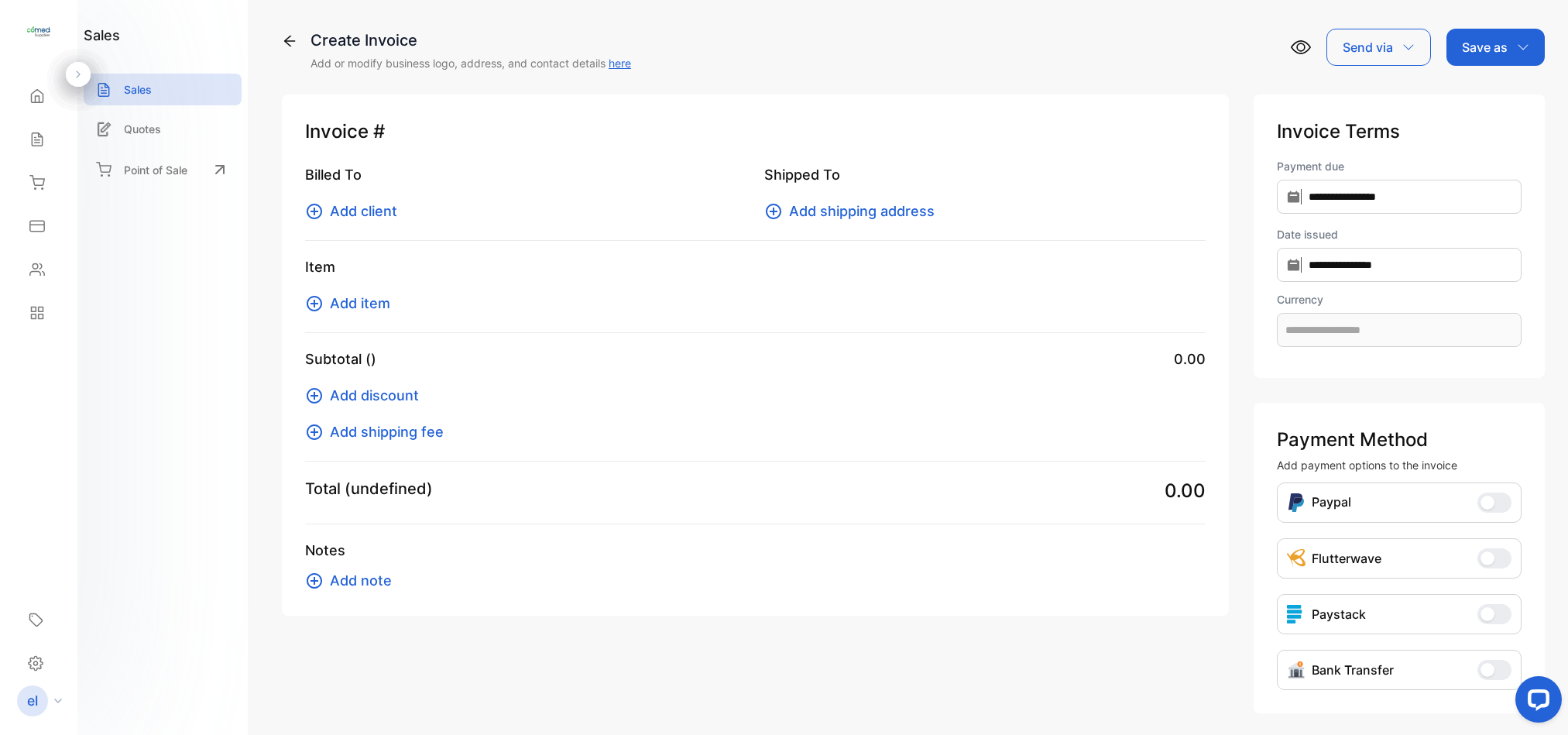
type input "**********"
click at [377, 210] on span "Add client" at bounding box center [364, 211] width 68 height 21
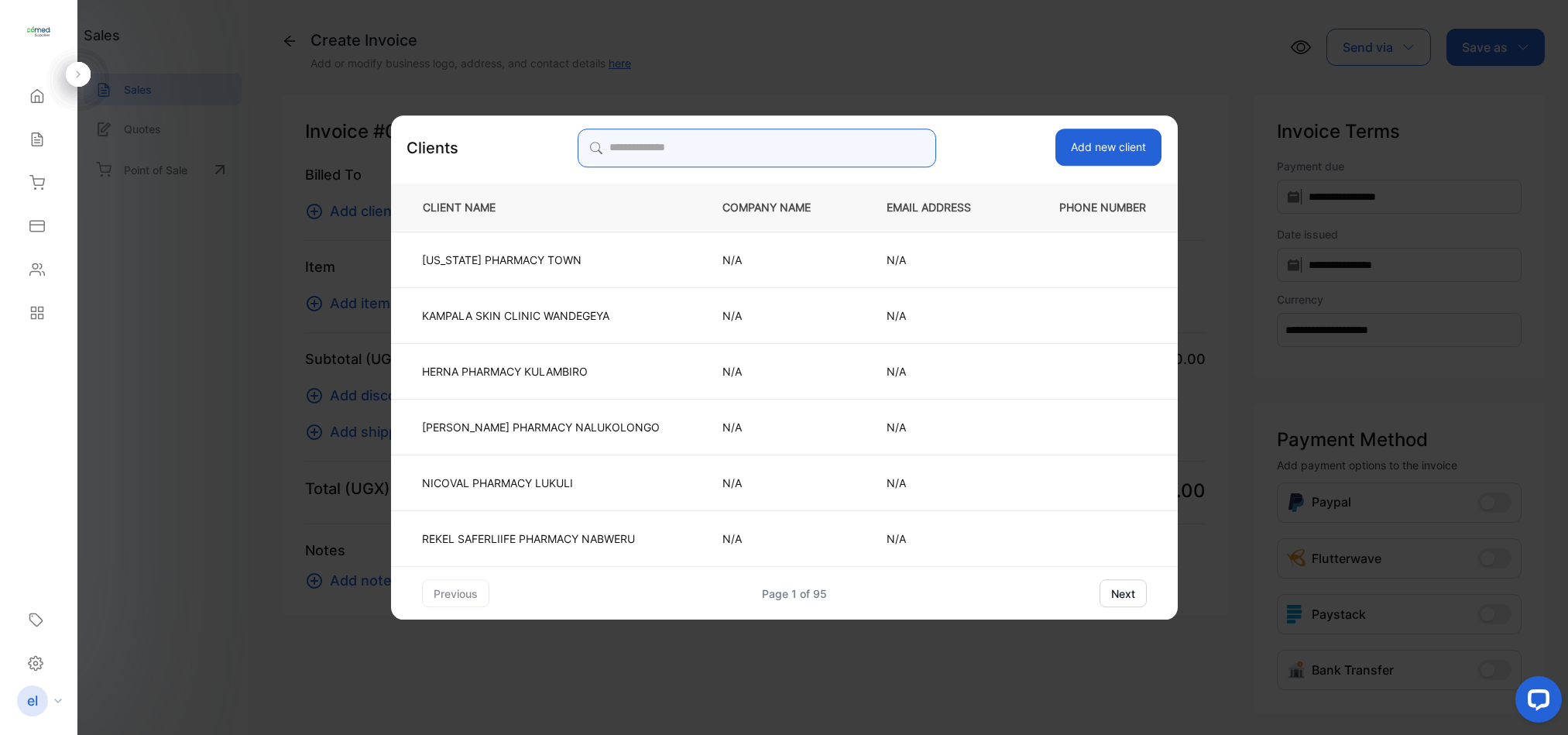
click at [735, 153] on input "search" at bounding box center [757, 148] width 358 height 39
click at [662, 152] on input "search" at bounding box center [757, 148] width 358 height 39
click at [674, 152] on input "search" at bounding box center [757, 148] width 358 height 39
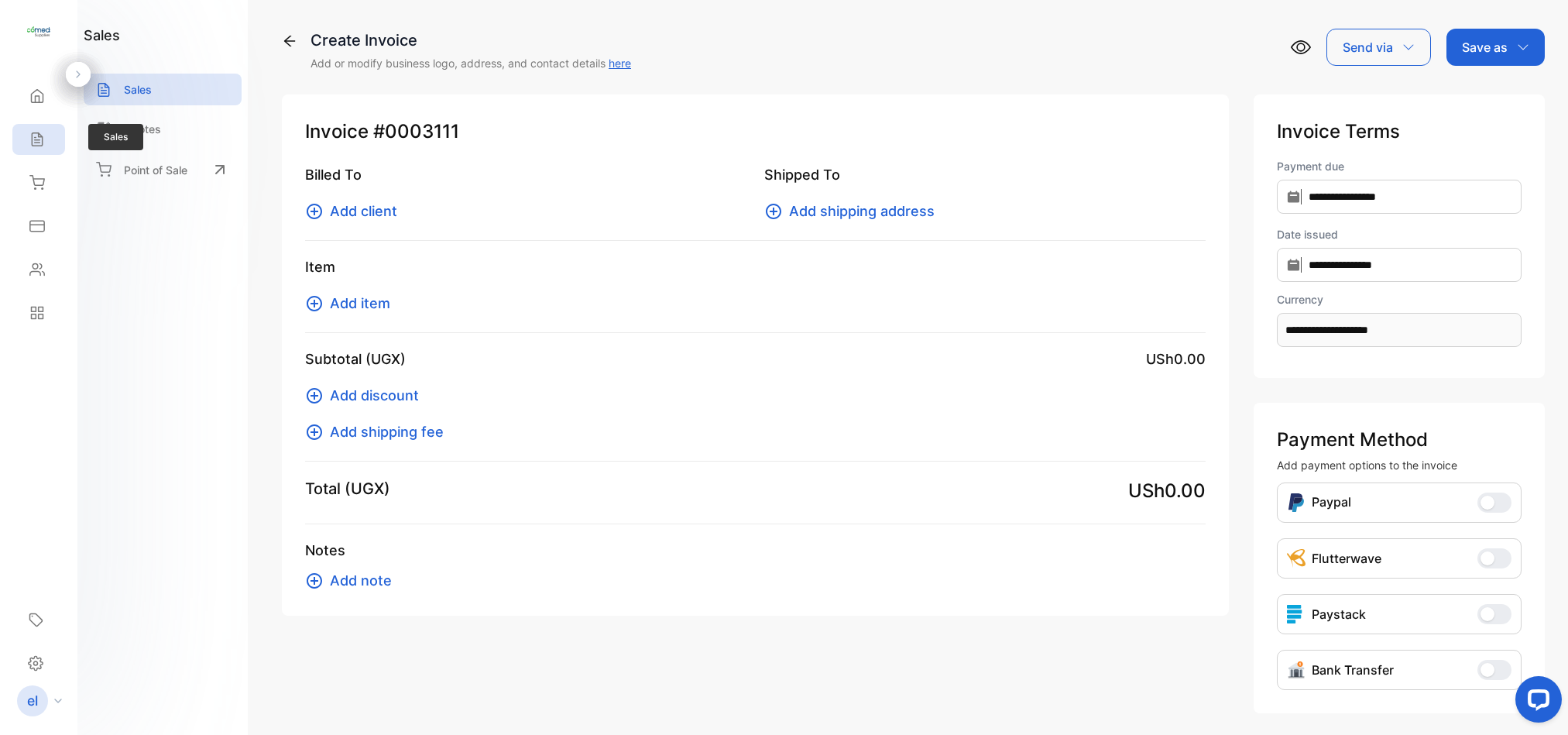
click at [37, 133] on icon at bounding box center [37, 139] width 15 height 15
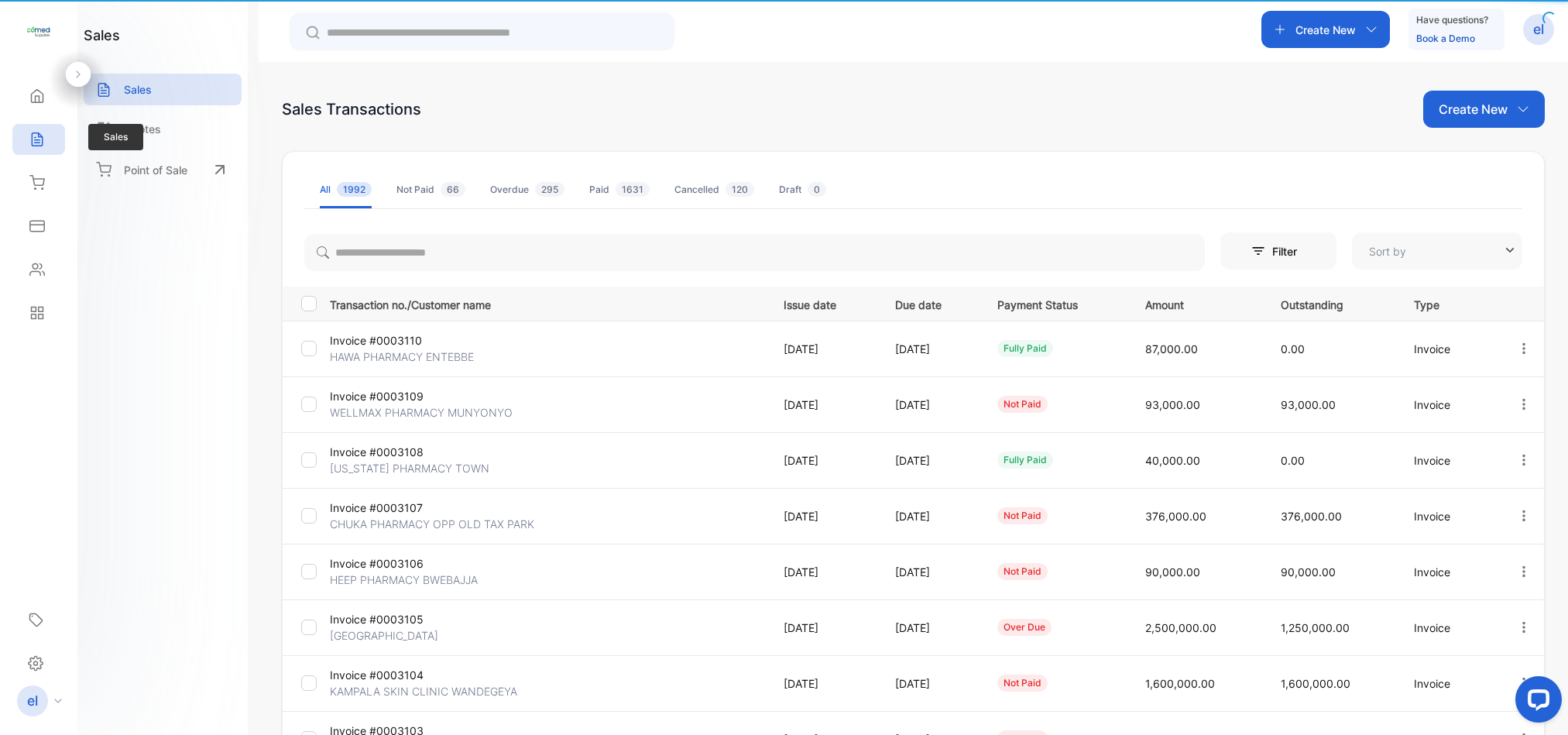
type input "**********"
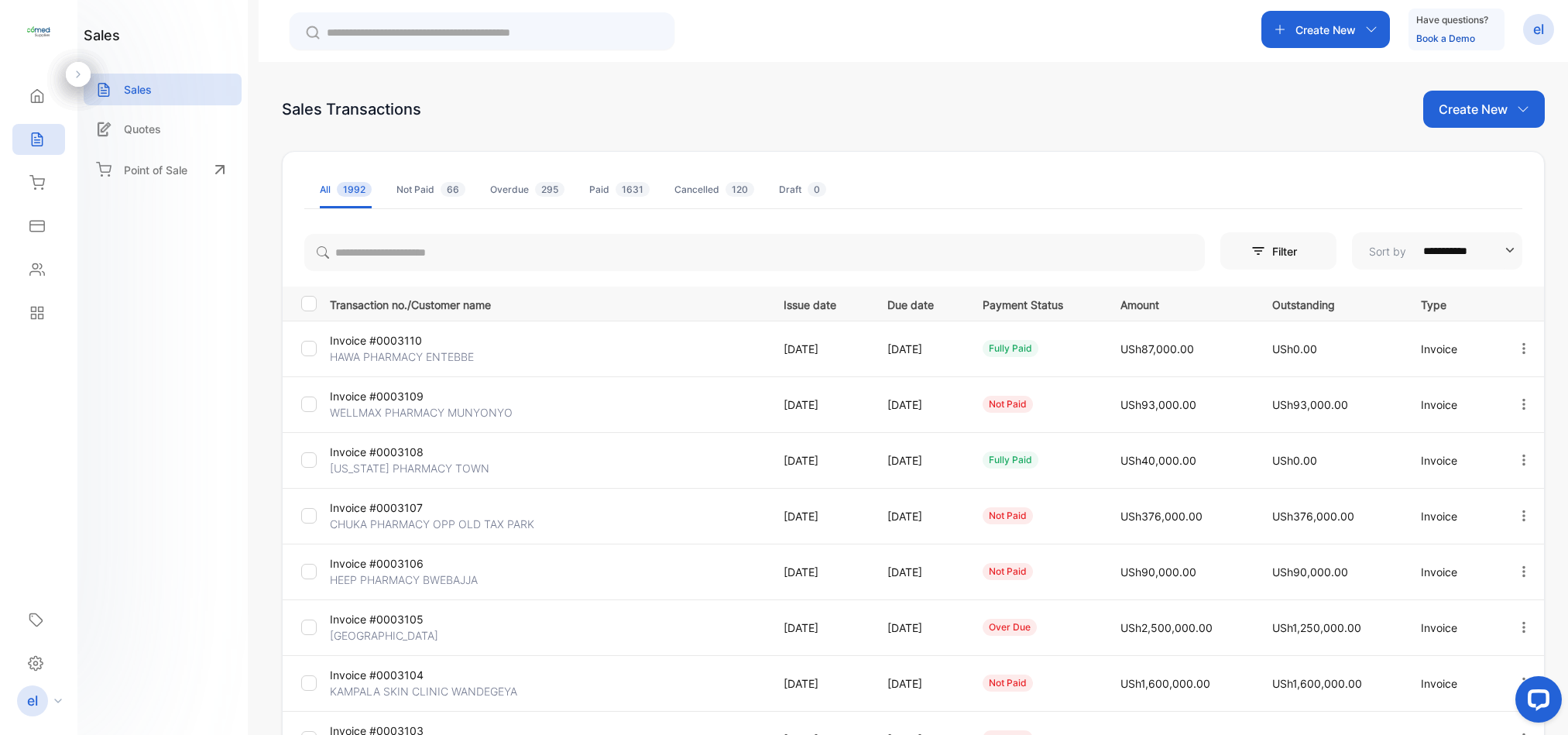
click at [1519, 403] on icon "button" at bounding box center [1523, 404] width 14 height 14
click at [1454, 490] on span "Record payment" at bounding box center [1479, 492] width 97 height 18
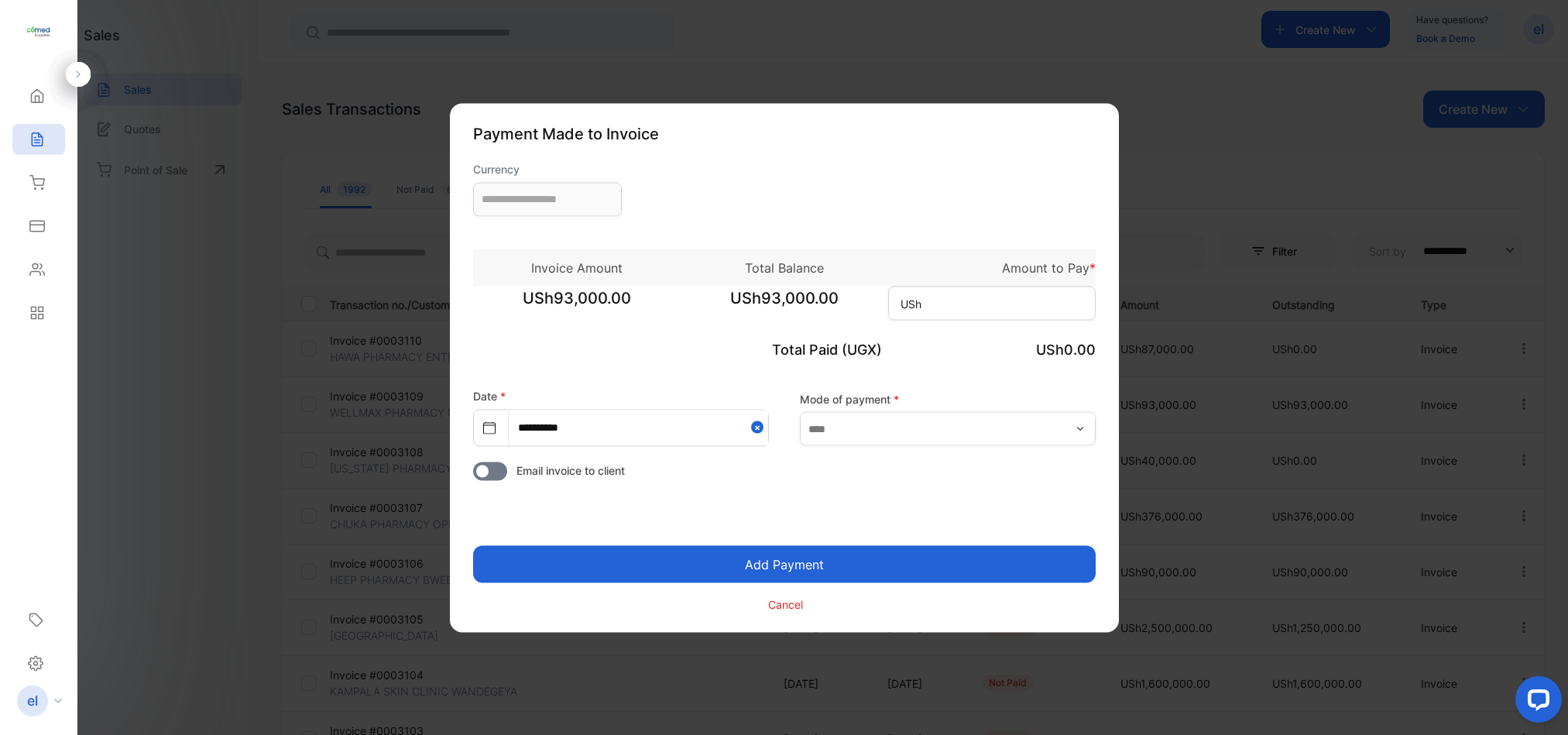
type input "**********"
click at [969, 287] on input at bounding box center [991, 302] width 207 height 34
type input "******"
click at [797, 566] on button "Add Payment" at bounding box center [784, 564] width 622 height 37
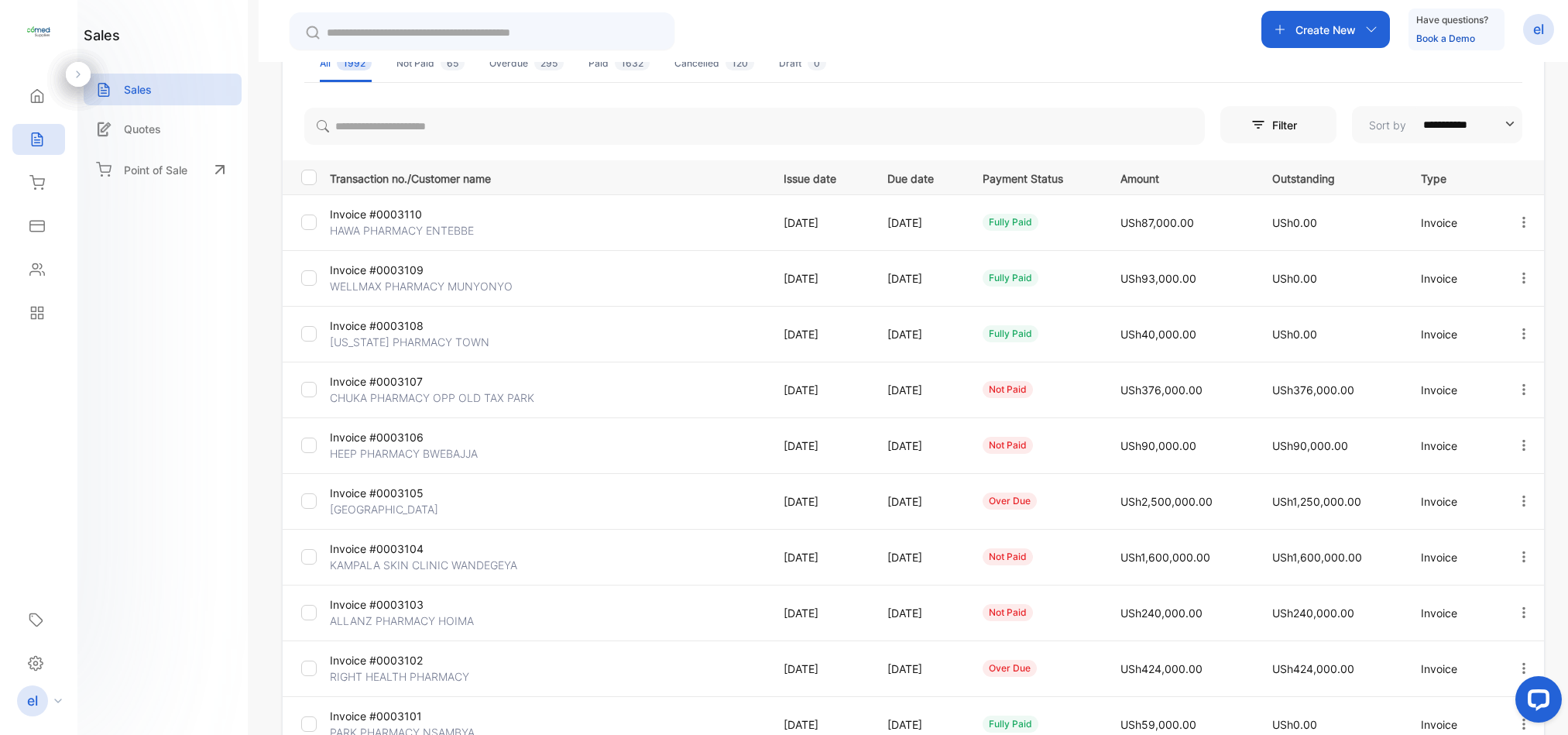
scroll to position [211, 0]
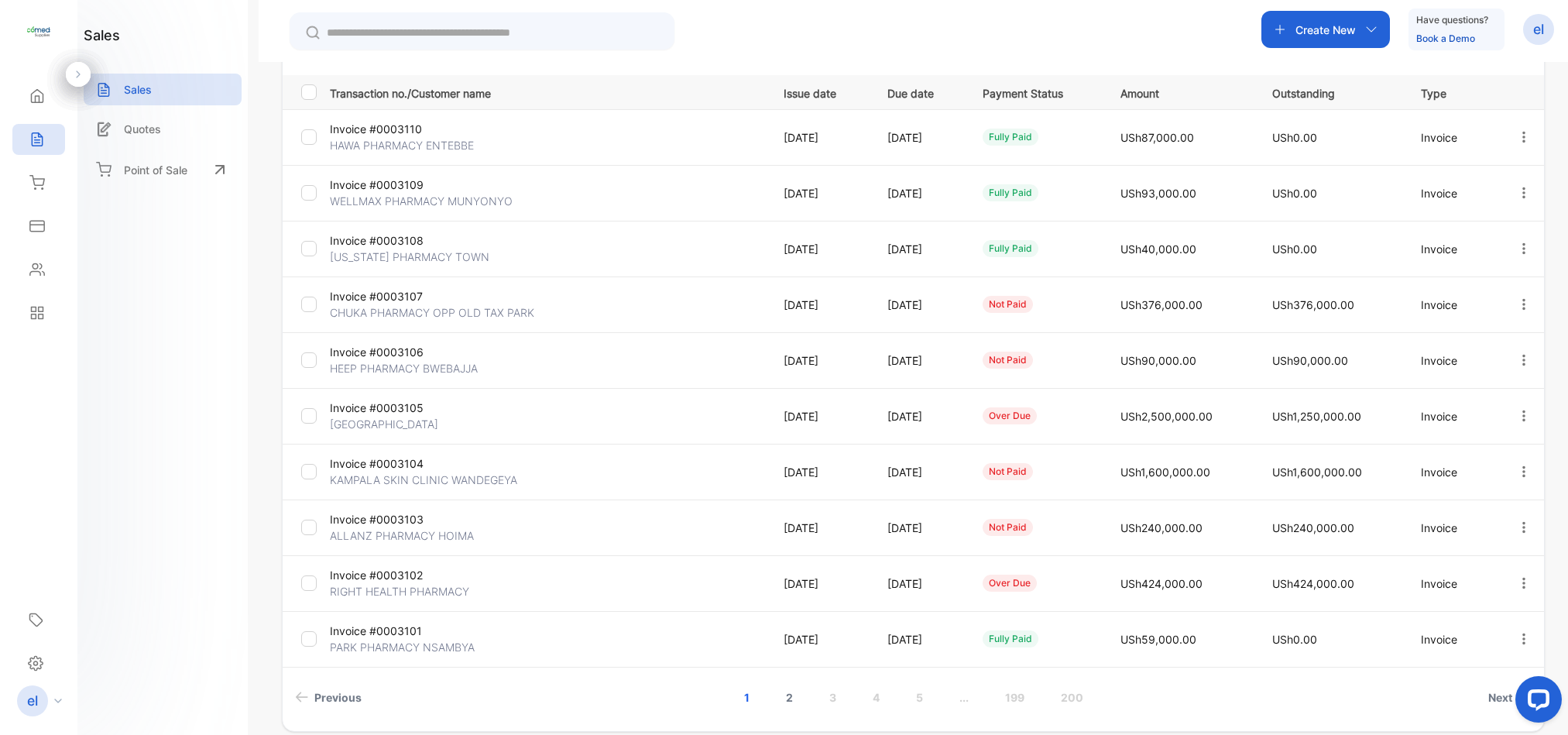
click at [786, 697] on link "2" at bounding box center [790, 697] width 45 height 29
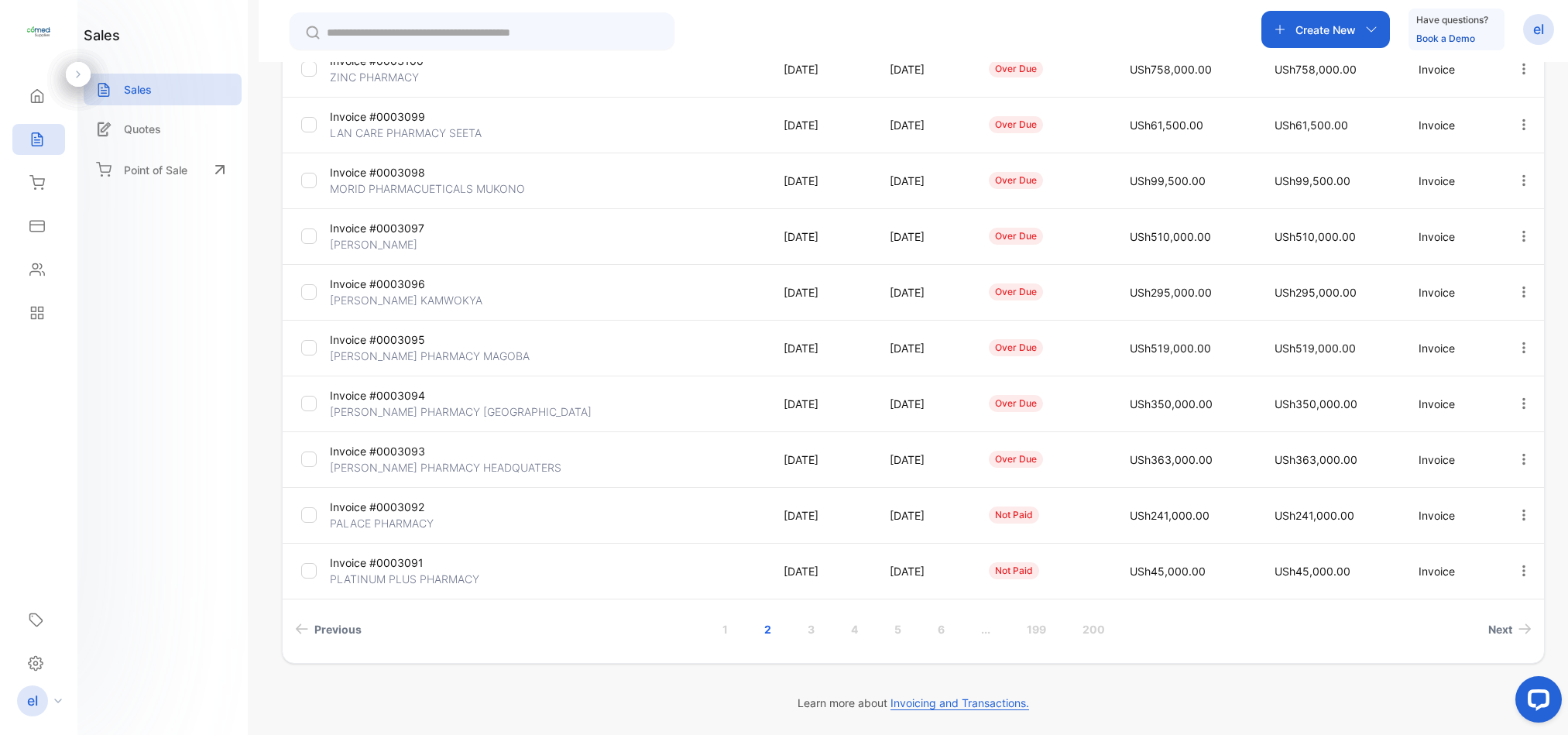
scroll to position [281, 0]
click at [804, 625] on link "3" at bounding box center [811, 628] width 45 height 29
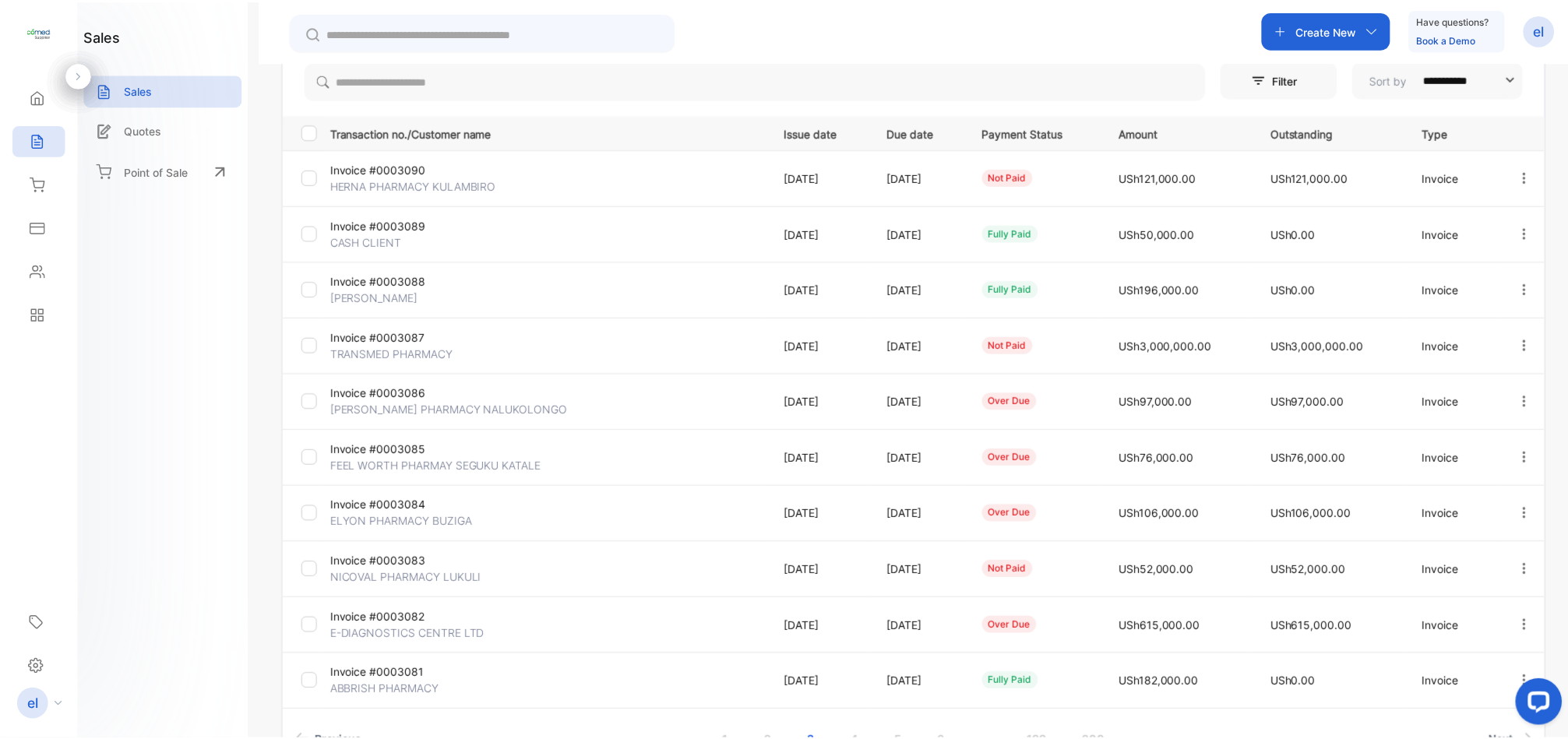
scroll to position [107, 0]
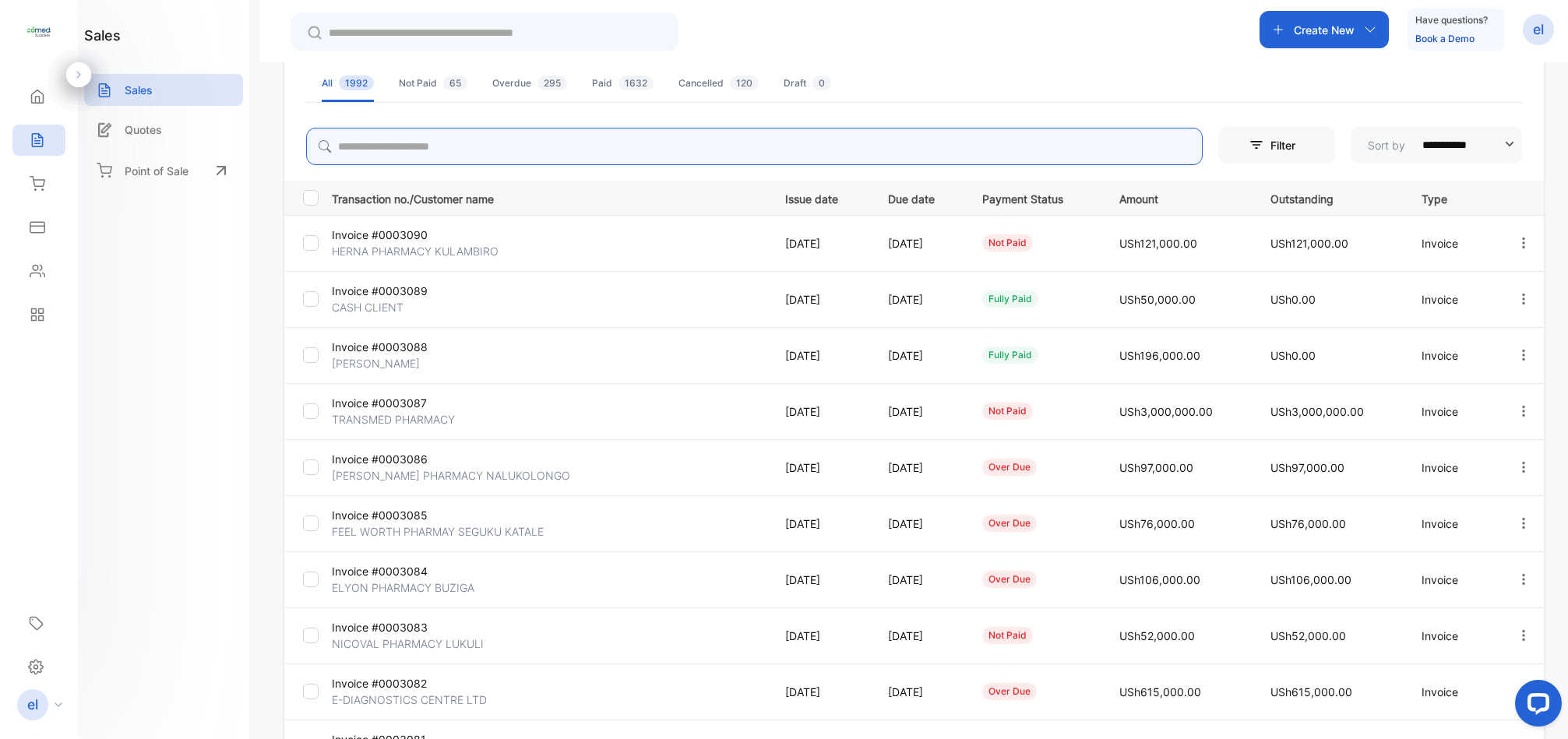
click at [429, 145] on input "search" at bounding box center [754, 146] width 897 height 37
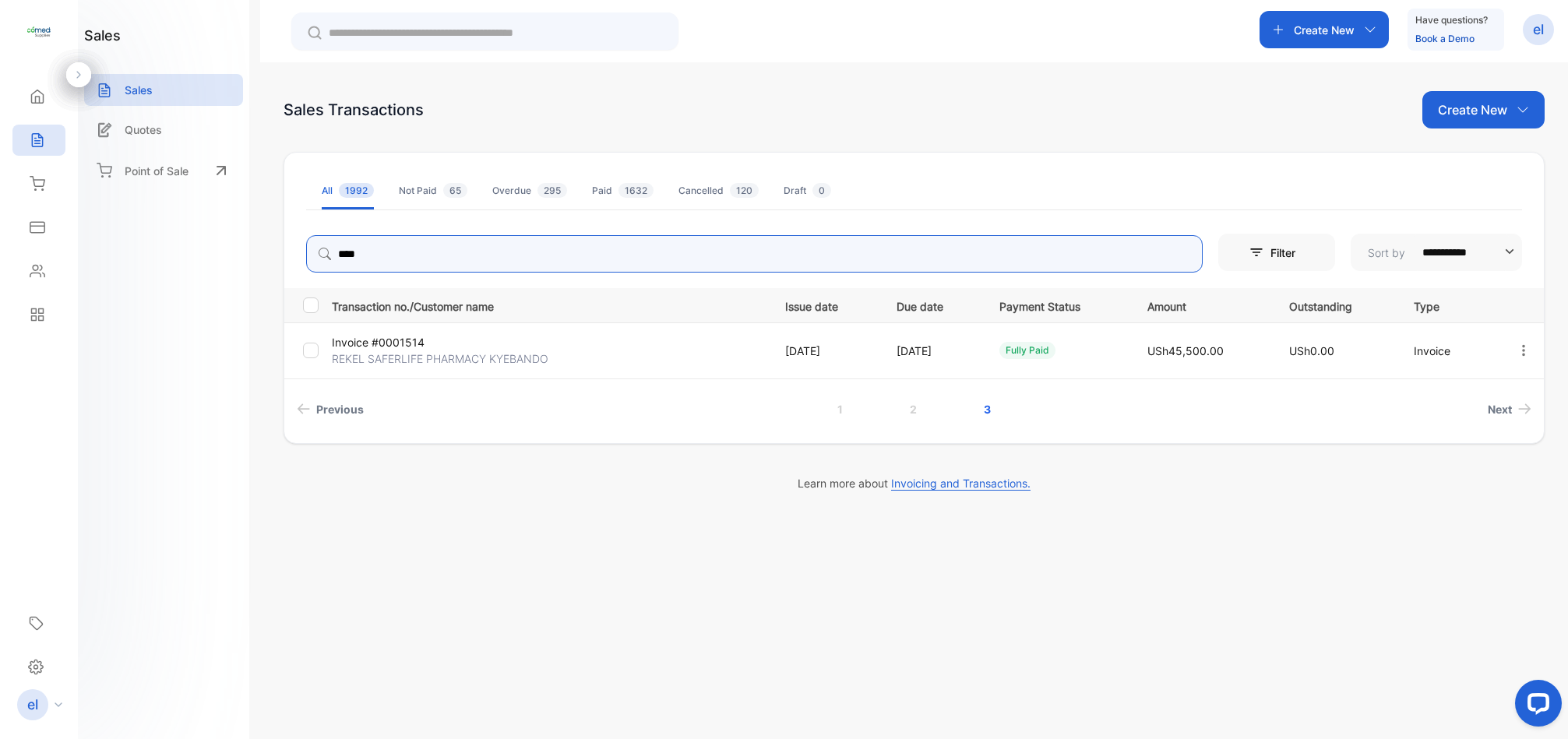
scroll to position [0, 0]
type input "*****"
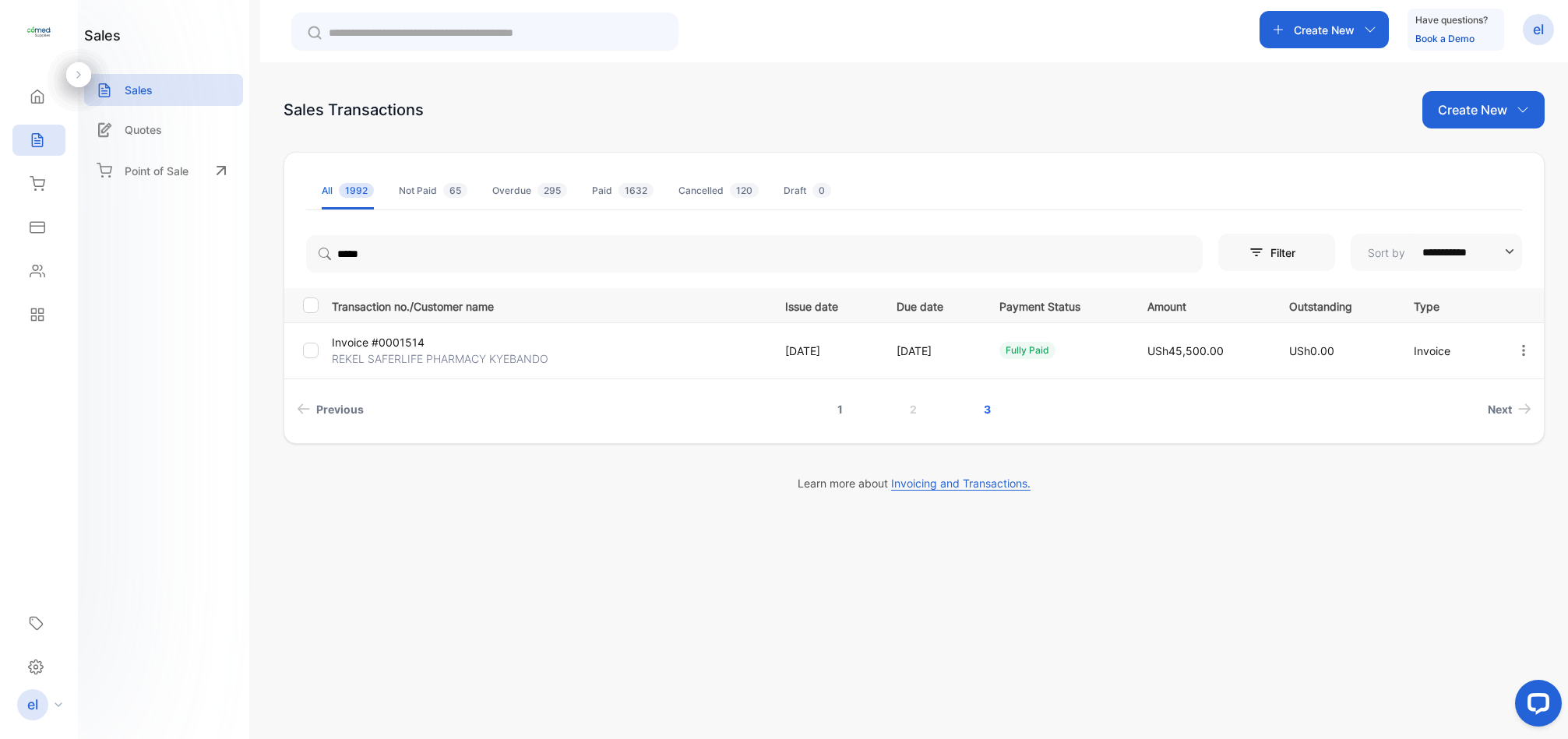
click at [835, 407] on link "1" at bounding box center [840, 409] width 43 height 29
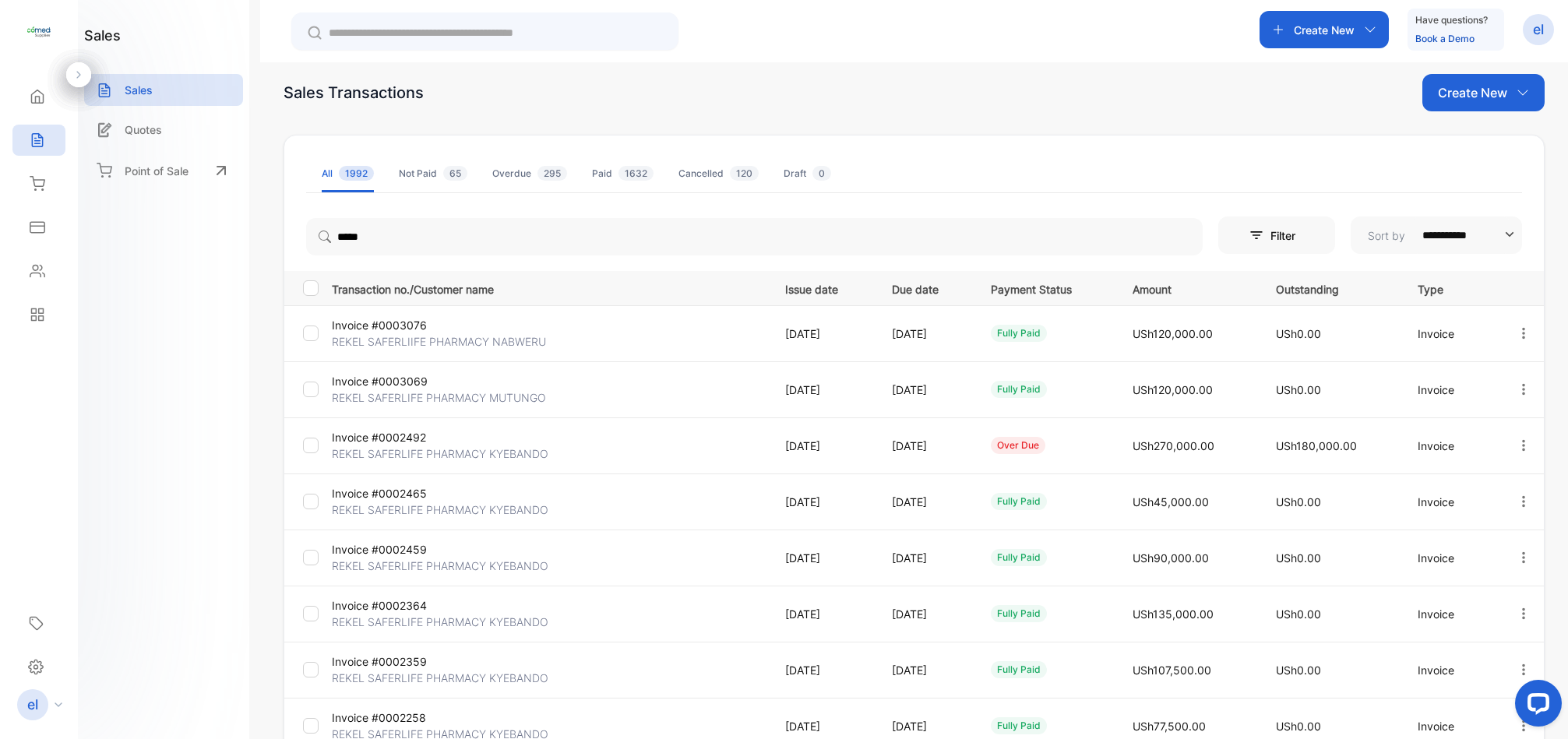
scroll to position [1, 0]
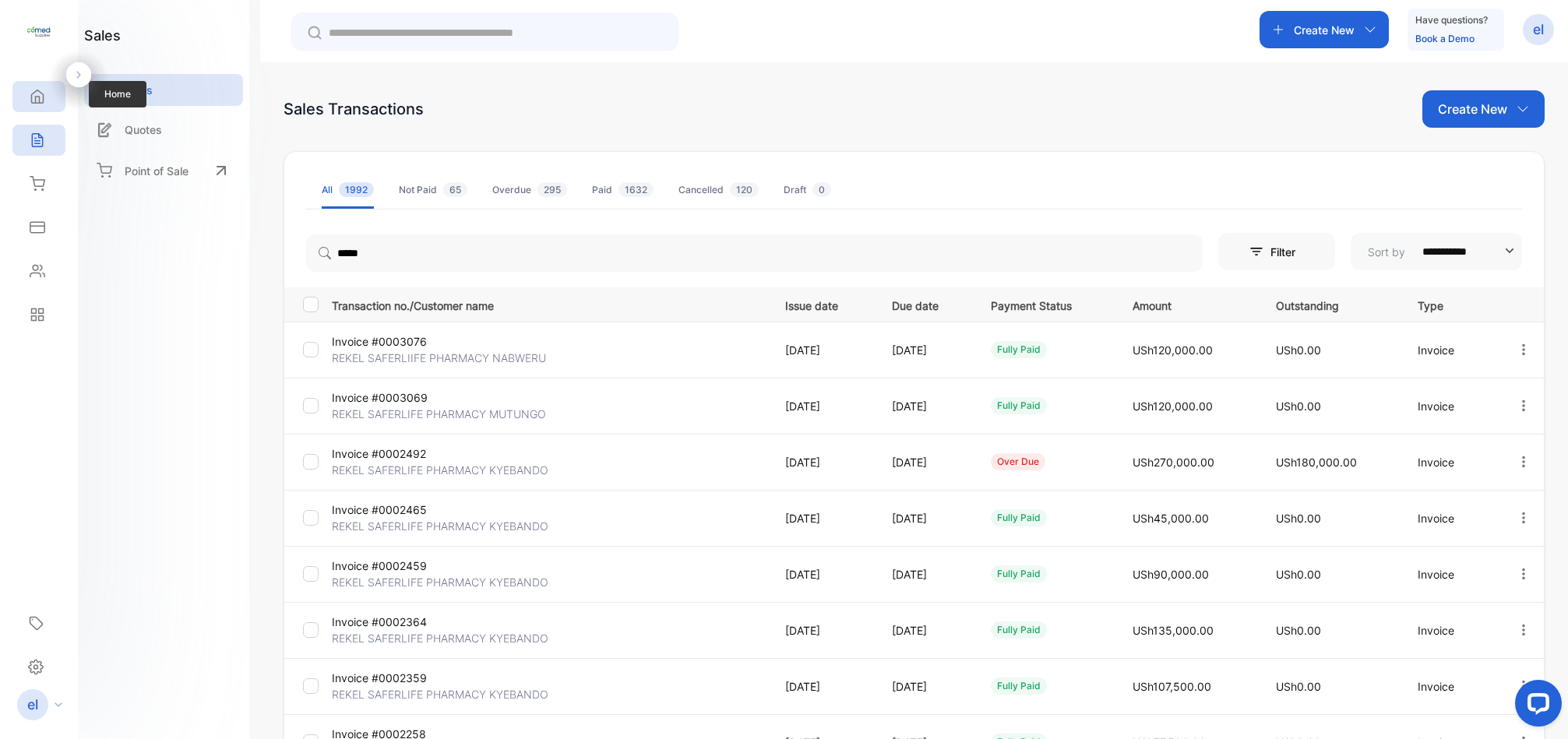
click at [41, 99] on icon at bounding box center [37, 96] width 16 height 16
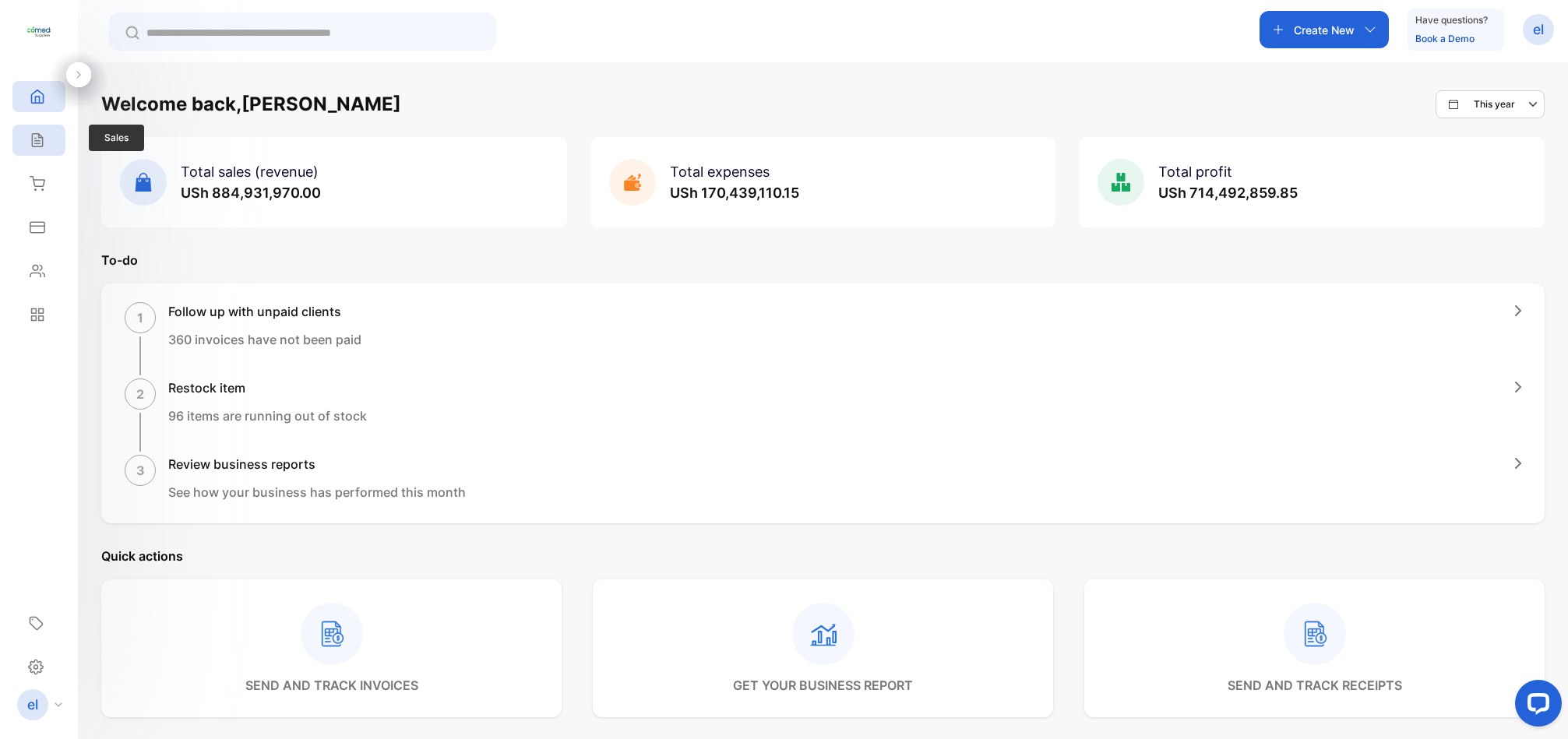
click at [42, 141] on icon at bounding box center [37, 141] width 10 height 14
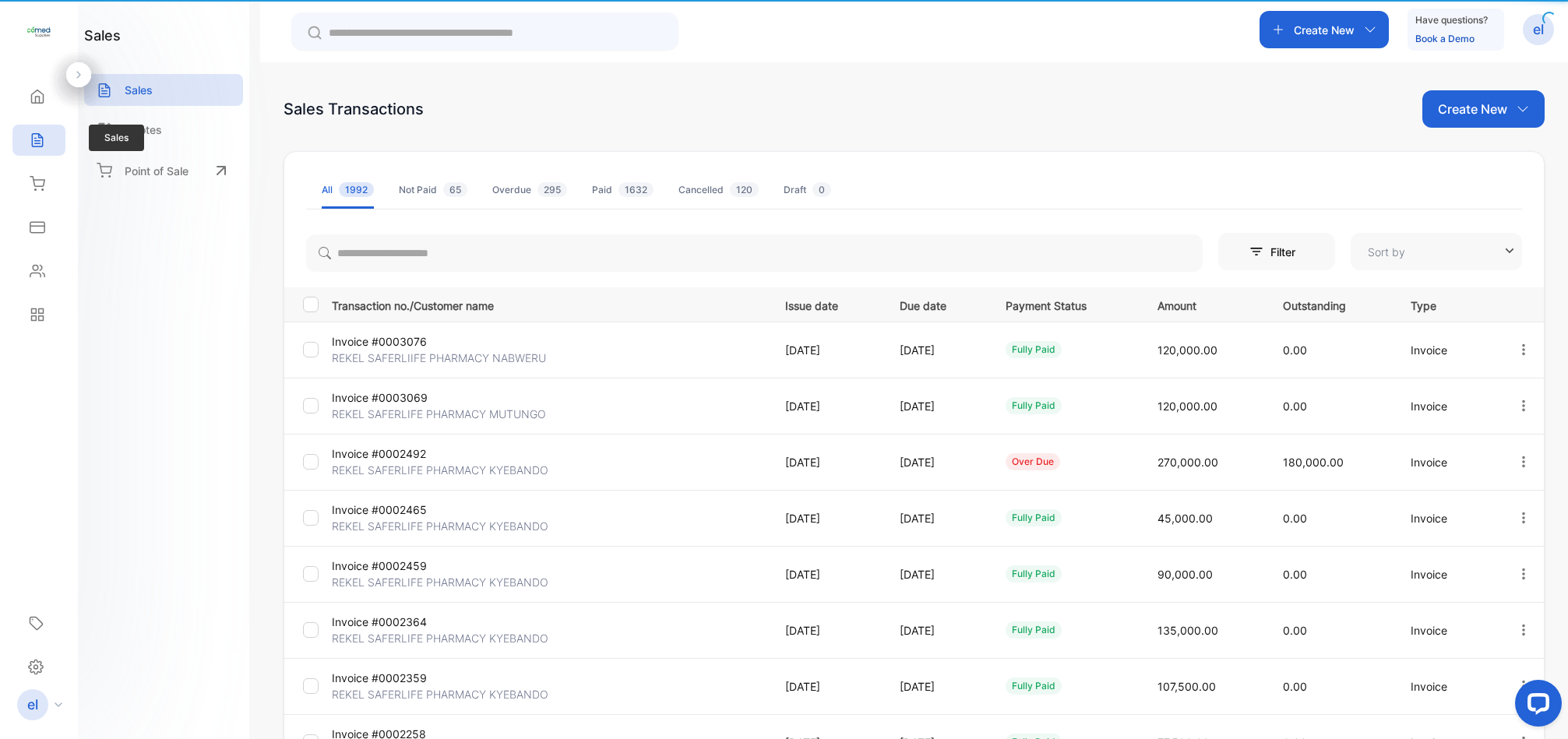
type input "**********"
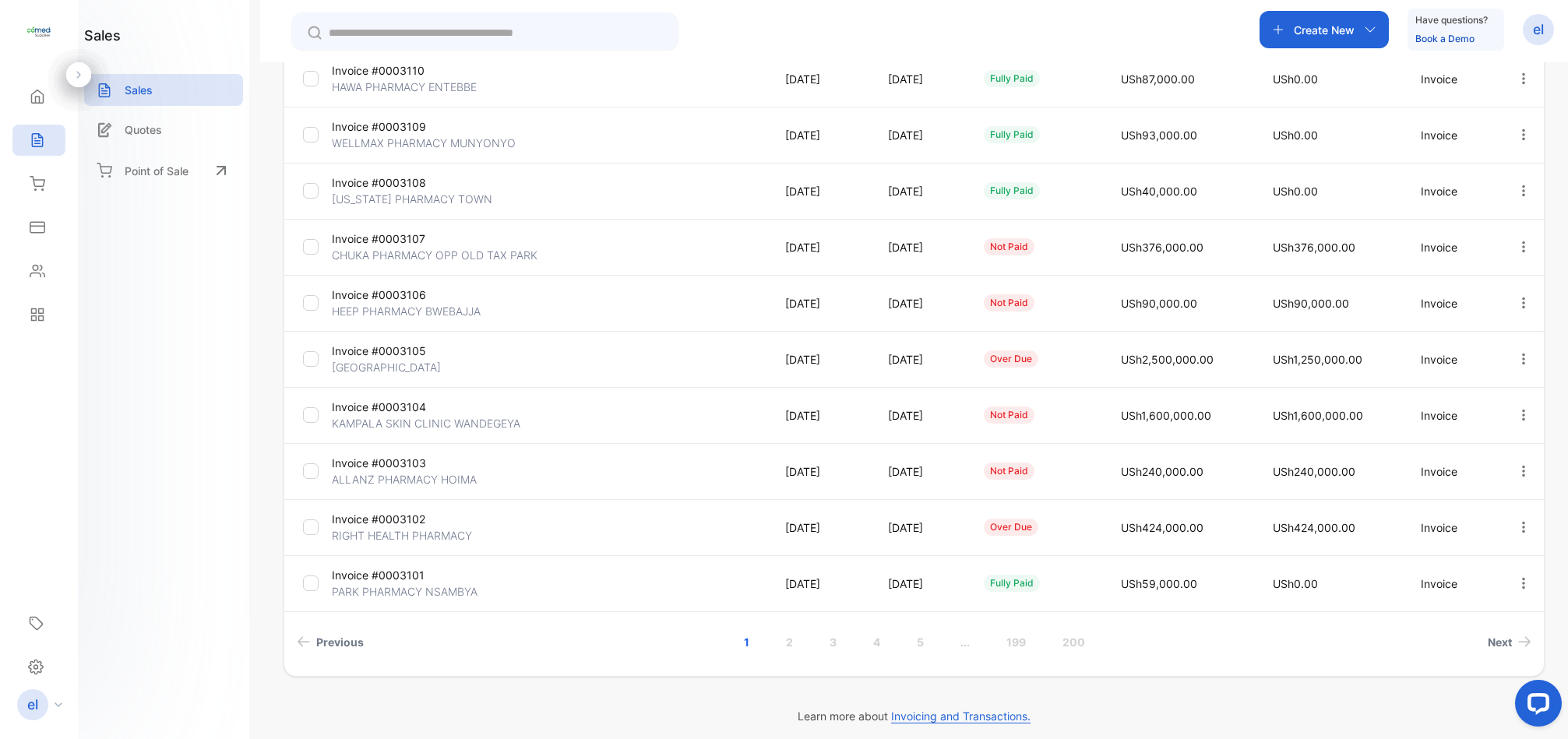
scroll to position [282, 0]
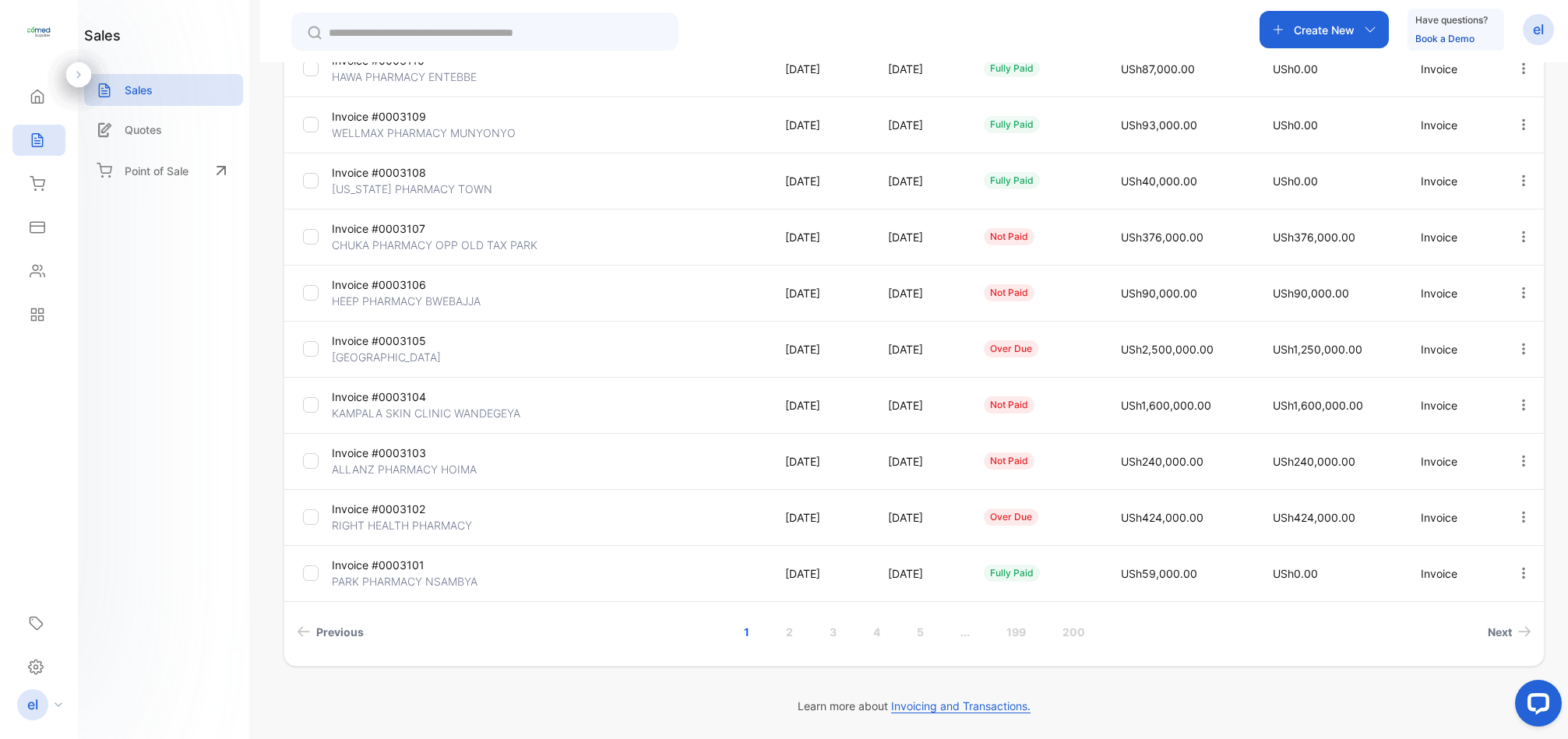
drag, startPoint x: 1562, startPoint y: 529, endPoint x: 1566, endPoint y: 454, distance: 75.1
click at [1566, 454] on div "**********" at bounding box center [914, 431] width 1308 height 739
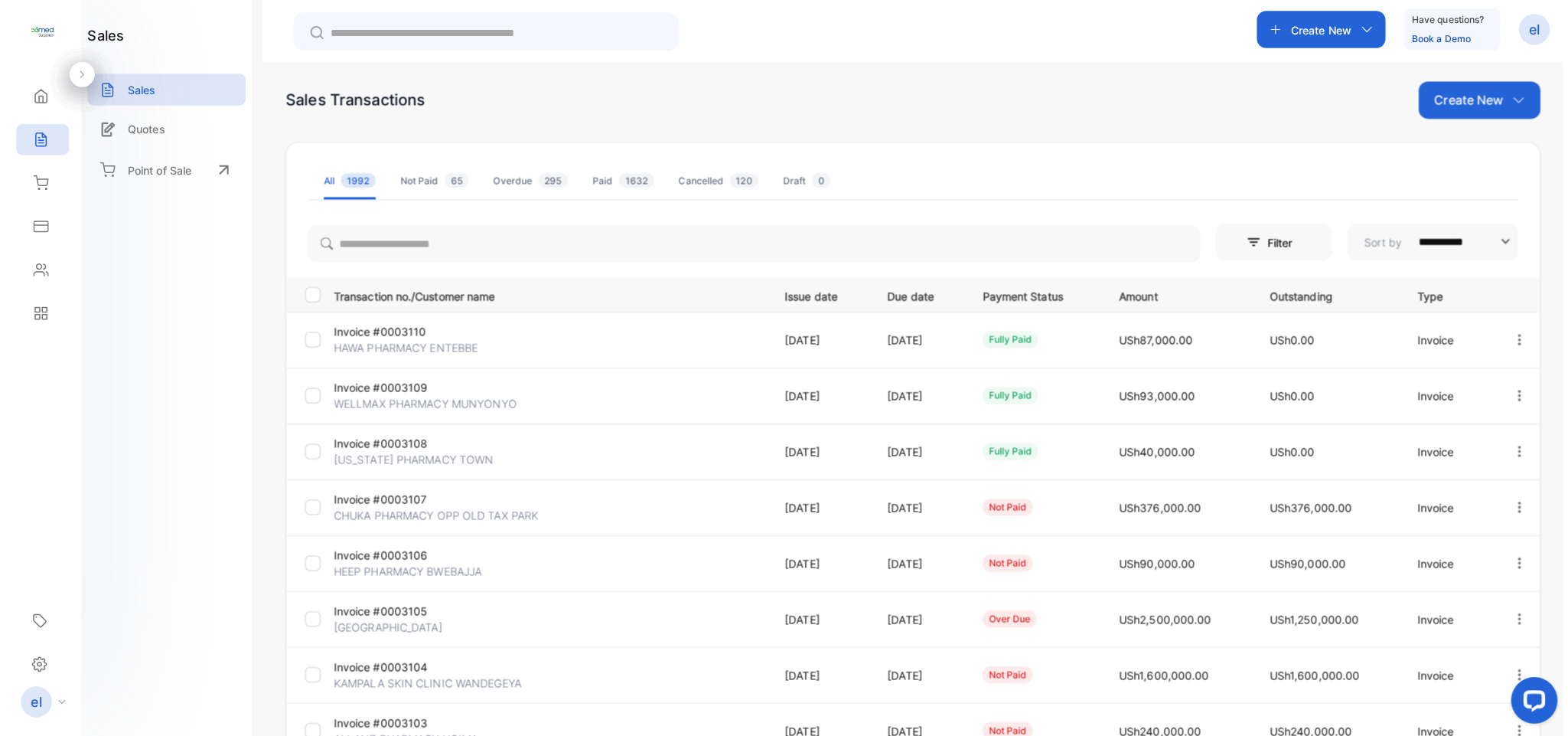
scroll to position [0, 0]
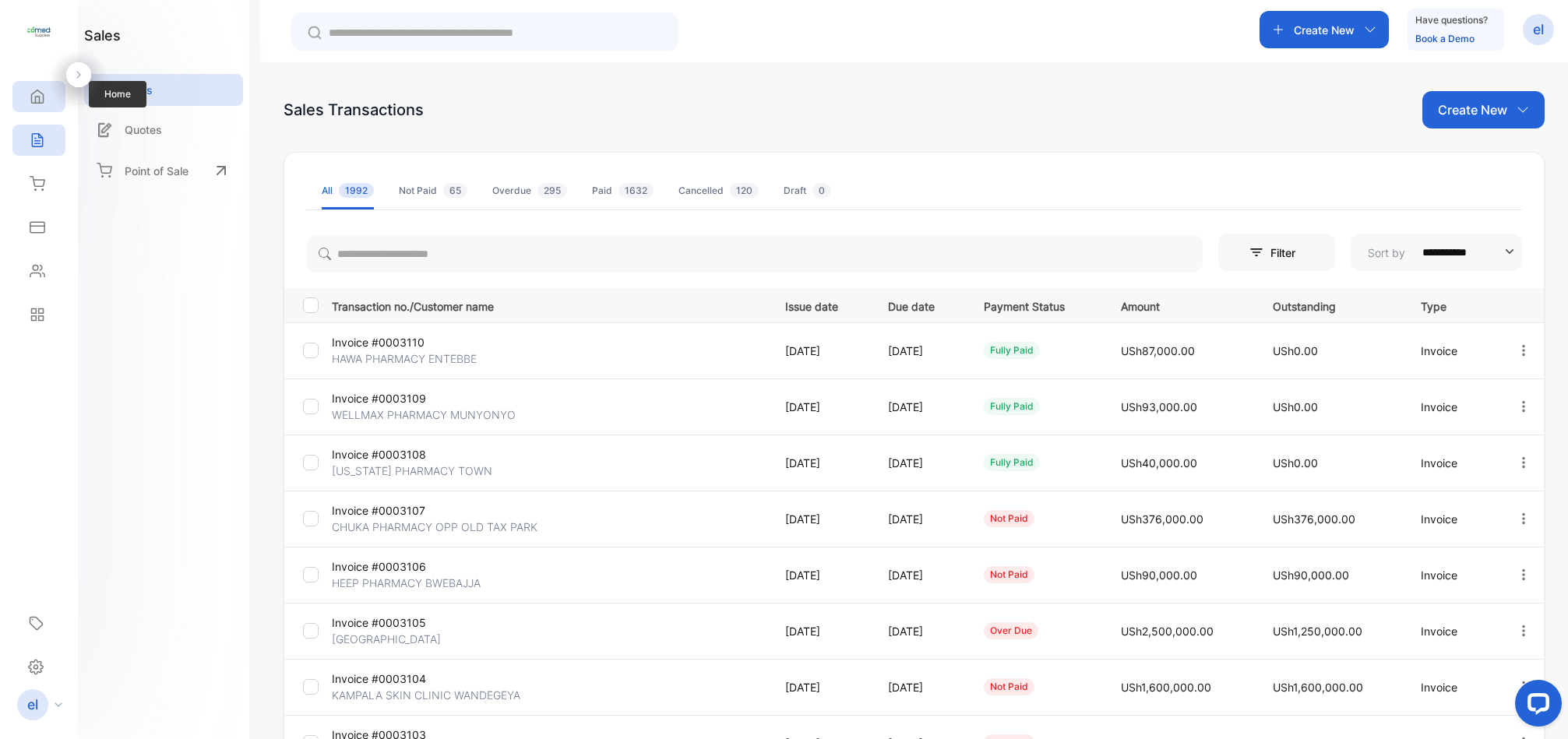
click at [33, 93] on icon at bounding box center [37, 96] width 16 height 16
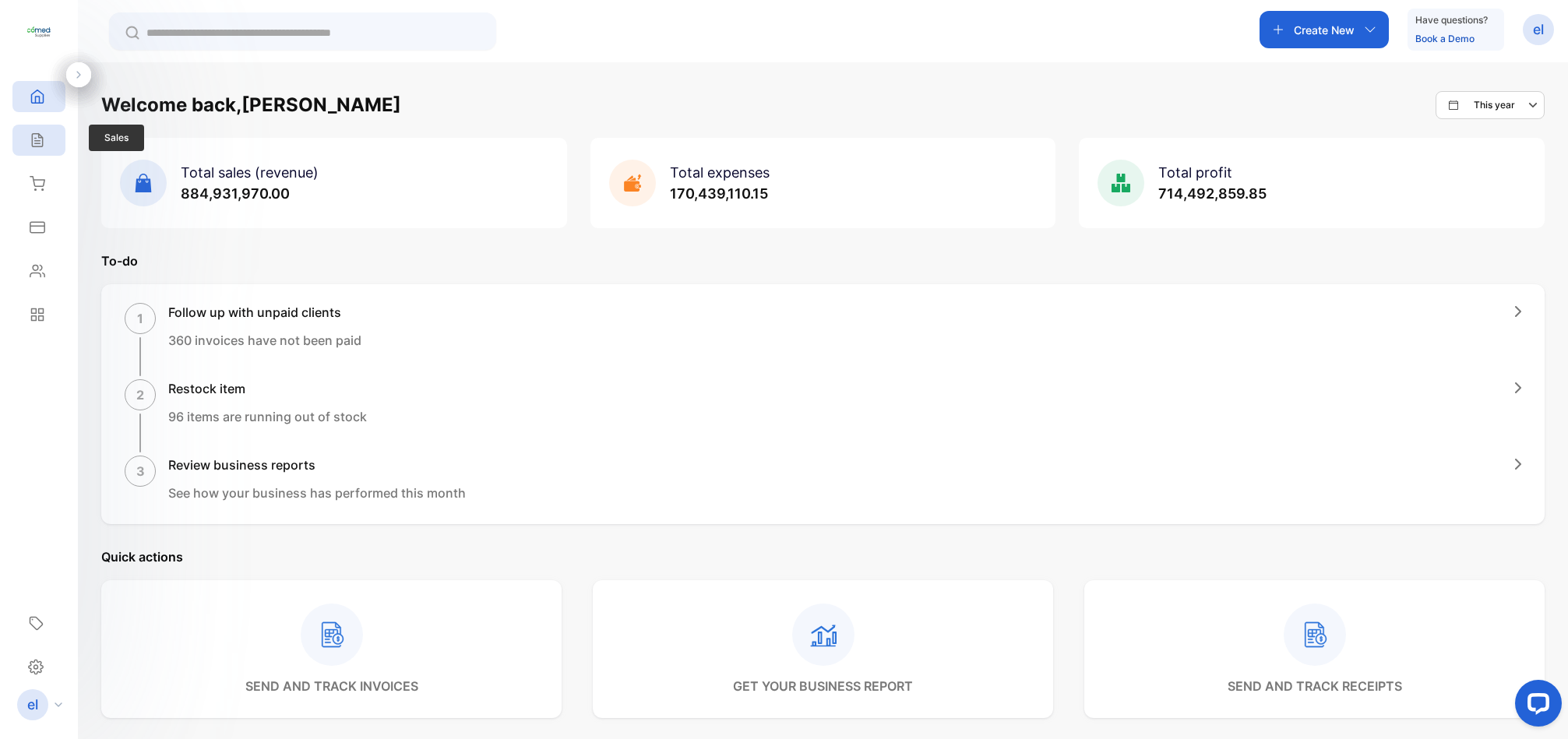
drag, startPoint x: 49, startPoint y: 159, endPoint x: 45, endPoint y: 148, distance: 11.7
click at [45, 148] on div "Sales Sales" at bounding box center [39, 140] width 53 height 44
click at [48, 148] on div "Sales" at bounding box center [39, 140] width 53 height 31
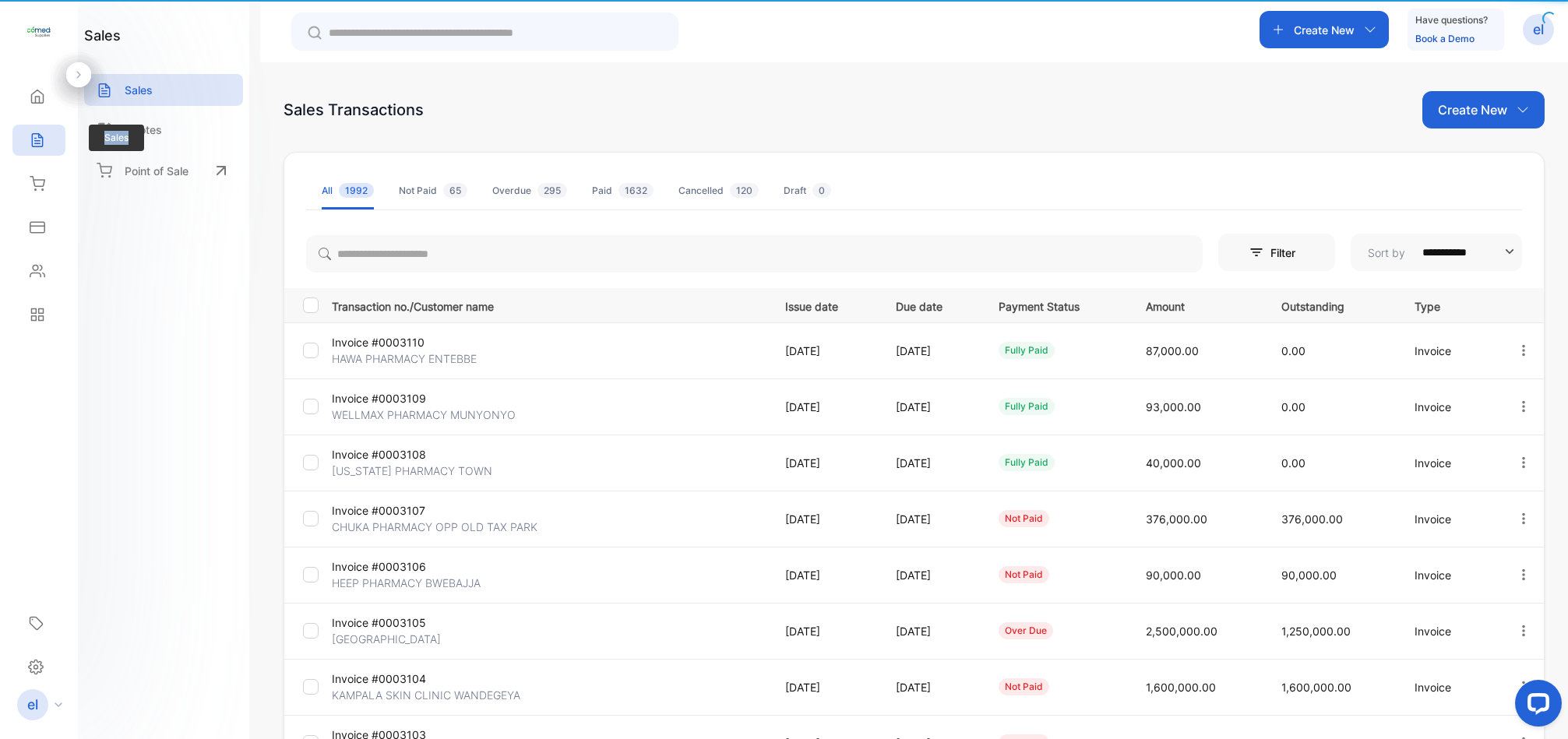
click at [48, 148] on div "Sales" at bounding box center [39, 140] width 53 height 31
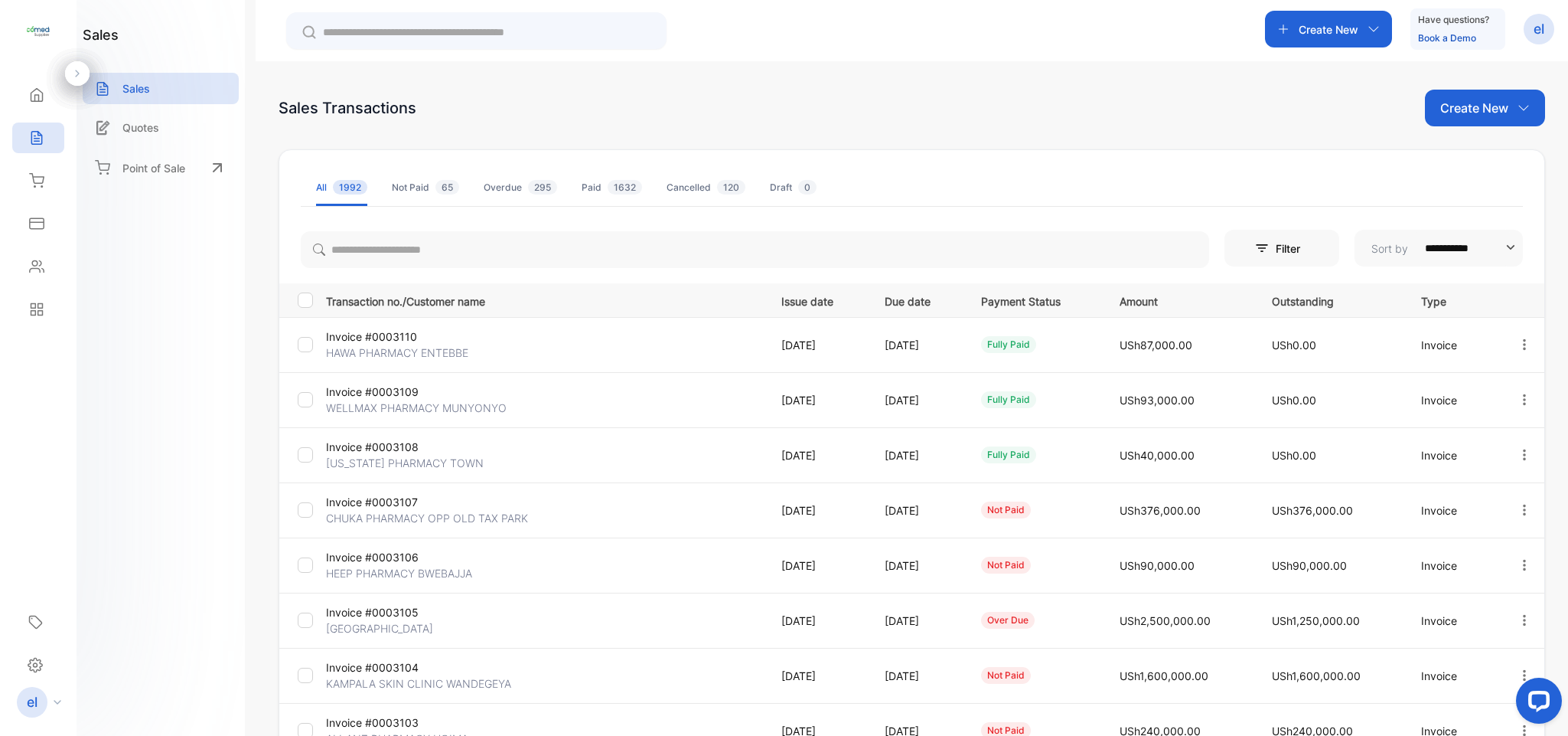
click at [430, 184] on div "Not Paid 65" at bounding box center [425, 188] width 67 height 13
click at [347, 184] on span "1992" at bounding box center [350, 187] width 34 height 14
click at [46, 94] on div "Home" at bounding box center [38, 95] width 52 height 31
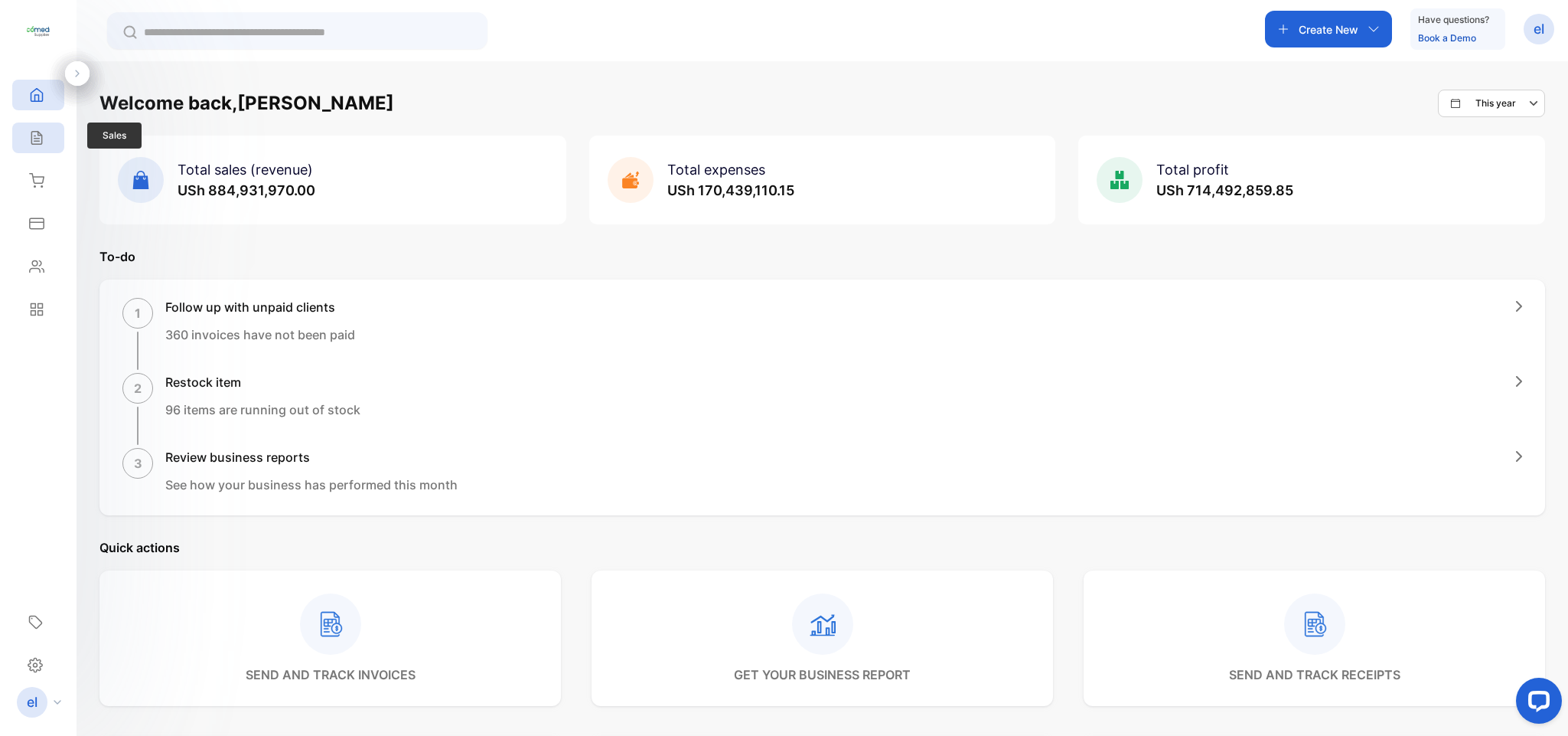
click at [44, 144] on icon at bounding box center [36, 138] width 15 height 15
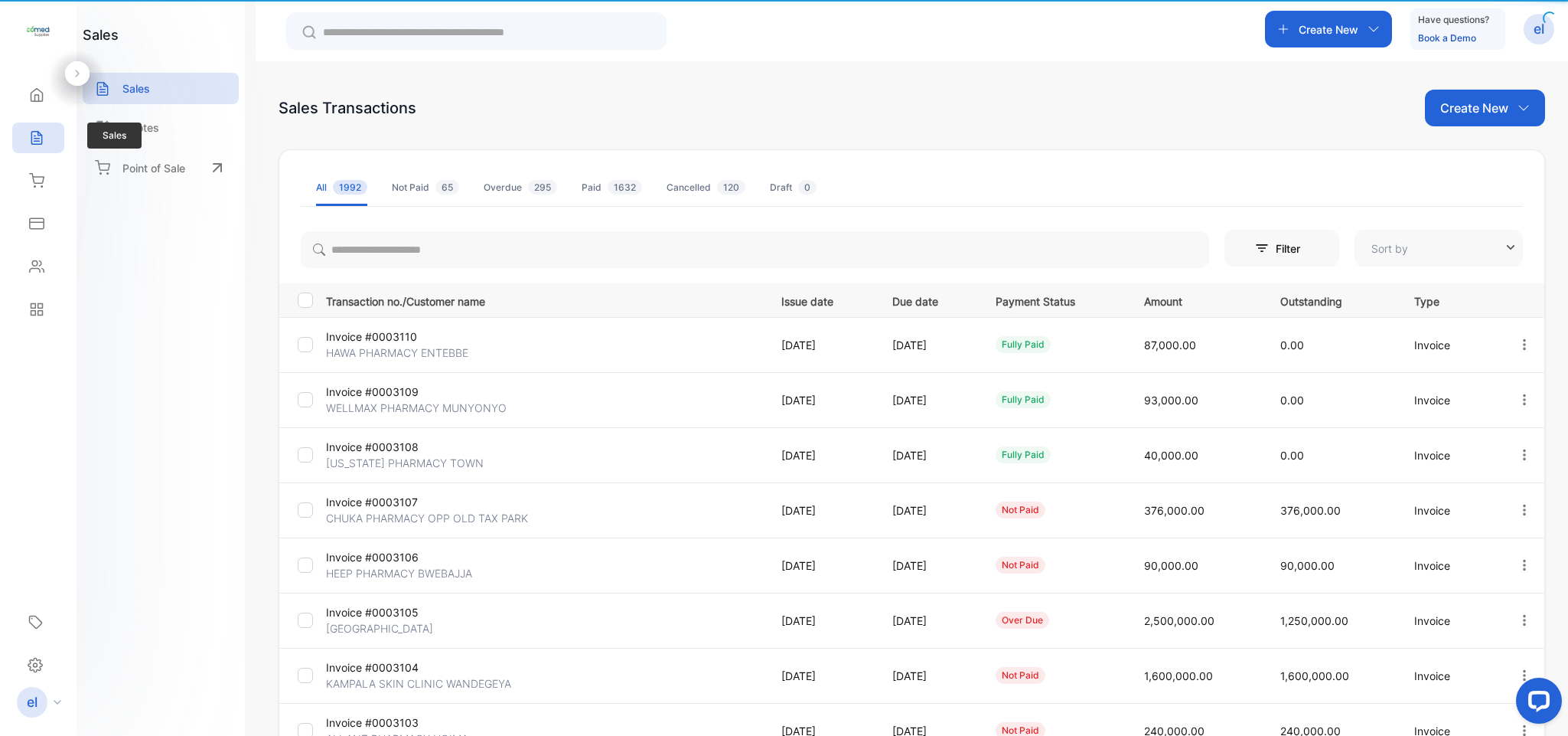
type input "**********"
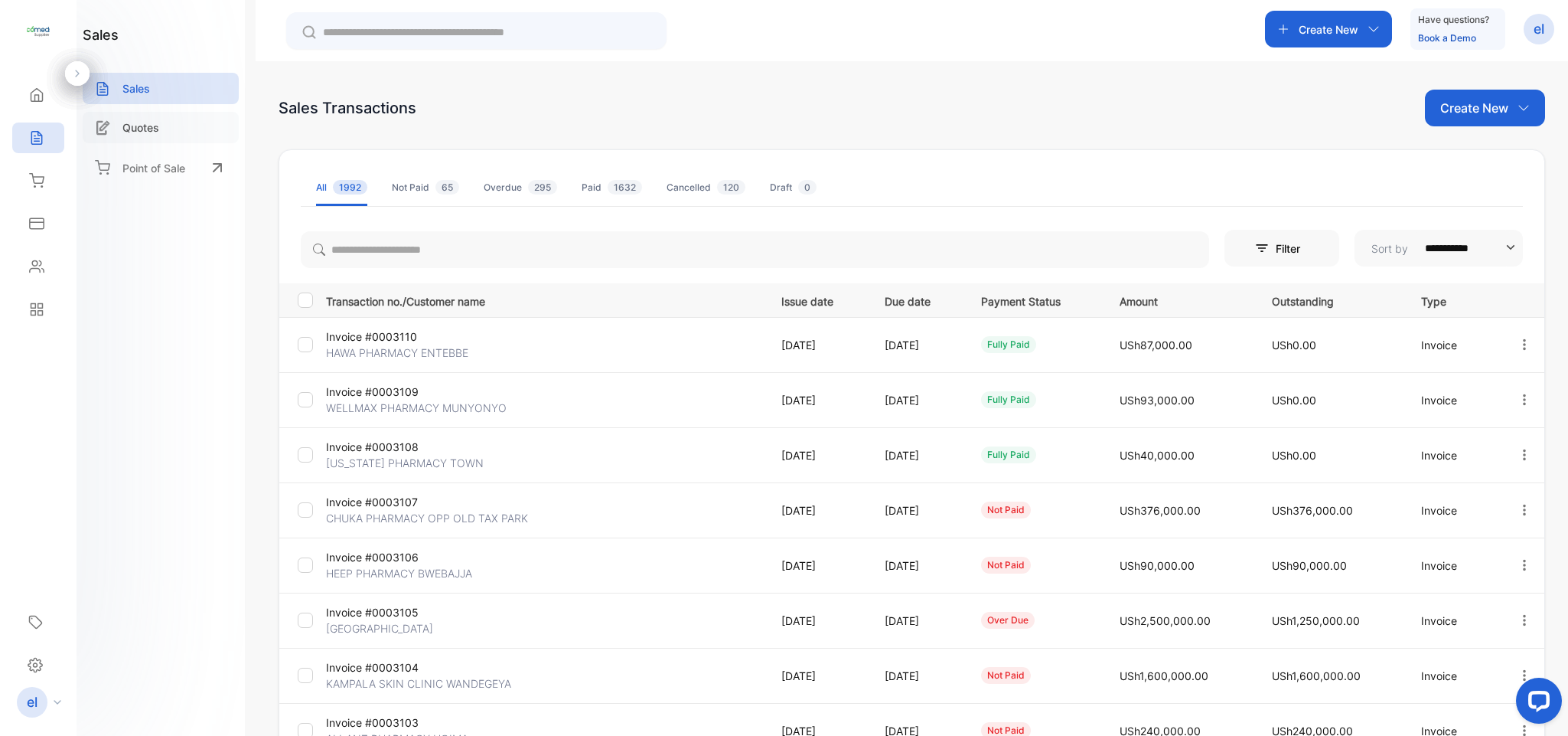
click at [132, 124] on p "Quotes" at bounding box center [141, 127] width 36 height 16
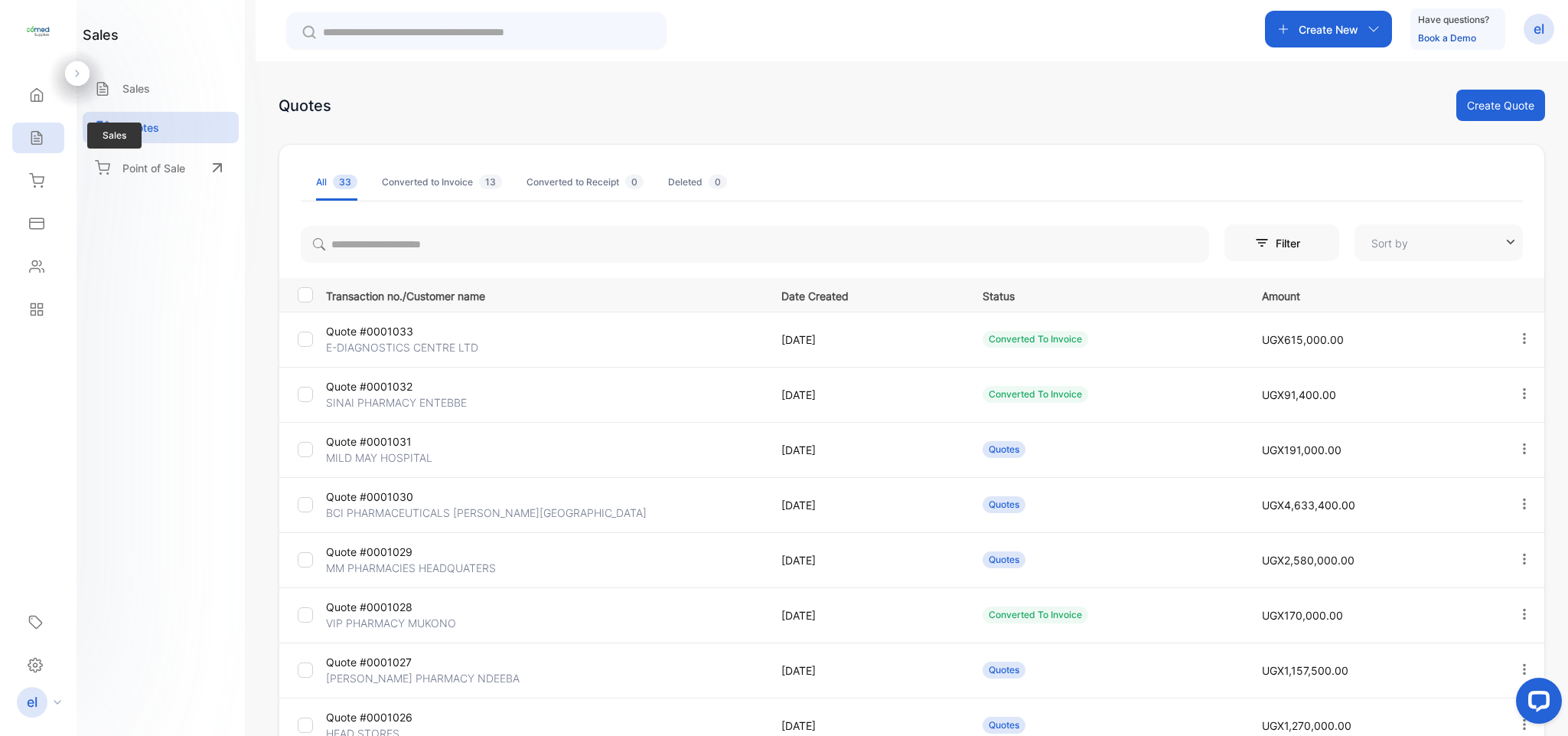
type input "**********"
click at [41, 131] on icon at bounding box center [36, 138] width 15 height 15
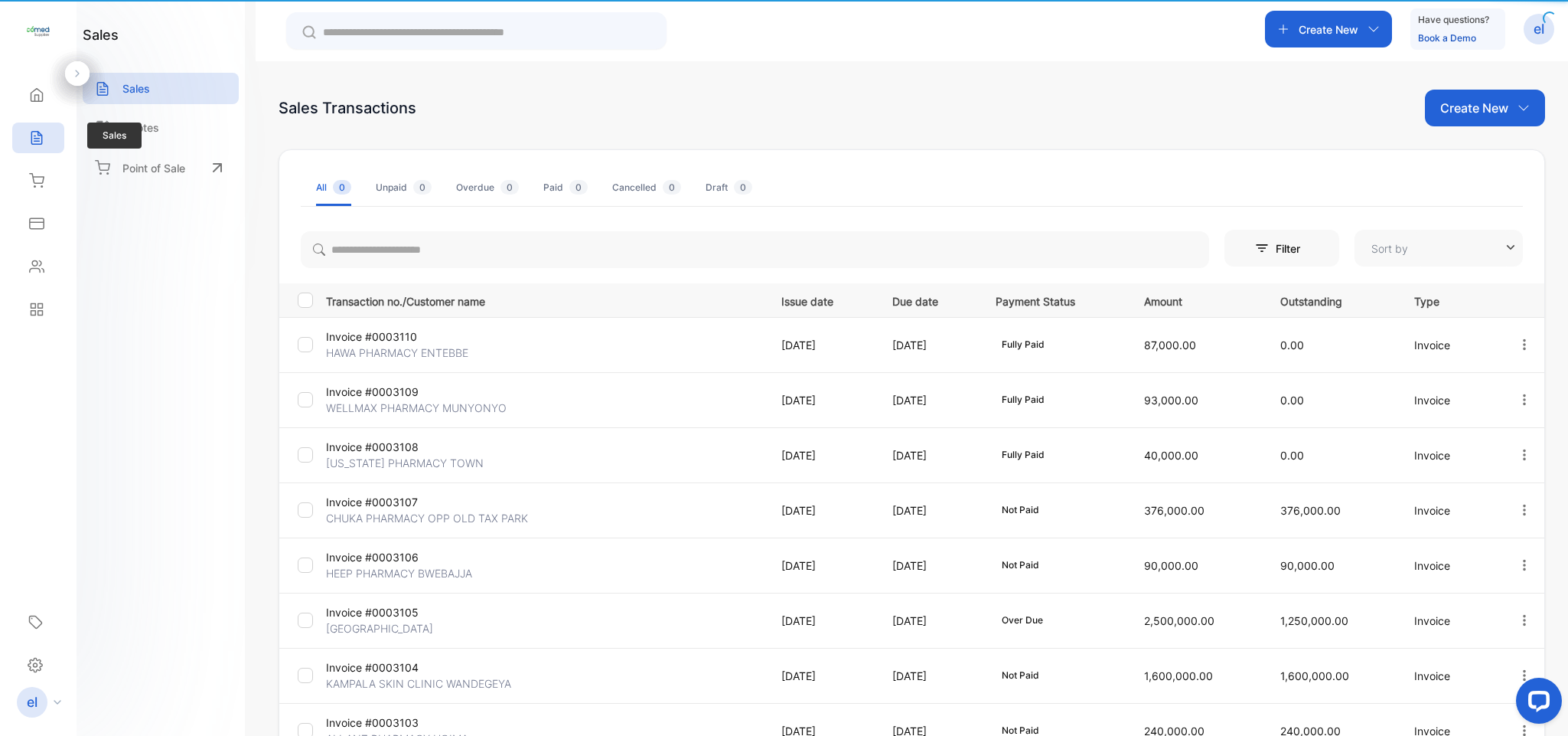
type input "**********"
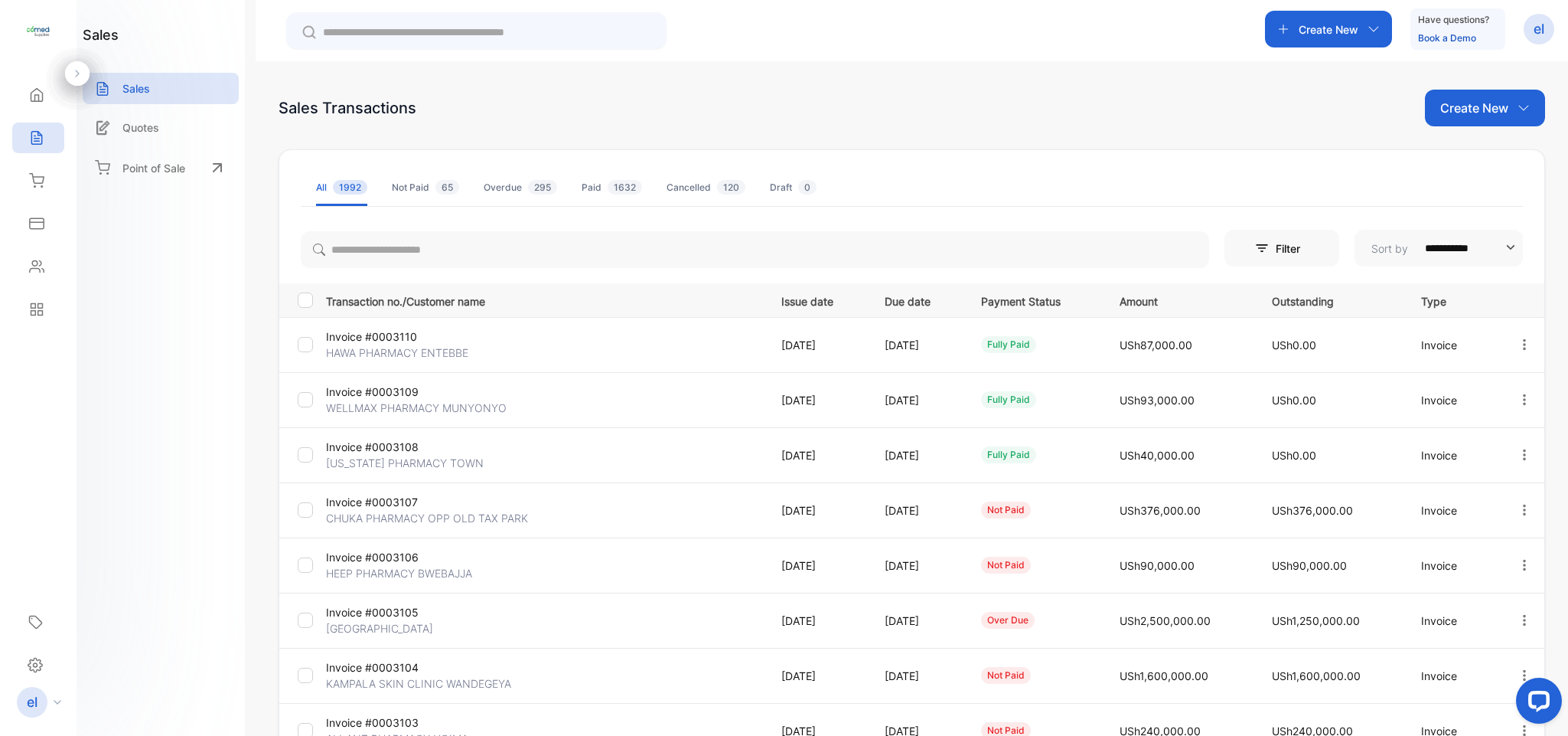
click at [725, 187] on span "120" at bounding box center [731, 187] width 29 height 14
click at [354, 190] on span "1992" at bounding box center [350, 187] width 34 height 14
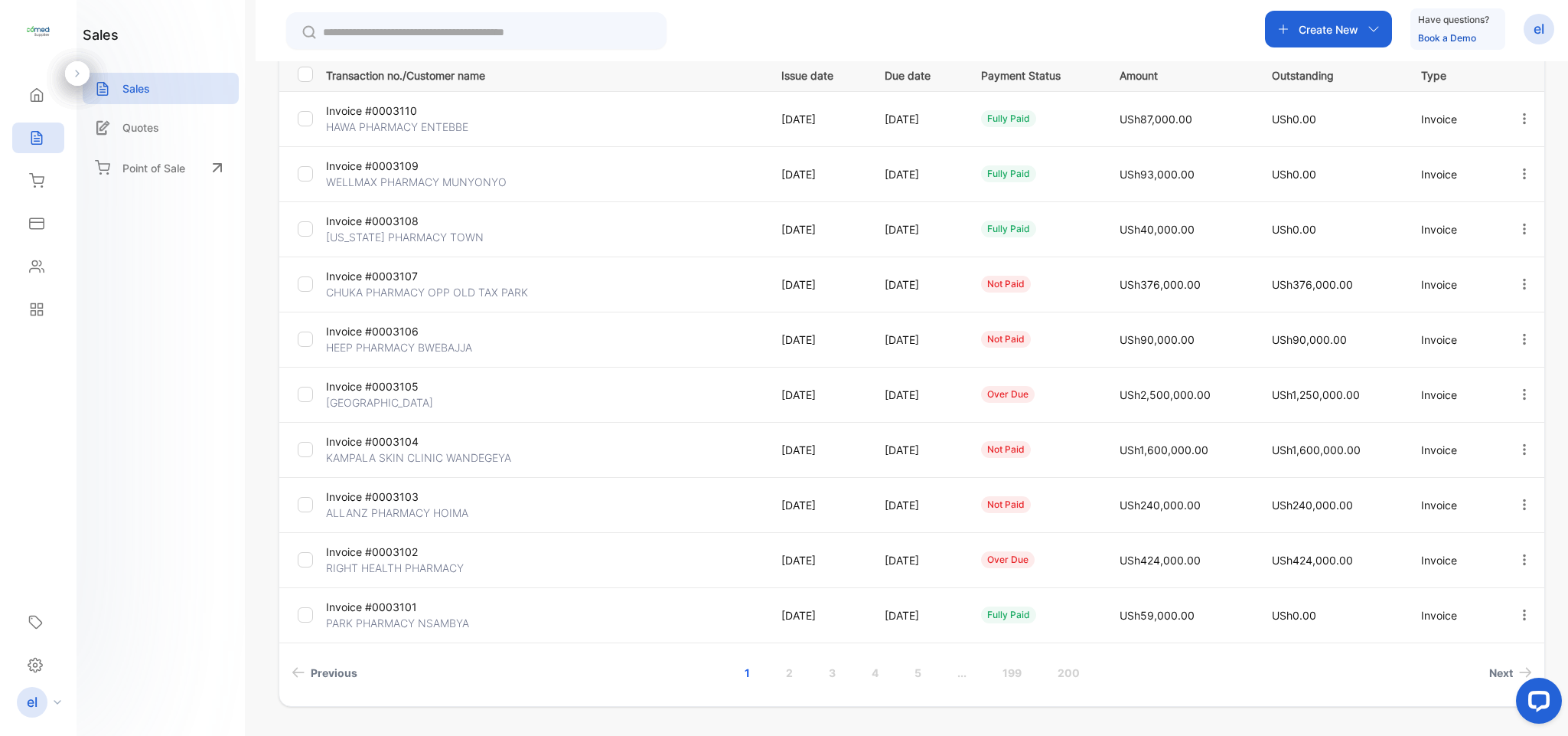
scroll to position [251, 0]
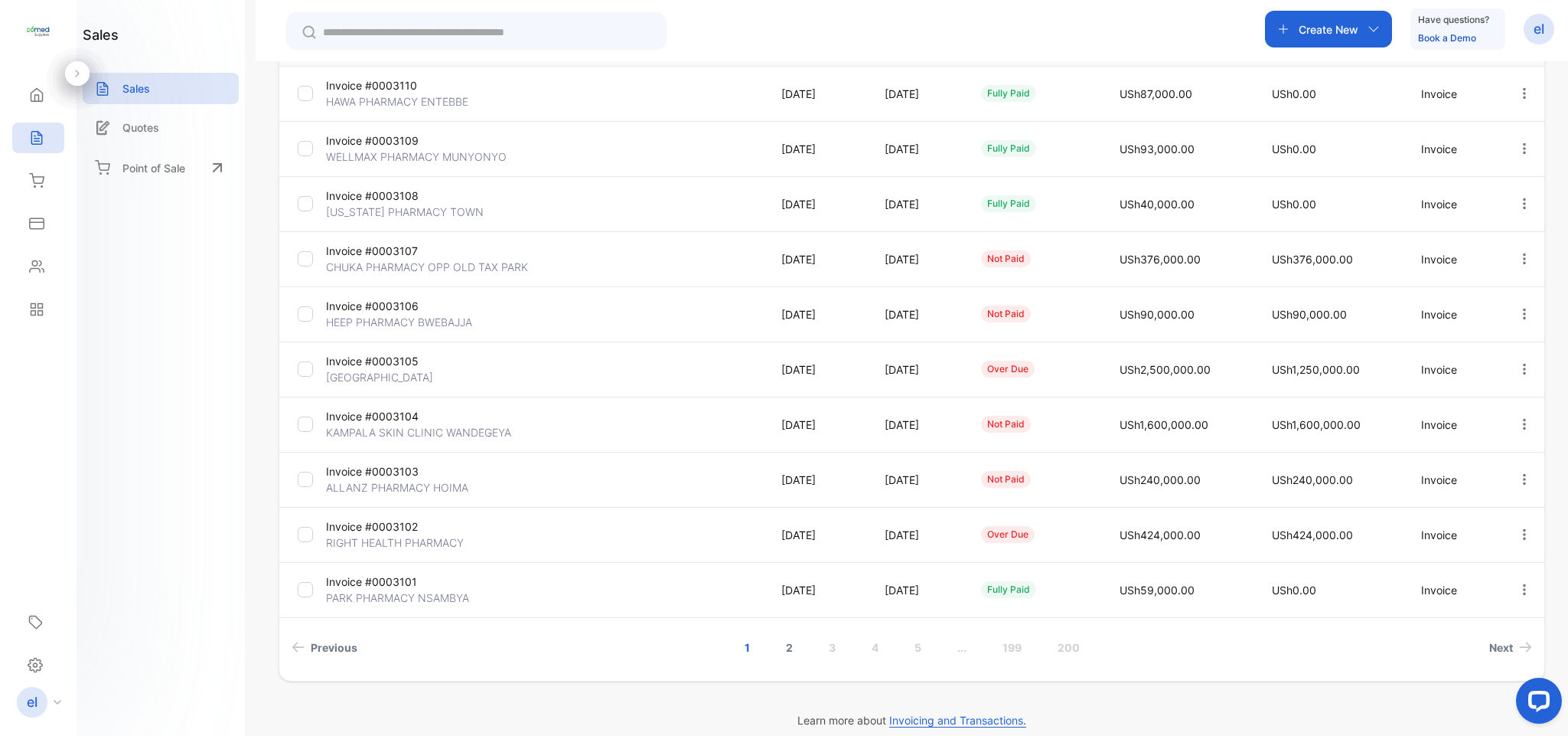
click at [787, 650] on link "2" at bounding box center [789, 647] width 44 height 29
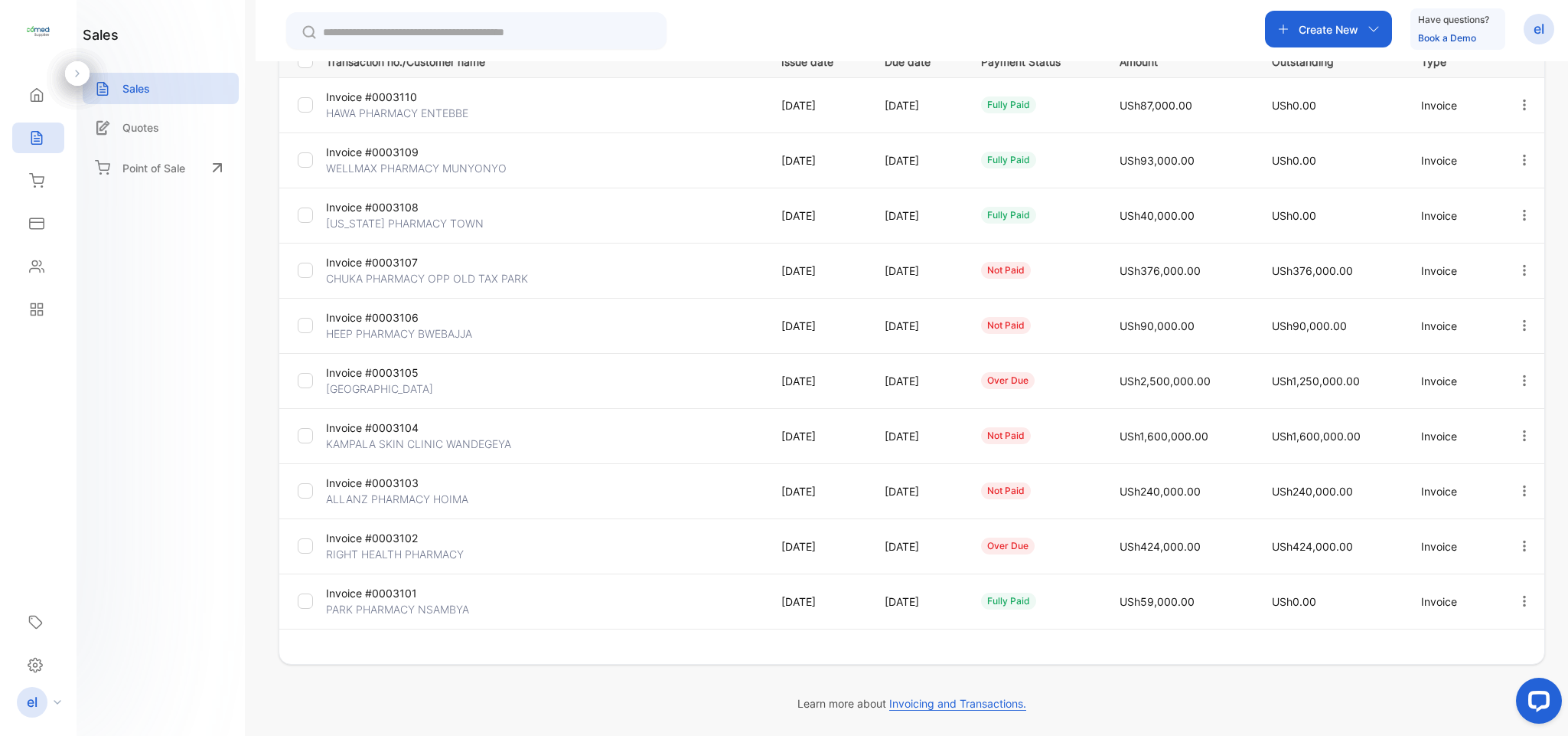
scroll to position [239, 0]
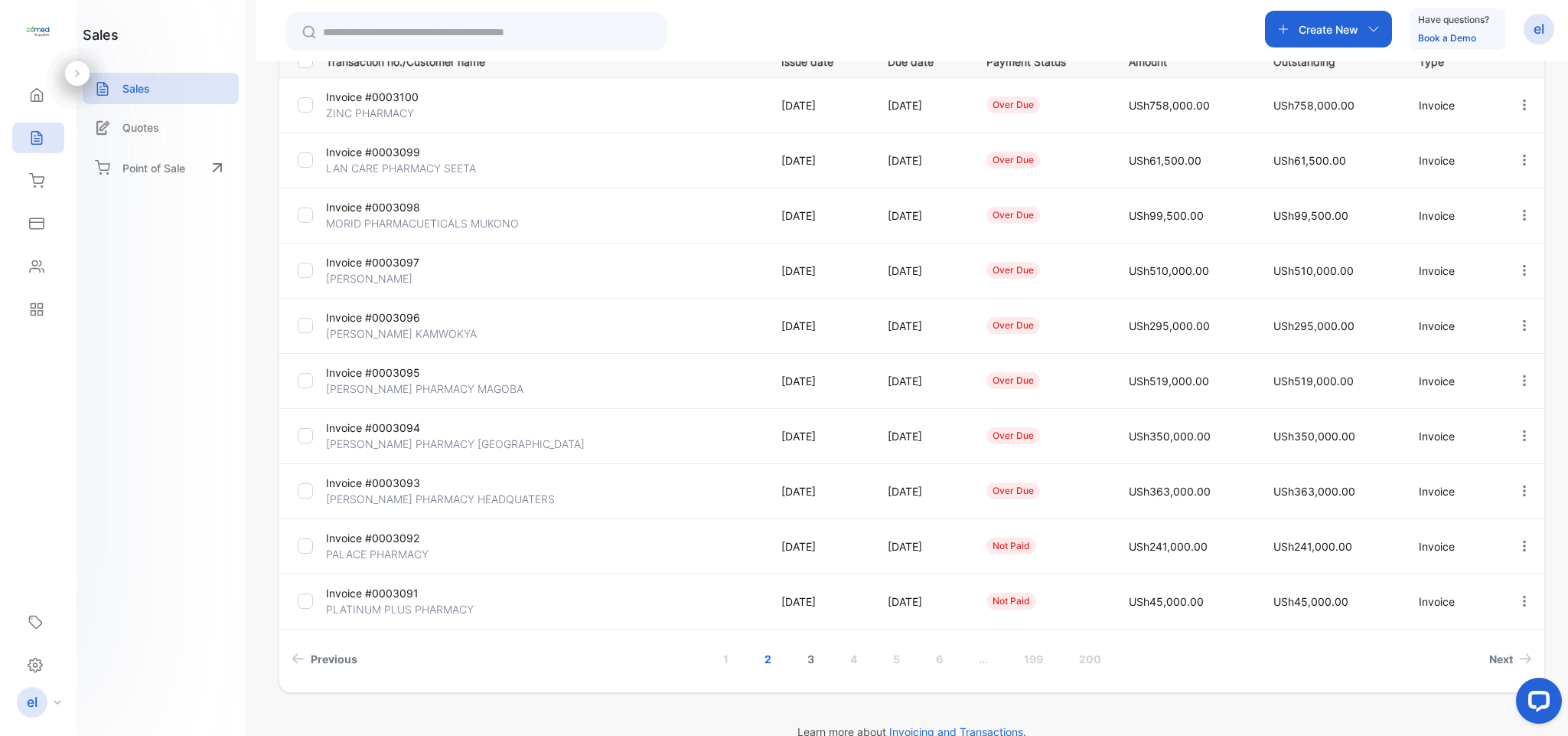
click at [812, 657] on link "3" at bounding box center [811, 658] width 44 height 29
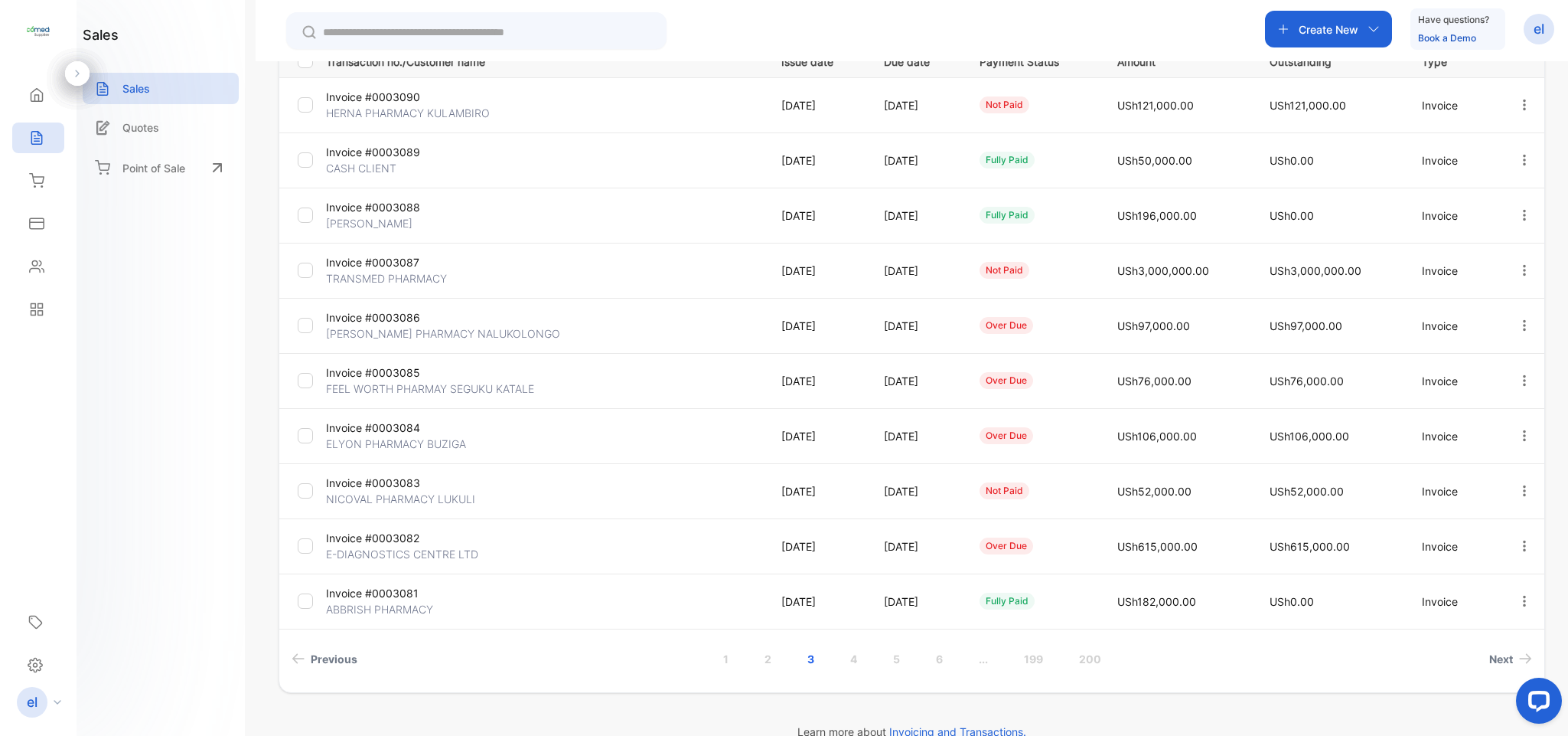
click at [1549, 374] on div "**********" at bounding box center [912, 429] width 1313 height 736
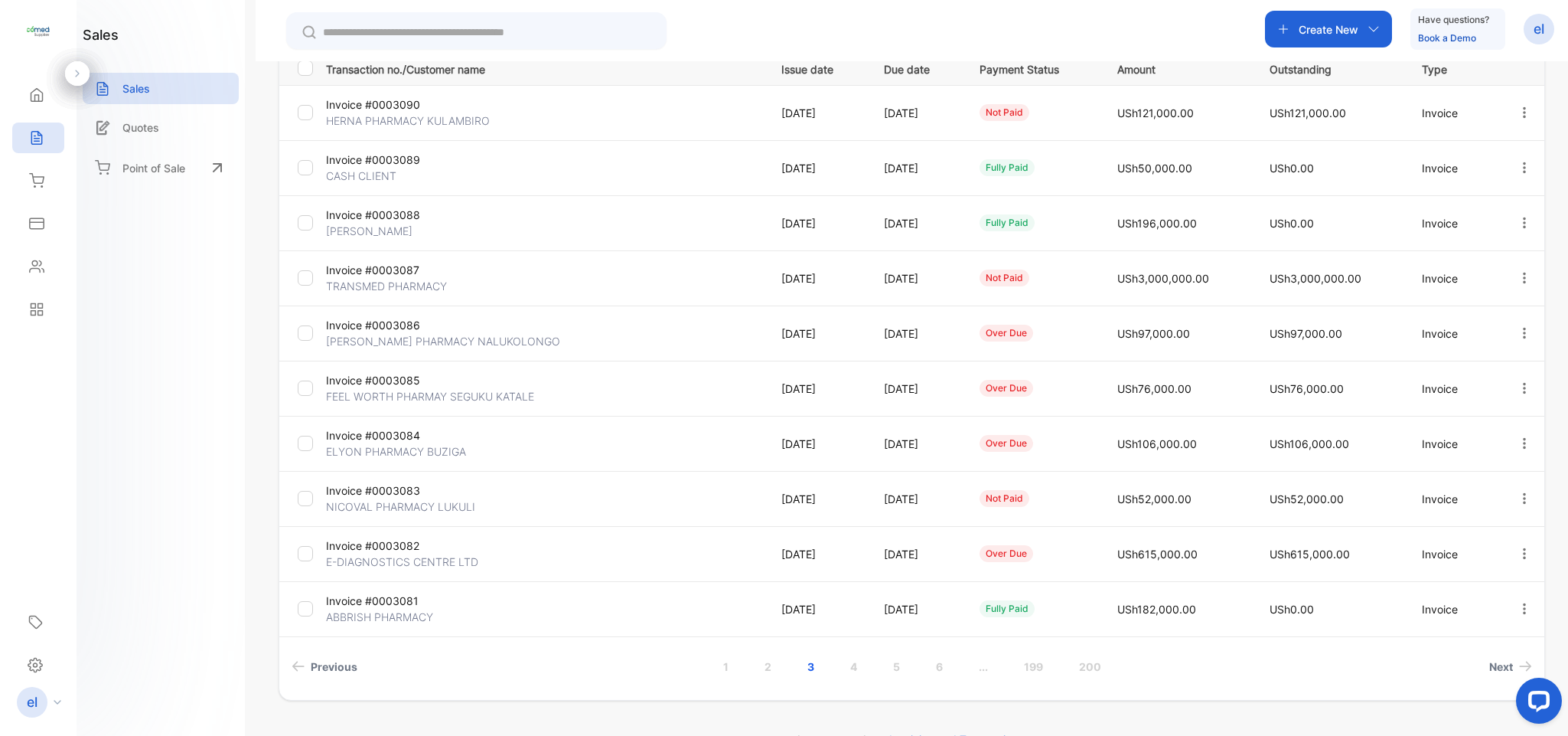
scroll to position [237, 0]
